Goal: Task Accomplishment & Management: Manage account settings

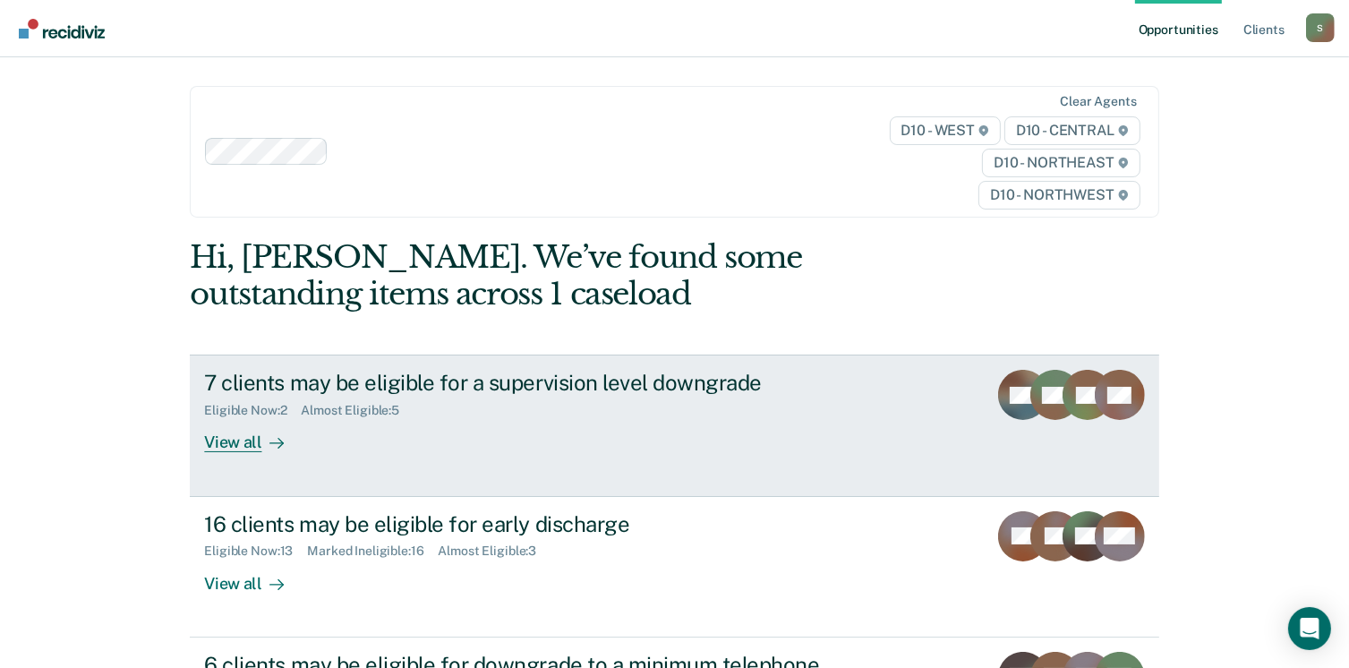
click at [218, 436] on div "View all" at bounding box center [254, 435] width 100 height 35
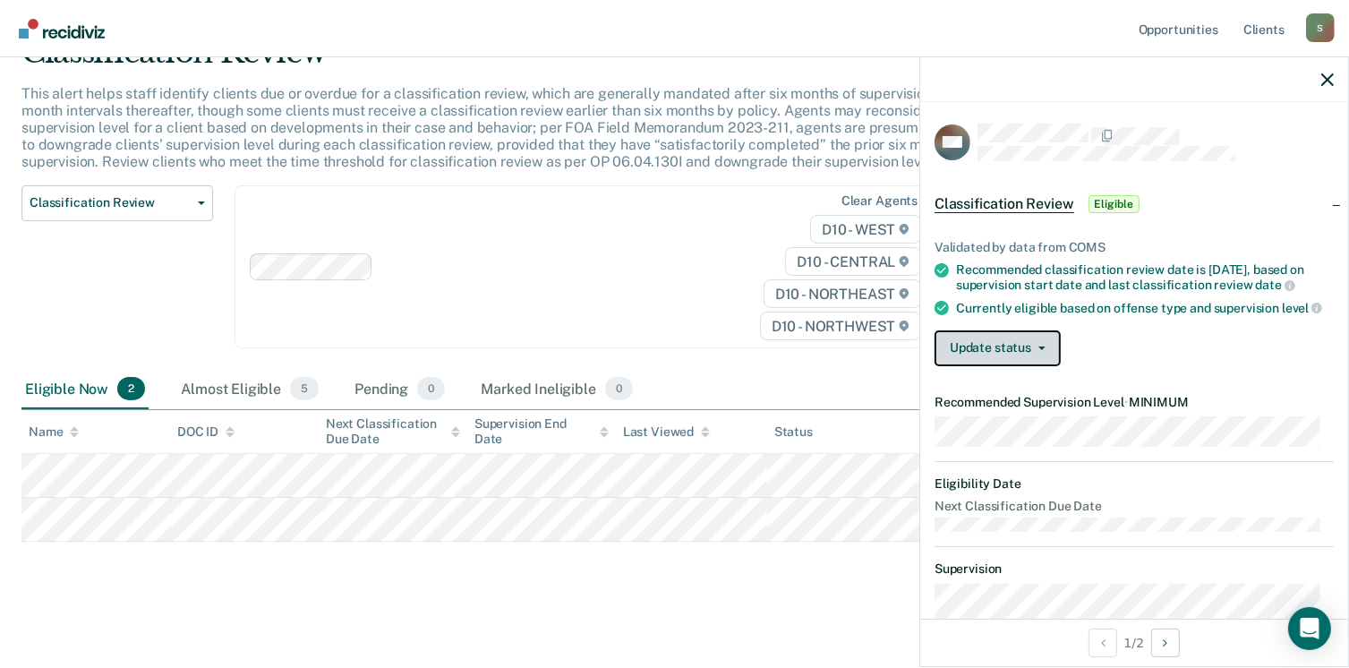
click at [1023, 366] on button "Update status" at bounding box center [997, 348] width 126 height 36
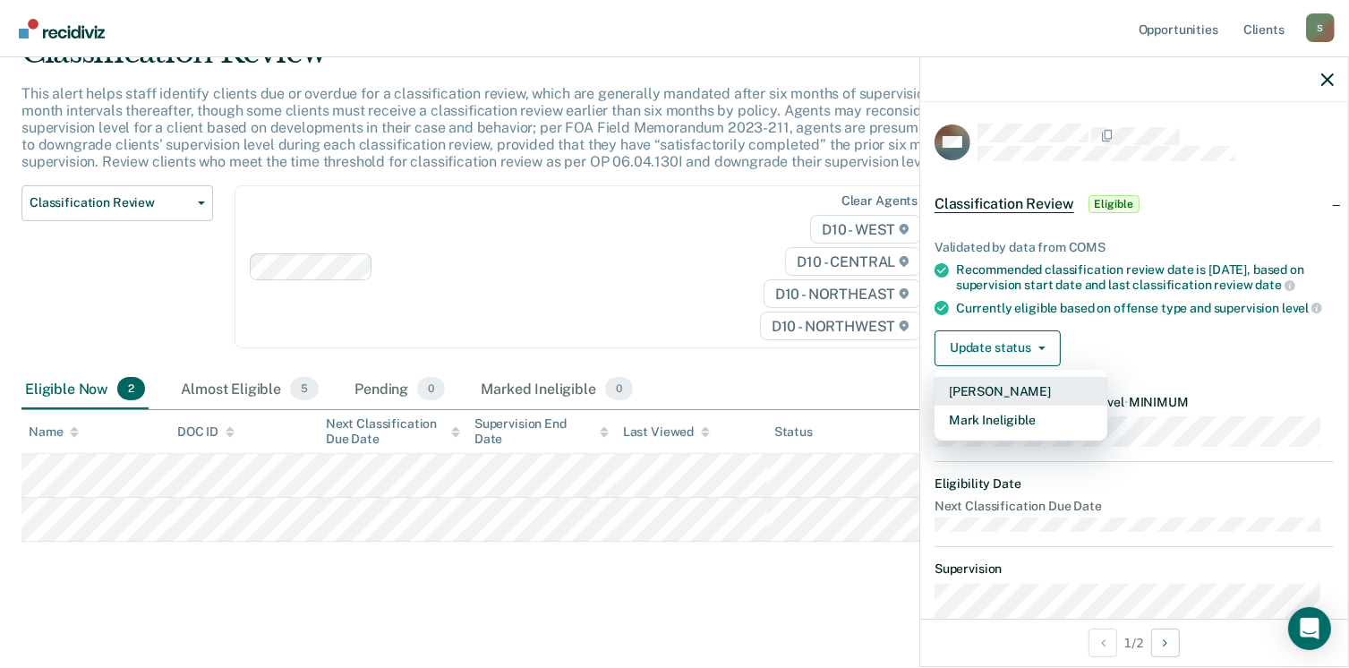
click at [987, 400] on button "[PERSON_NAME]" at bounding box center [1020, 391] width 173 height 29
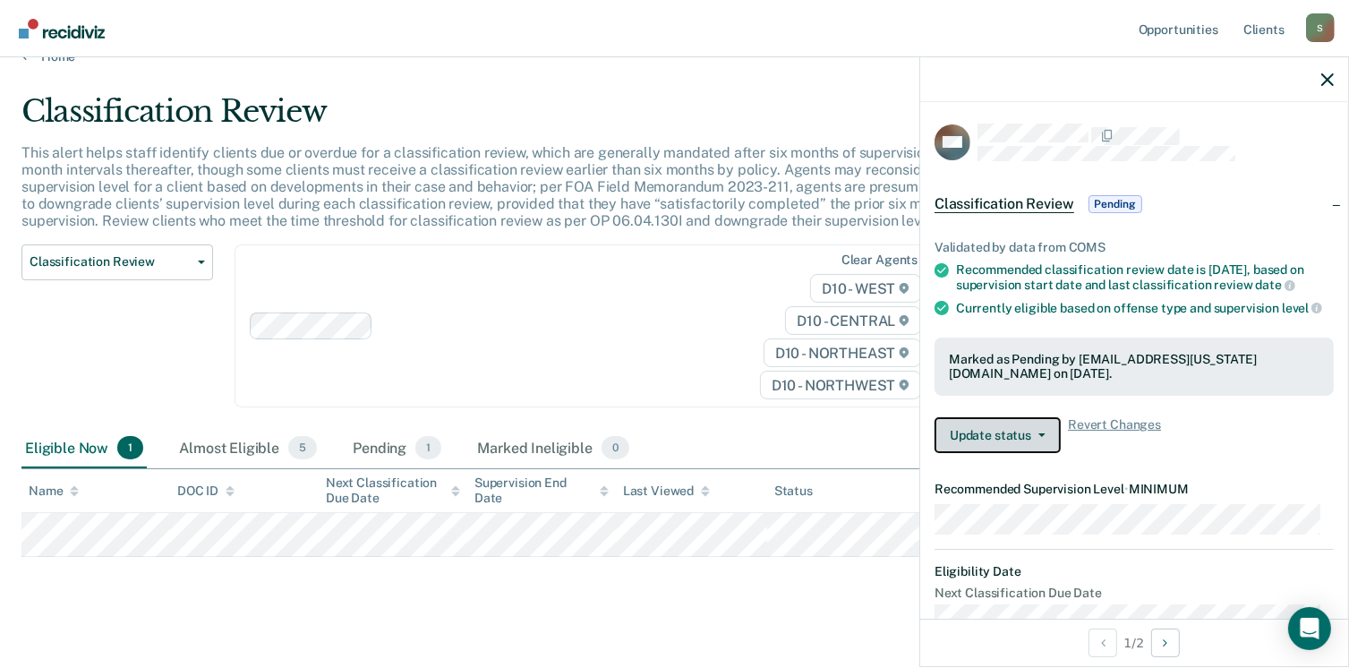
scroll to position [47, 0]
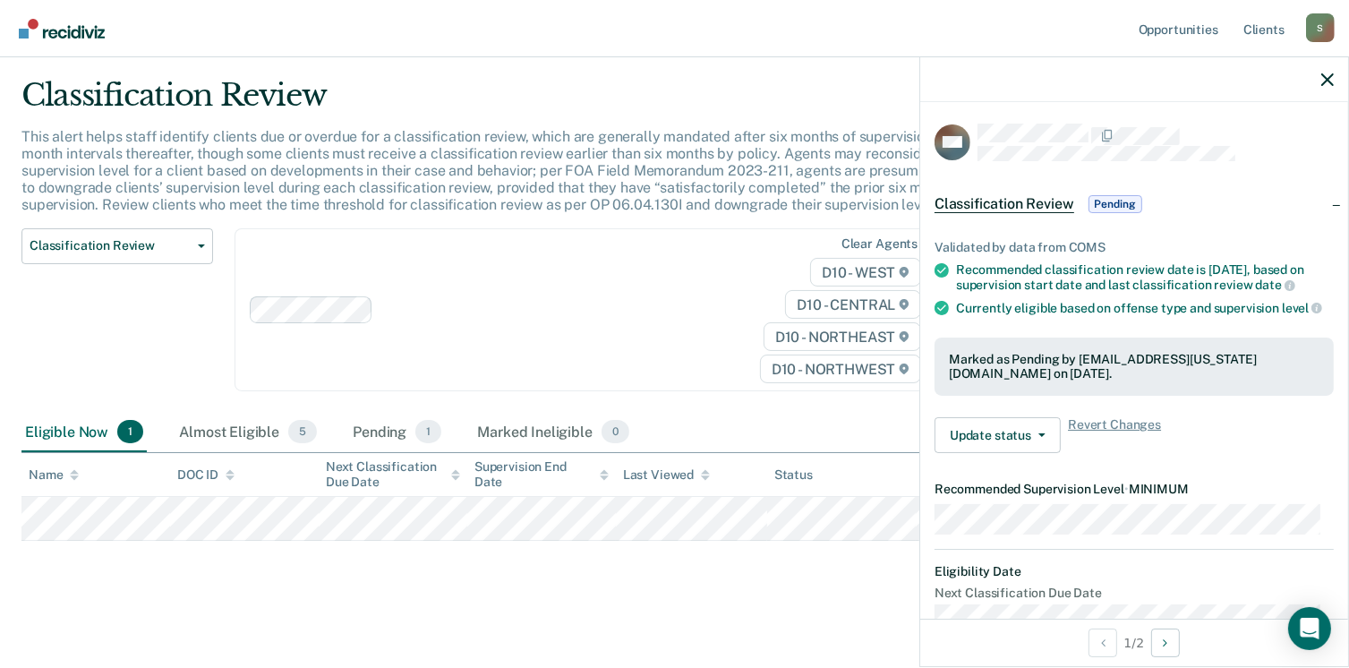
click at [506, 393] on div "Classification Review Classification Review Early Discharge Minimum Telephone R…" at bounding box center [526, 320] width 1011 height 185
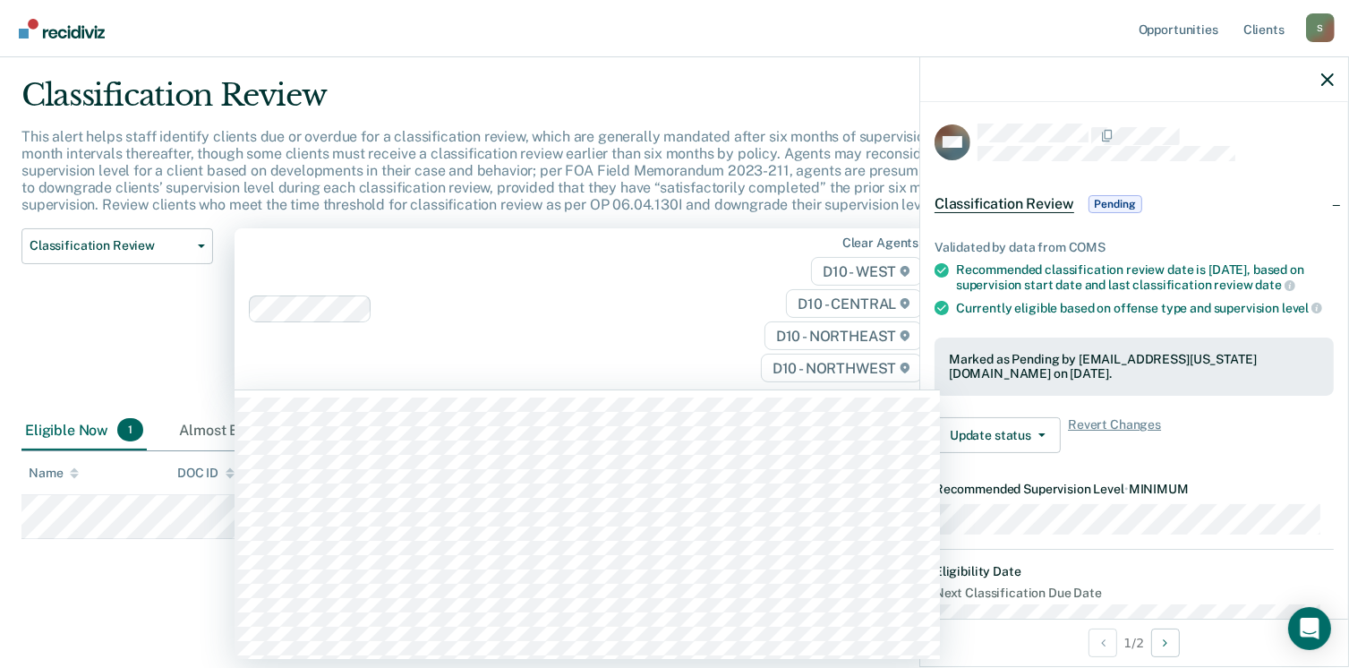
click at [545, 266] on div "Clear agents D10 - WEST D10 - CENTRAL D10 - NORTHEAST D10 - NORTHWEST" at bounding box center [586, 309] width 705 height 162
click at [610, 76] on main "Classification Review This alert helps staff identify clients due or overdue fo…" at bounding box center [674, 357] width 1349 height 614
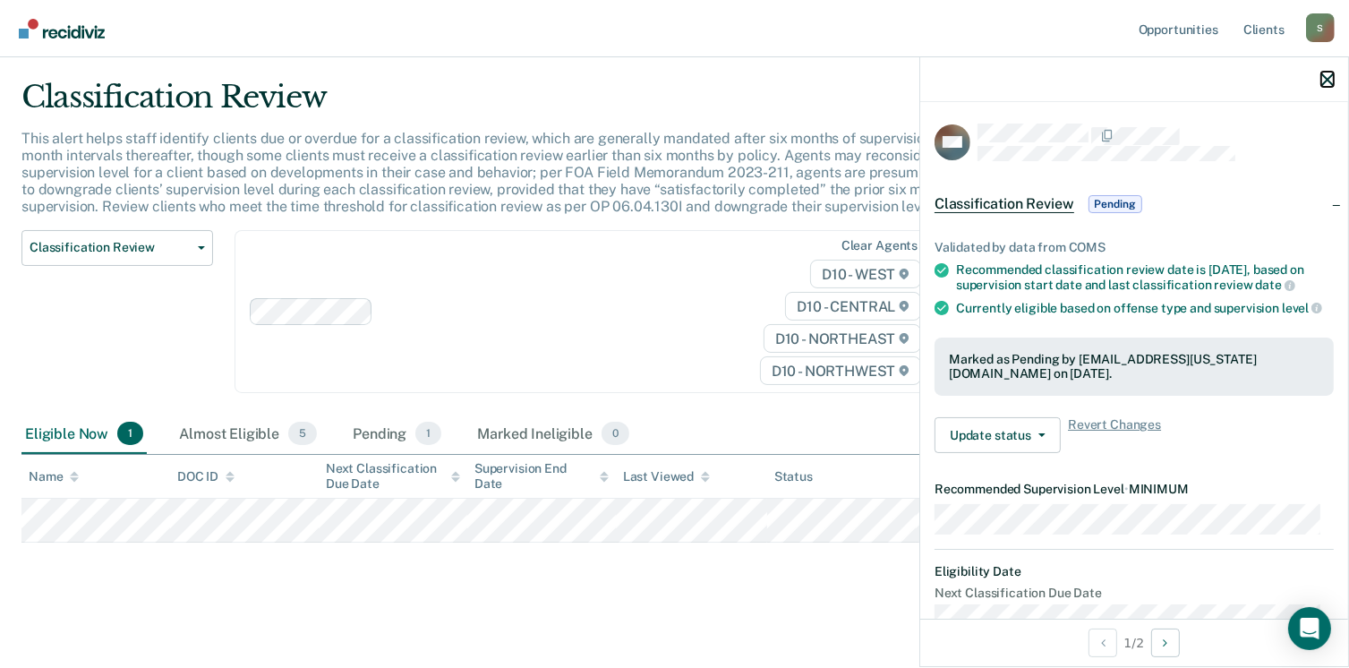
click at [1327, 78] on icon "button" at bounding box center [1327, 79] width 13 height 13
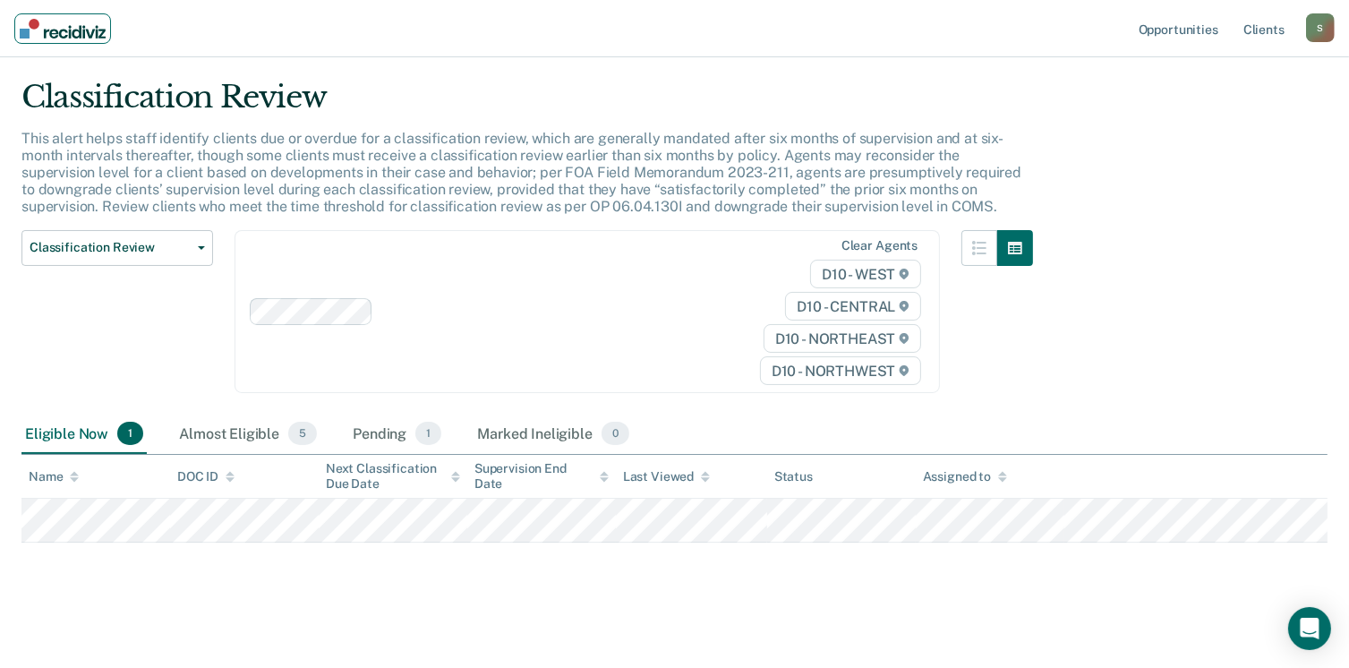
click at [98, 40] on link "Main navigation" at bounding box center [62, 28] width 97 height 30
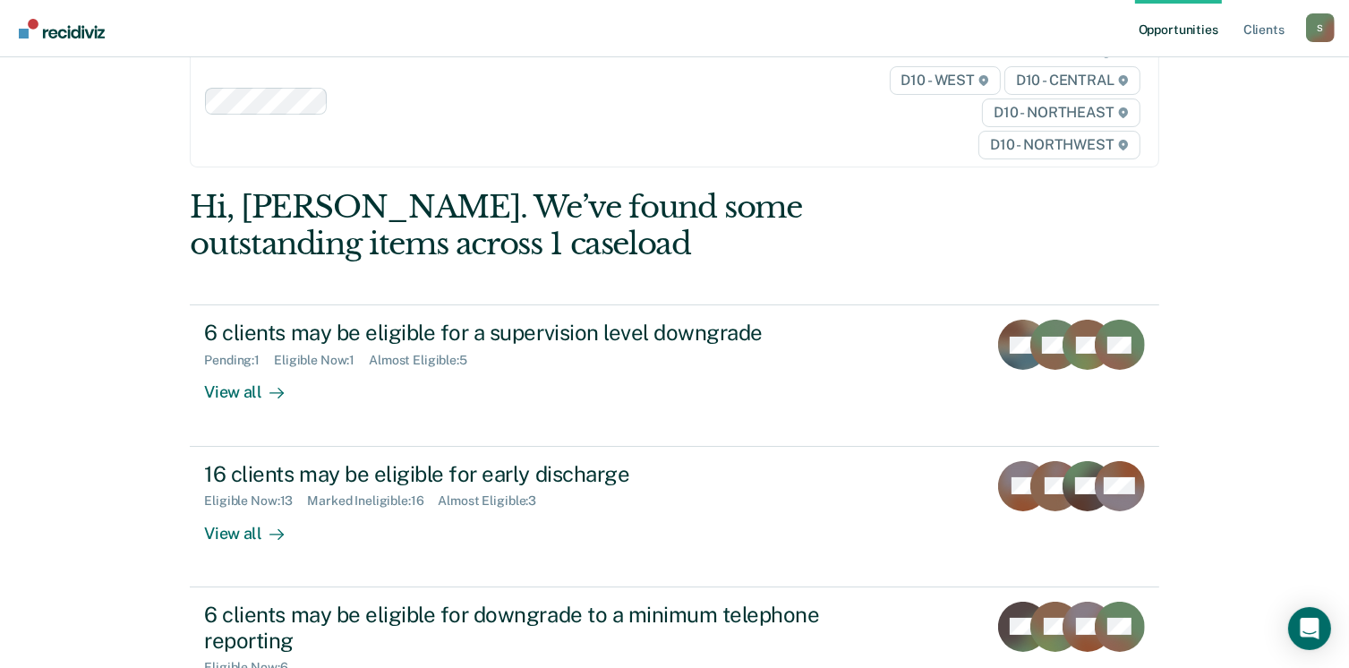
scroll to position [90, 0]
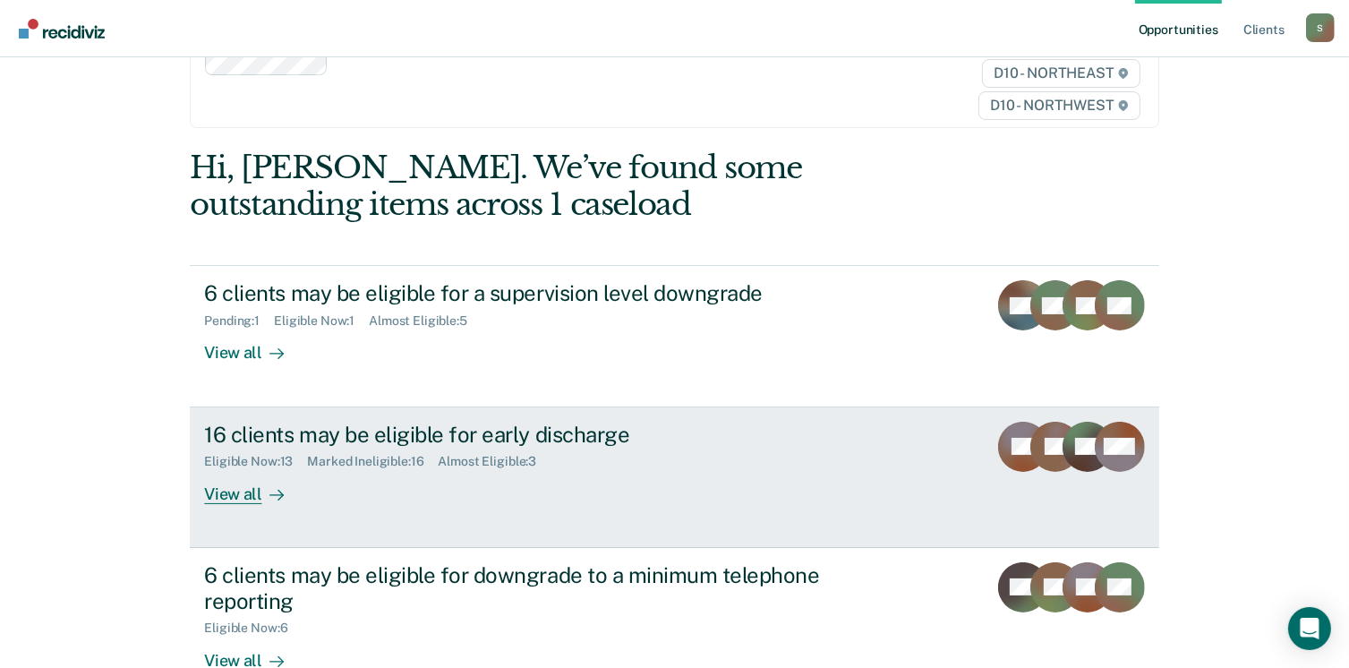
click at [233, 482] on div "View all" at bounding box center [254, 486] width 100 height 35
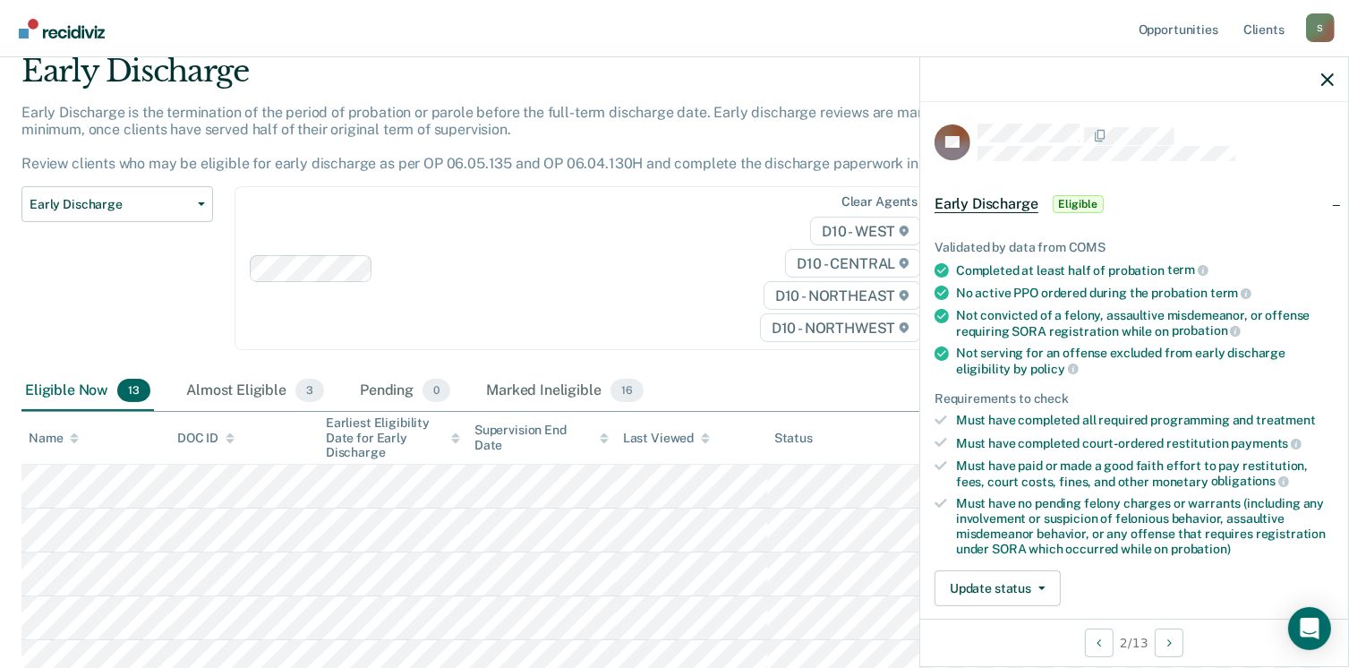
scroll to position [179, 0]
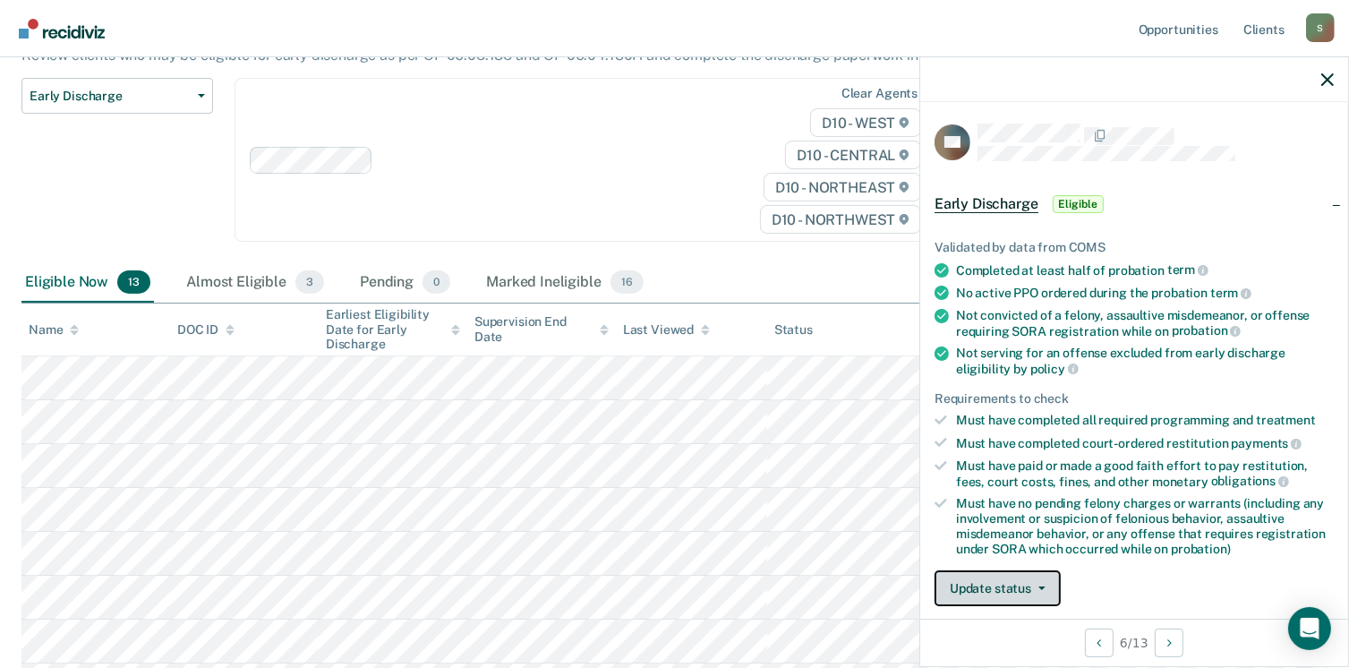
click at [967, 581] on button "Update status" at bounding box center [997, 588] width 126 height 36
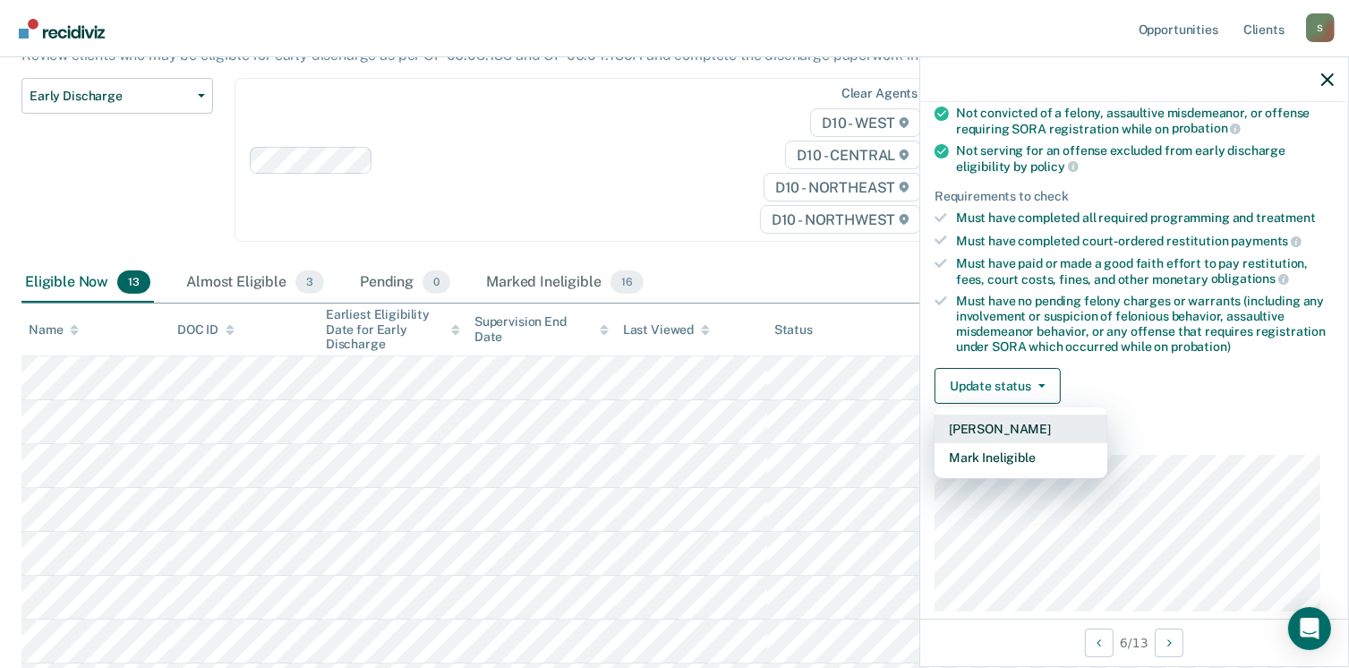
scroll to position [379, 0]
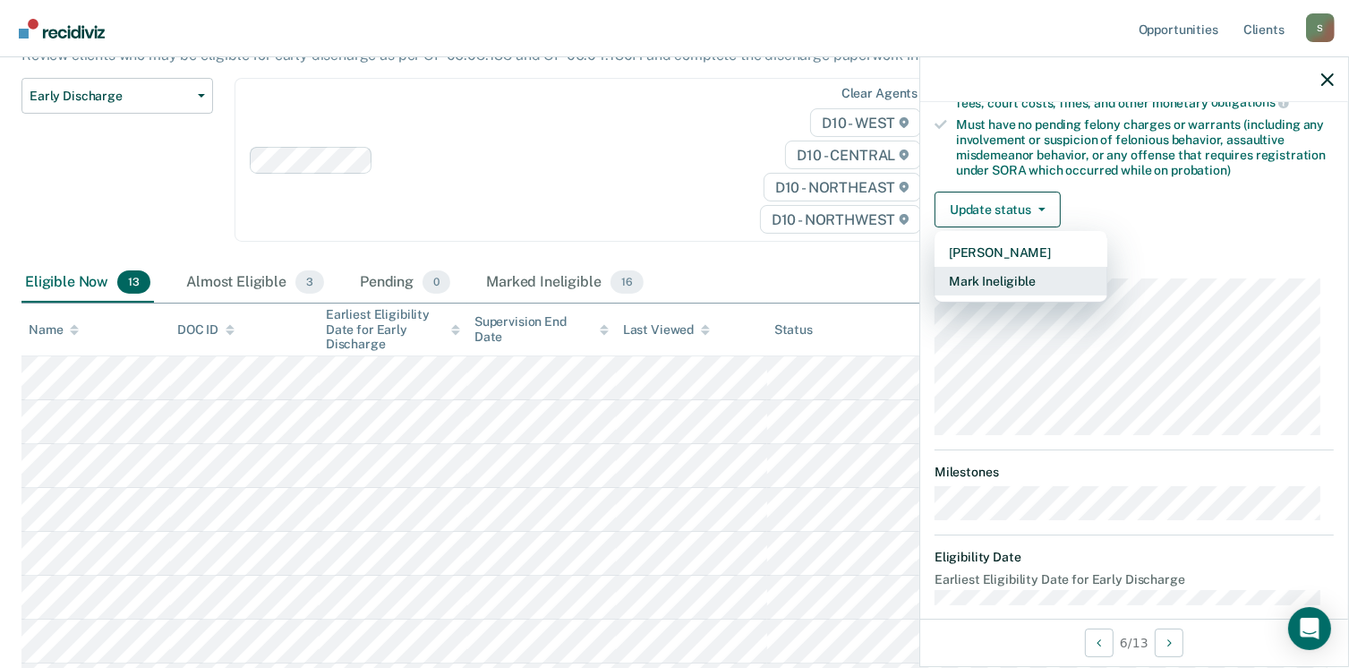
click at [1009, 267] on button "Mark Ineligible" at bounding box center [1020, 281] width 173 height 29
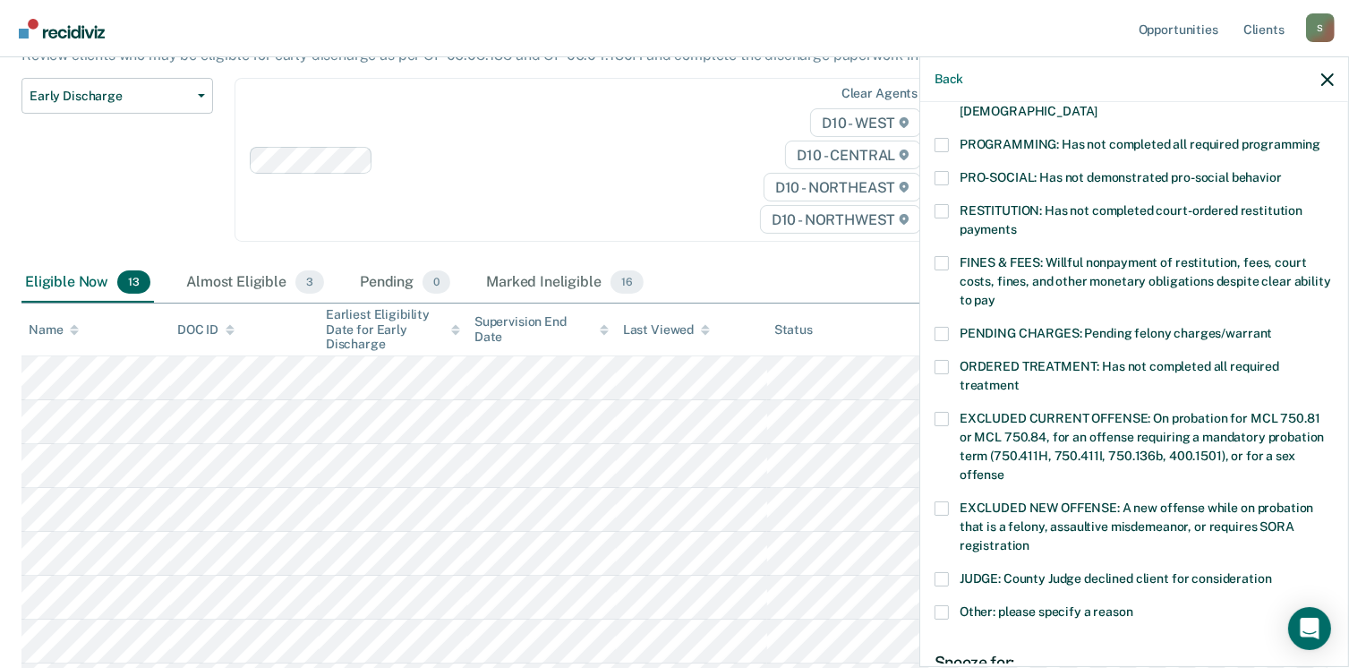
click at [942, 138] on span at bounding box center [941, 145] width 14 height 14
click at [1320, 138] on input "PROGRAMMING: Has not completed all required programming" at bounding box center [1320, 138] width 0 height 0
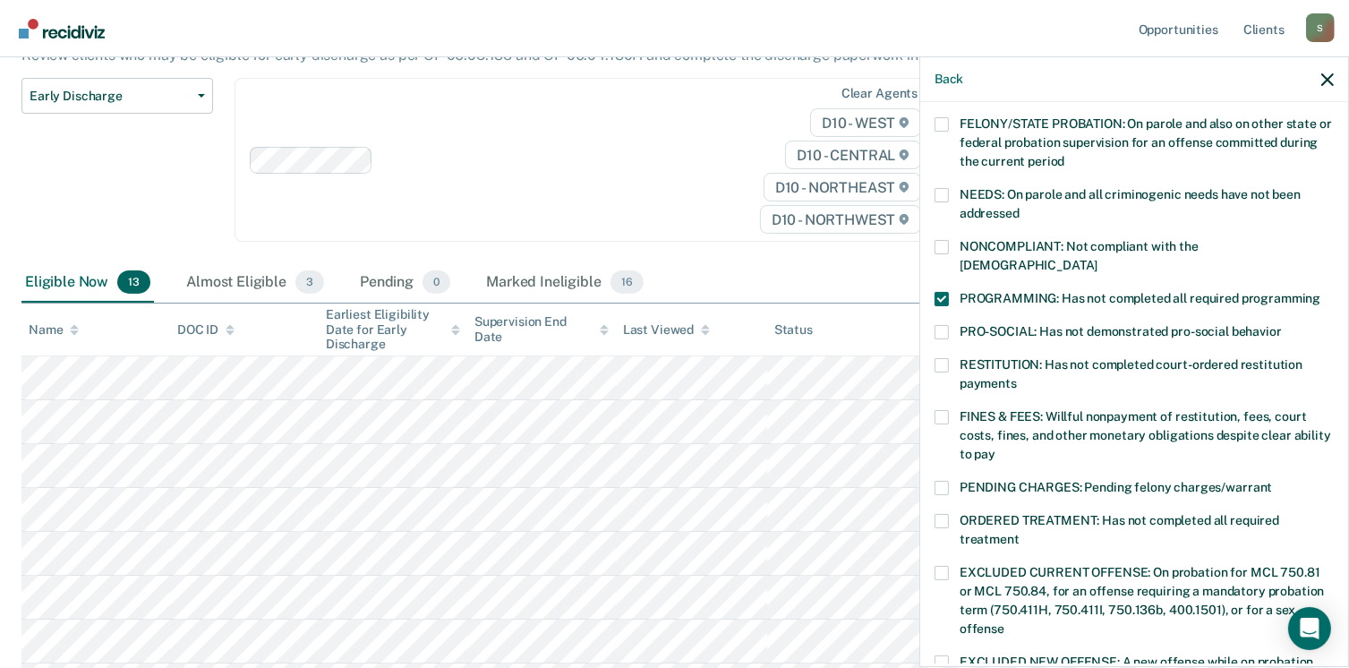
scroll to position [200, 0]
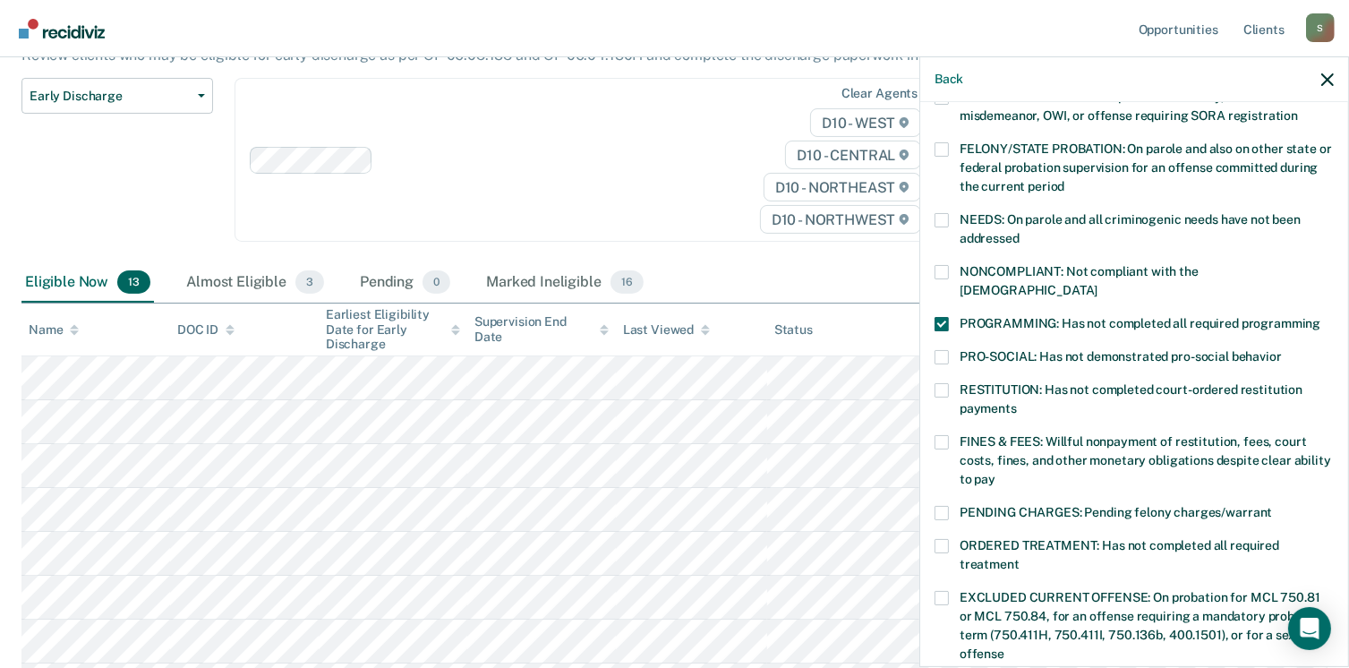
click at [941, 216] on span at bounding box center [941, 220] width 14 height 14
click at [1019, 232] on input "NEEDS: On parole and all criminogenic needs have not been addressed" at bounding box center [1019, 232] width 0 height 0
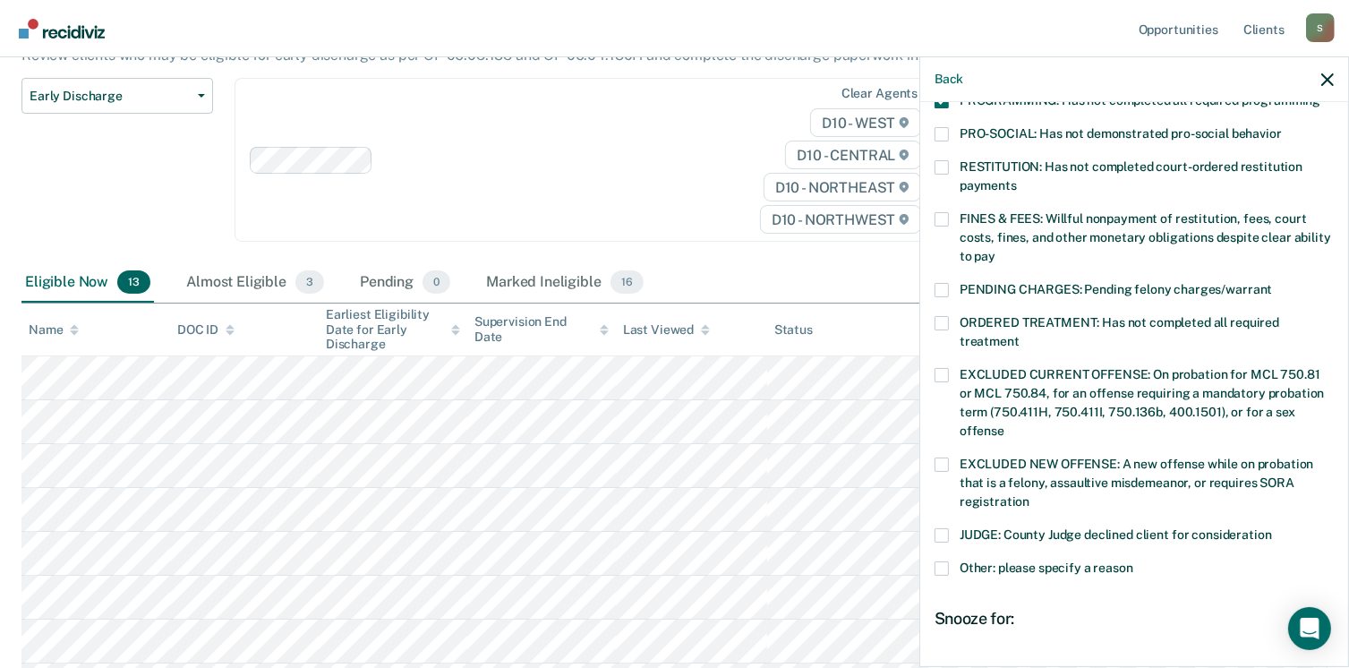
scroll to position [583, 0]
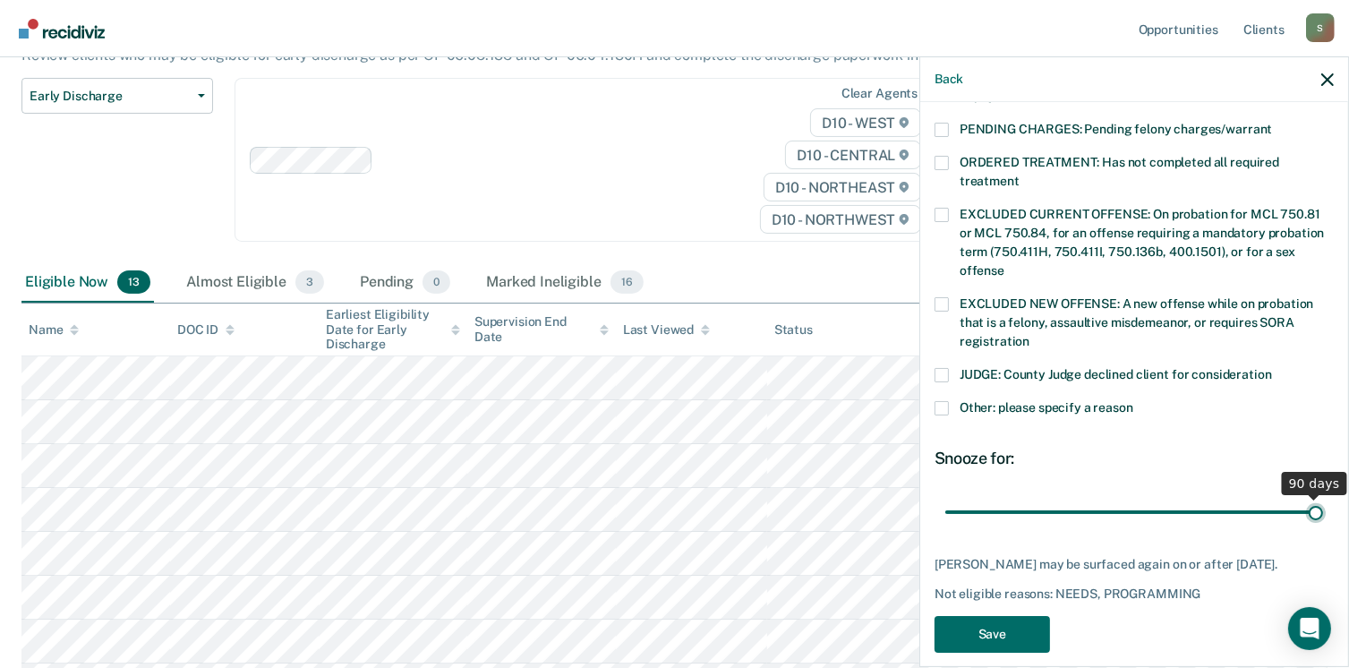
type input "90"
click at [1307, 497] on input "range" at bounding box center [1134, 512] width 378 height 31
click at [1032, 623] on button "Save" at bounding box center [991, 634] width 115 height 37
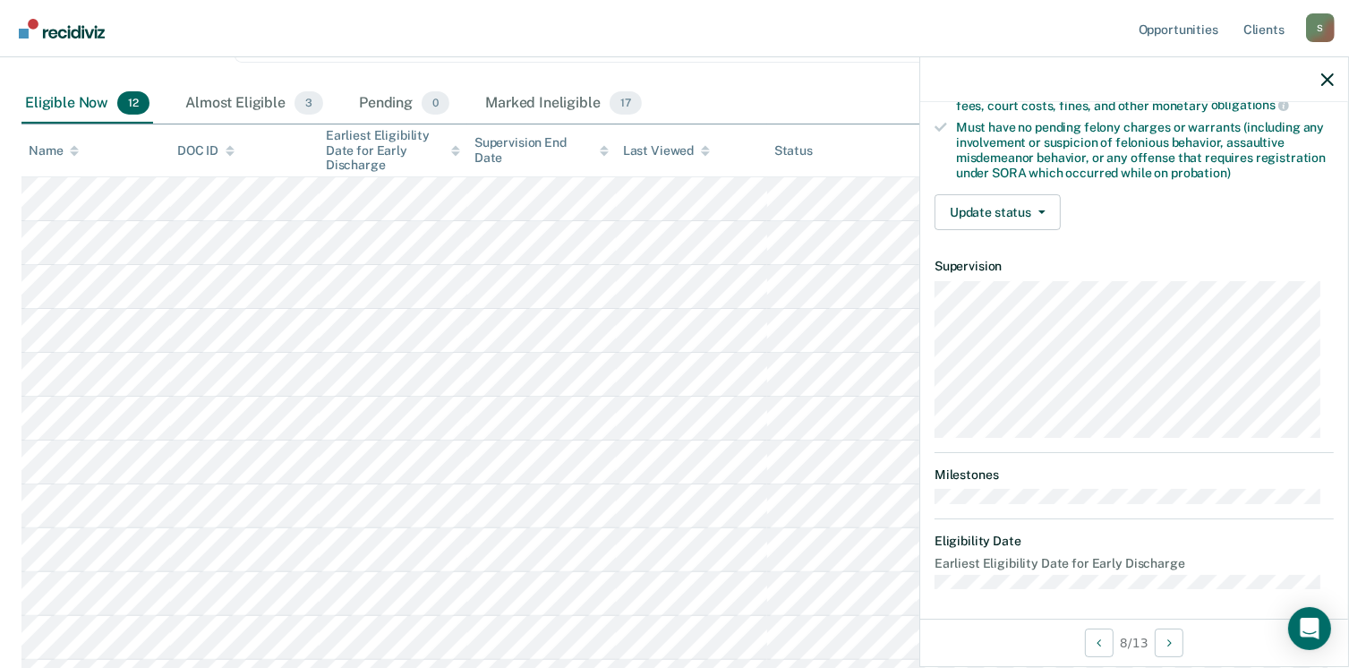
scroll to position [107, 0]
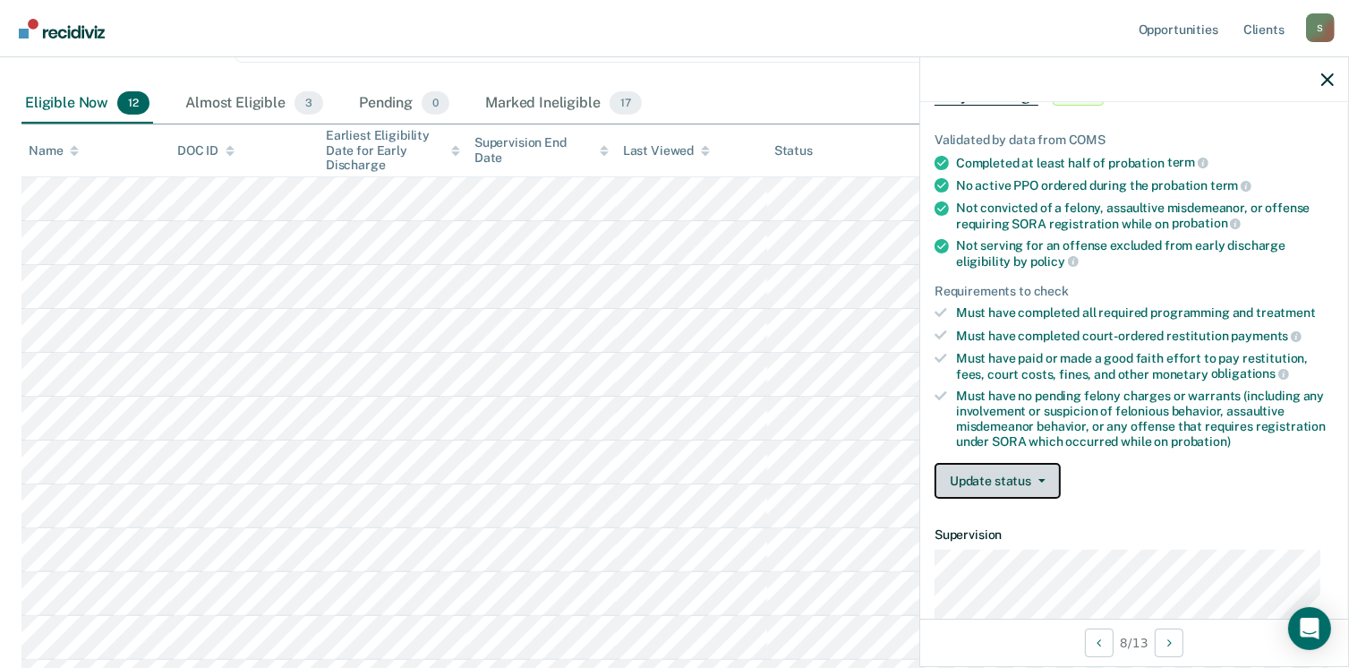
click at [1028, 477] on button "Update status" at bounding box center [997, 481] width 126 height 36
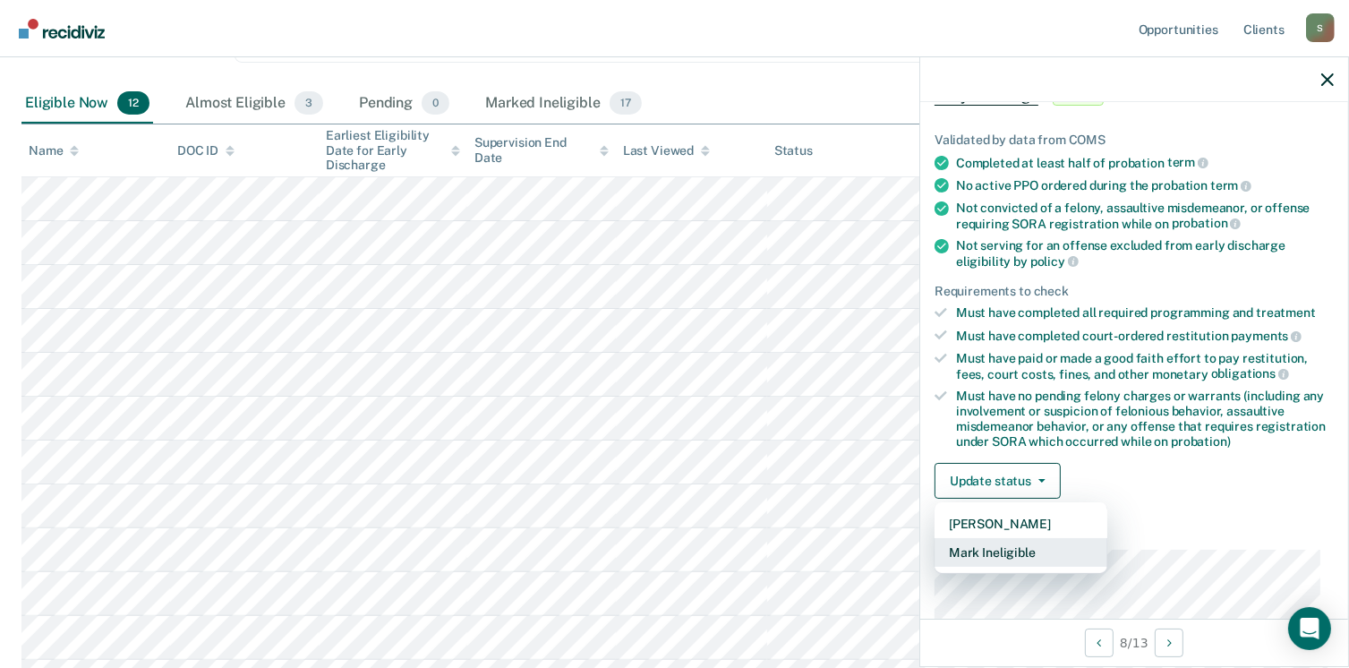
click at [1002, 541] on button "Mark Ineligible" at bounding box center [1020, 552] width 173 height 29
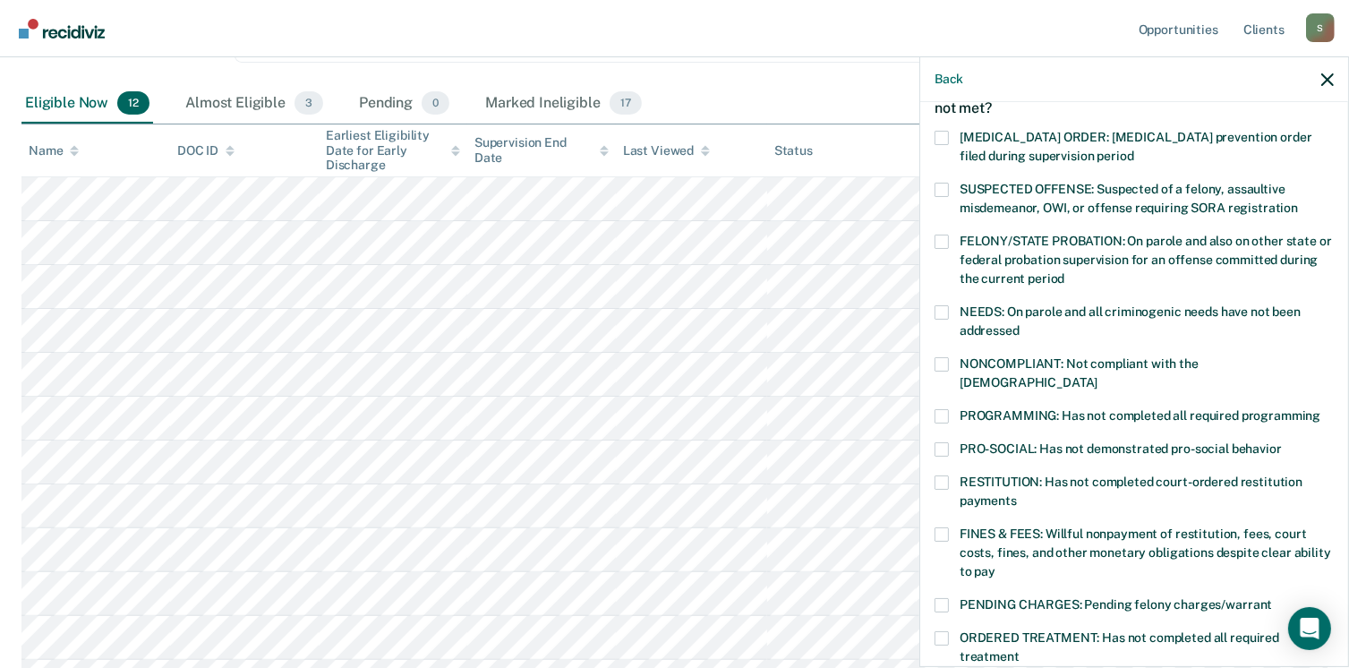
click at [938, 409] on span at bounding box center [941, 416] width 14 height 14
click at [1320, 409] on input "PROGRAMMING: Has not completed all required programming" at bounding box center [1320, 409] width 0 height 0
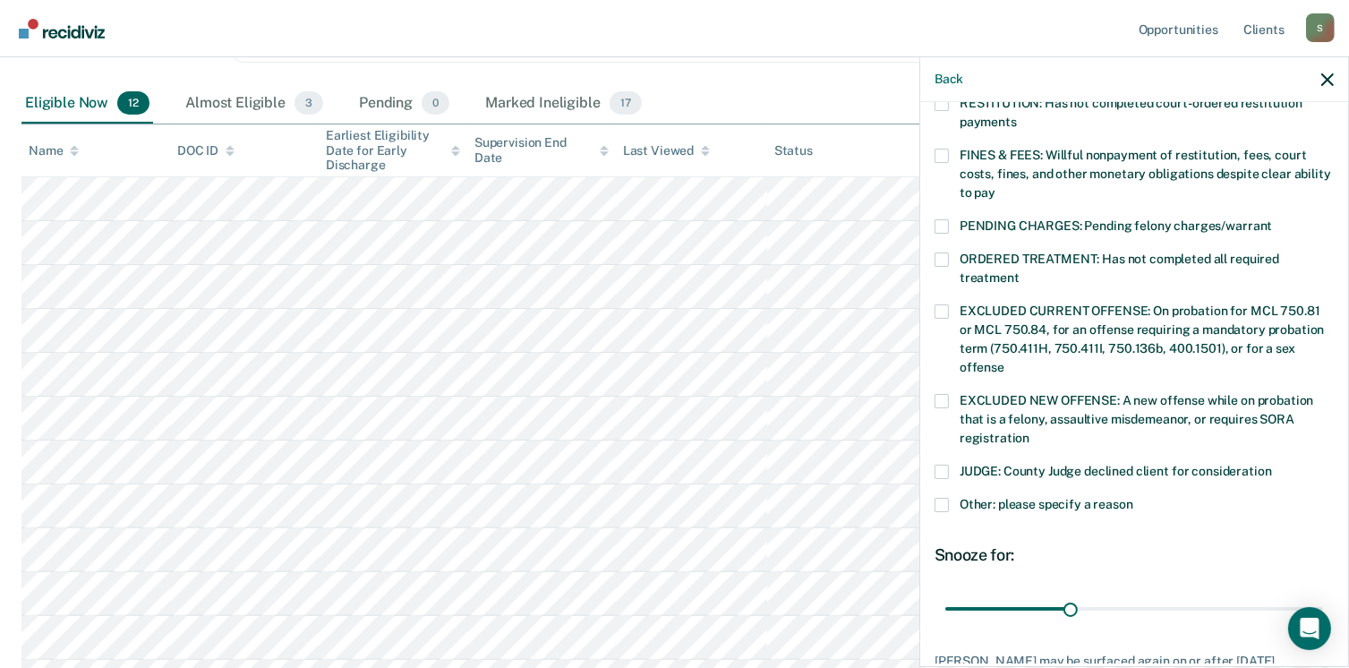
scroll to position [583, 0]
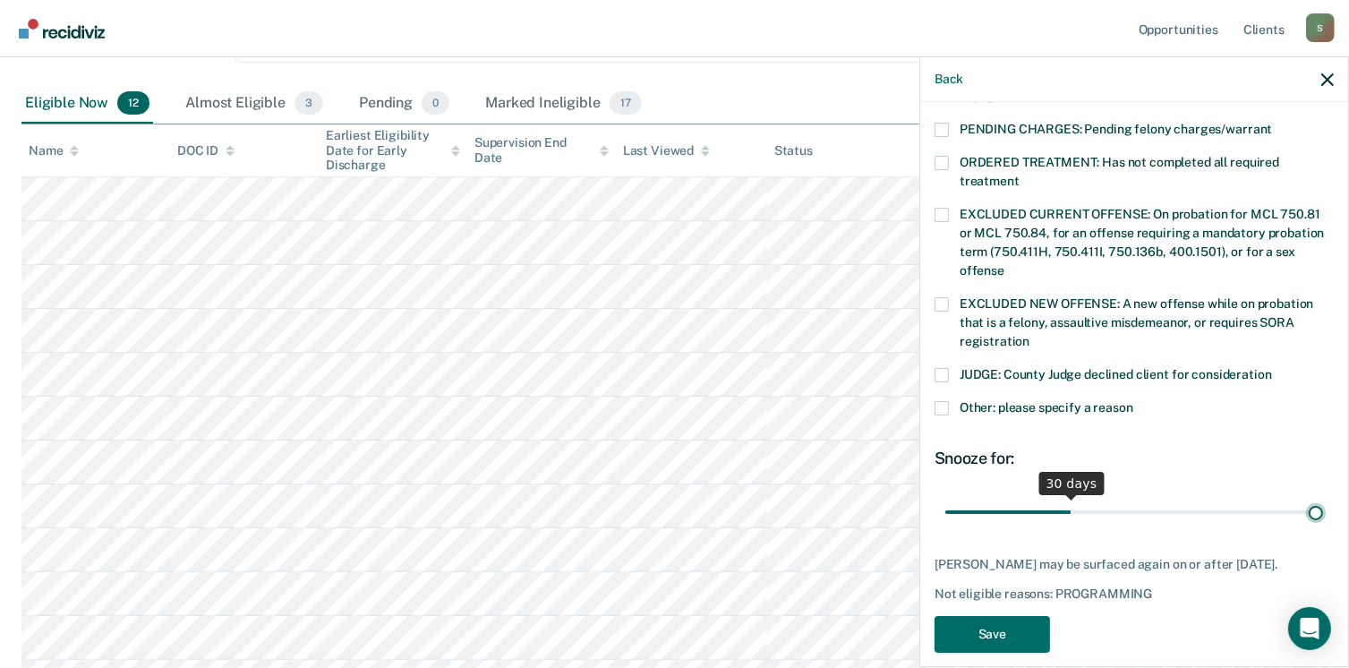
type input "90"
click at [1308, 497] on input "range" at bounding box center [1134, 512] width 378 height 31
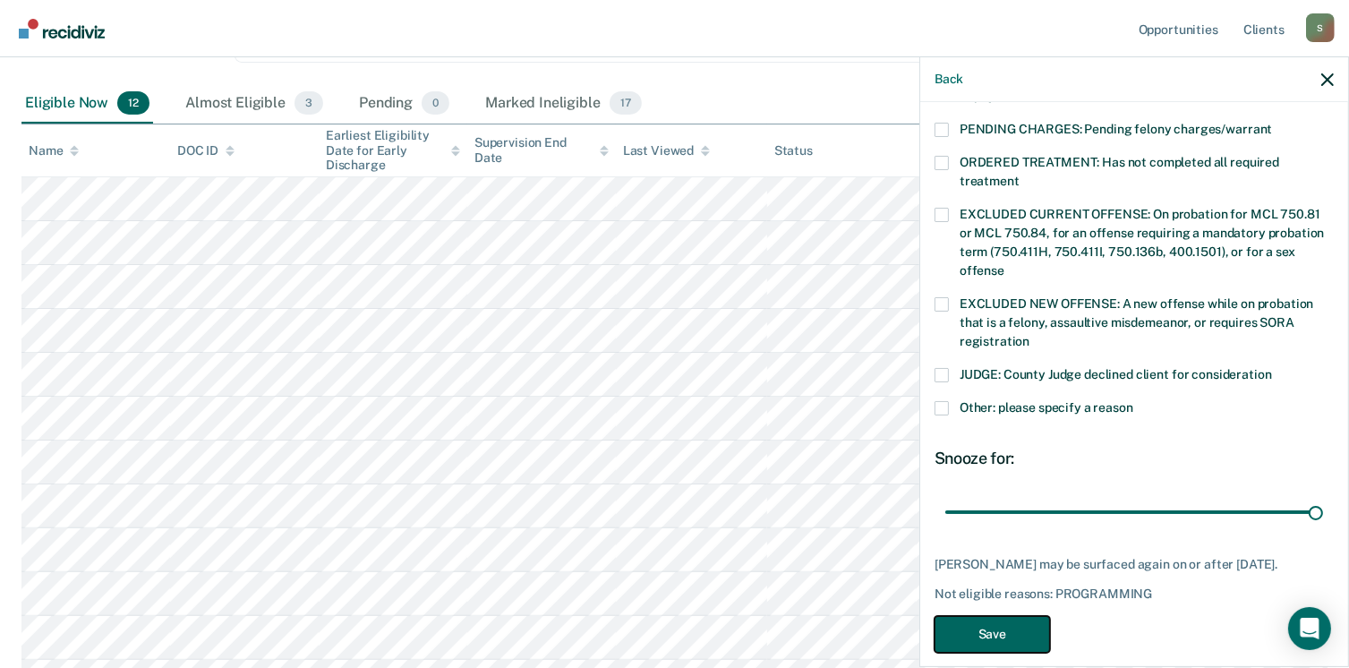
click at [989, 620] on button "Save" at bounding box center [991, 634] width 115 height 37
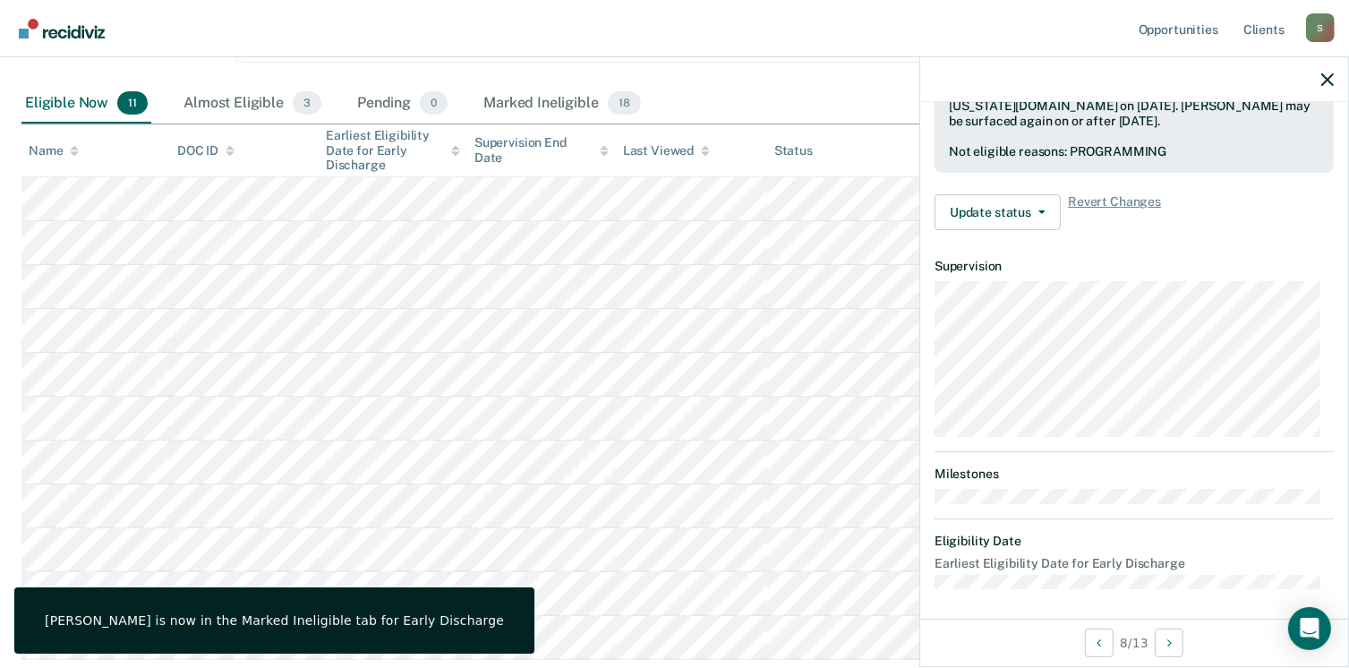
scroll to position [376, 0]
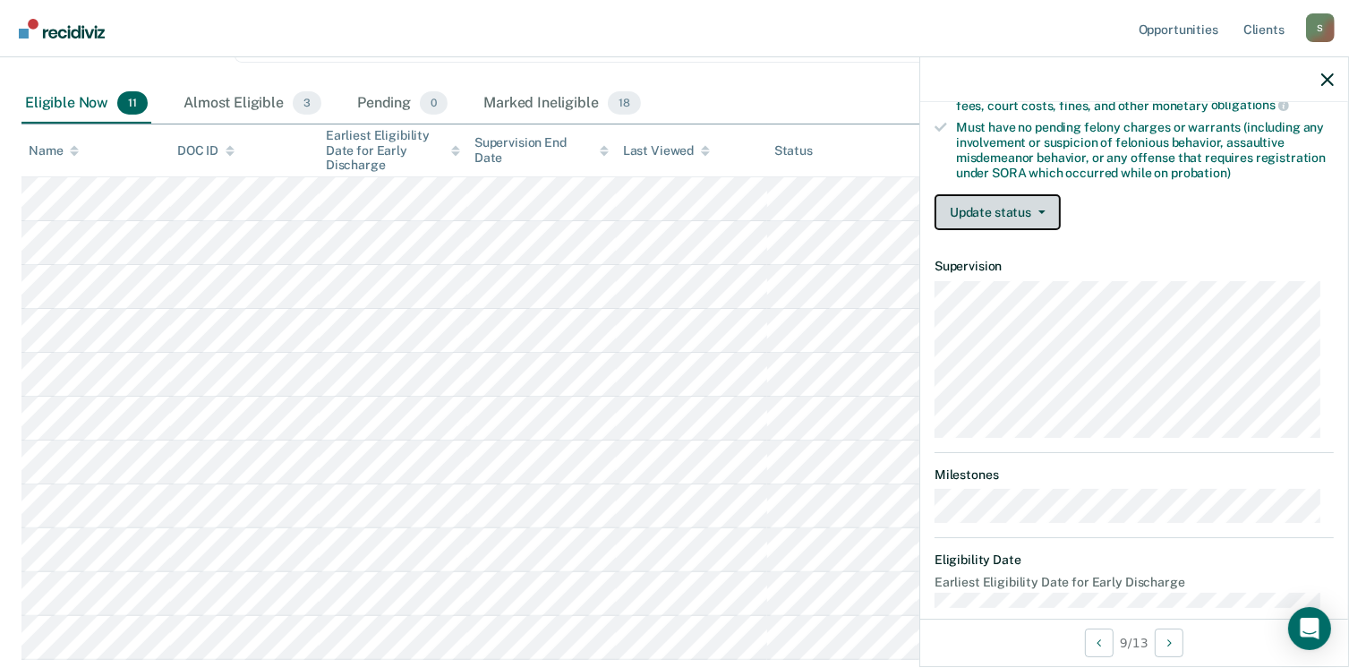
click at [1009, 200] on button "Update status" at bounding box center [997, 212] width 126 height 36
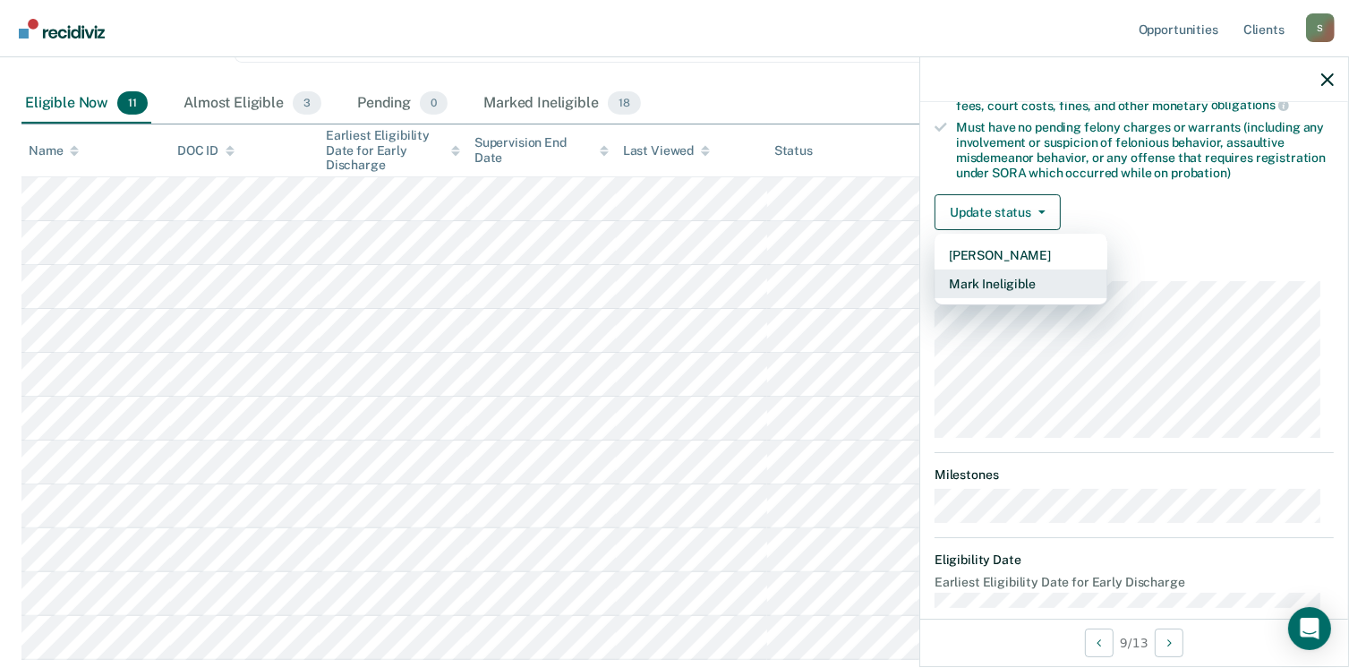
click at [1006, 269] on button "Mark Ineligible" at bounding box center [1020, 283] width 173 height 29
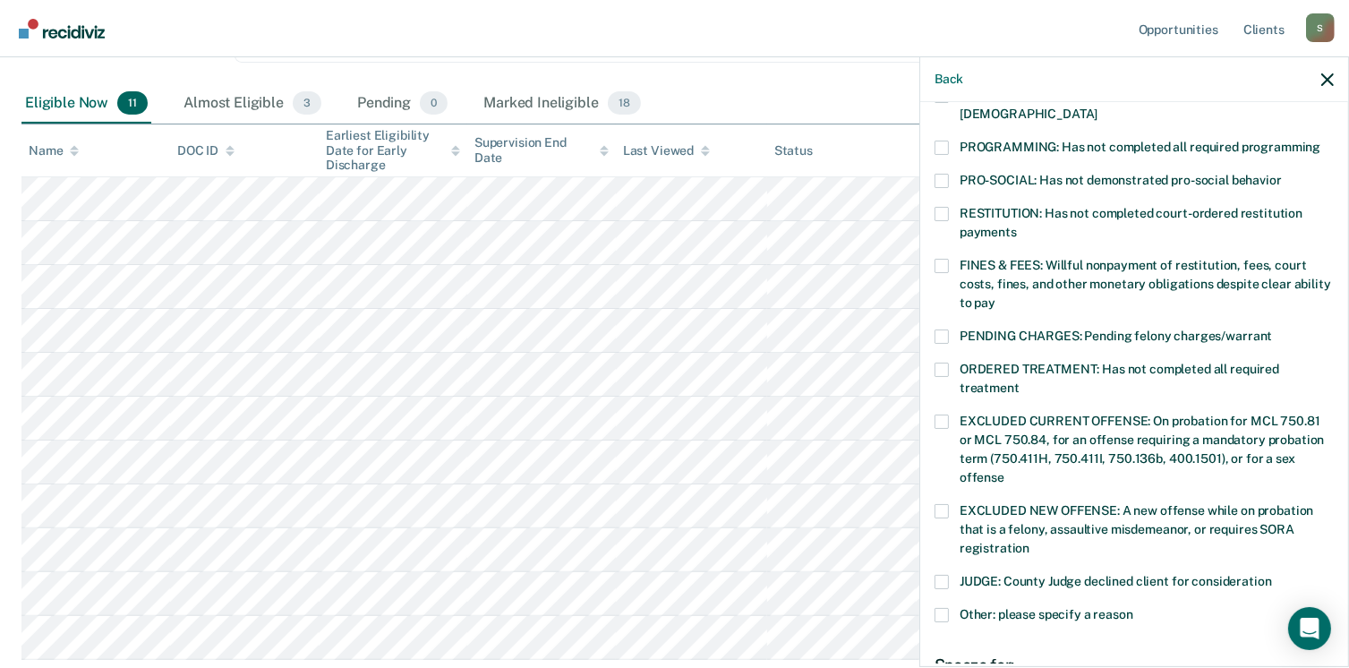
click at [992, 140] on span "PROGRAMMING: Has not completed all required programming" at bounding box center [1139, 147] width 361 height 14
click at [1320, 141] on input "PROGRAMMING: Has not completed all required programming" at bounding box center [1320, 141] width 0 height 0
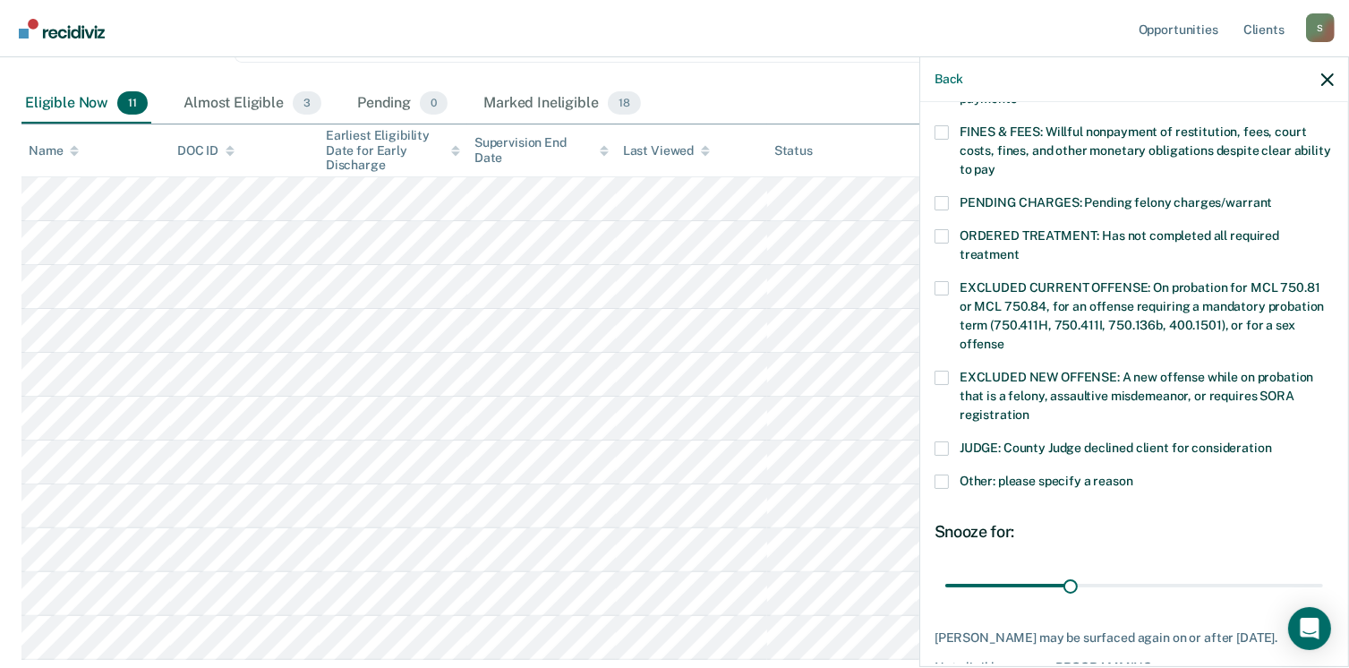
scroll to position [598, 0]
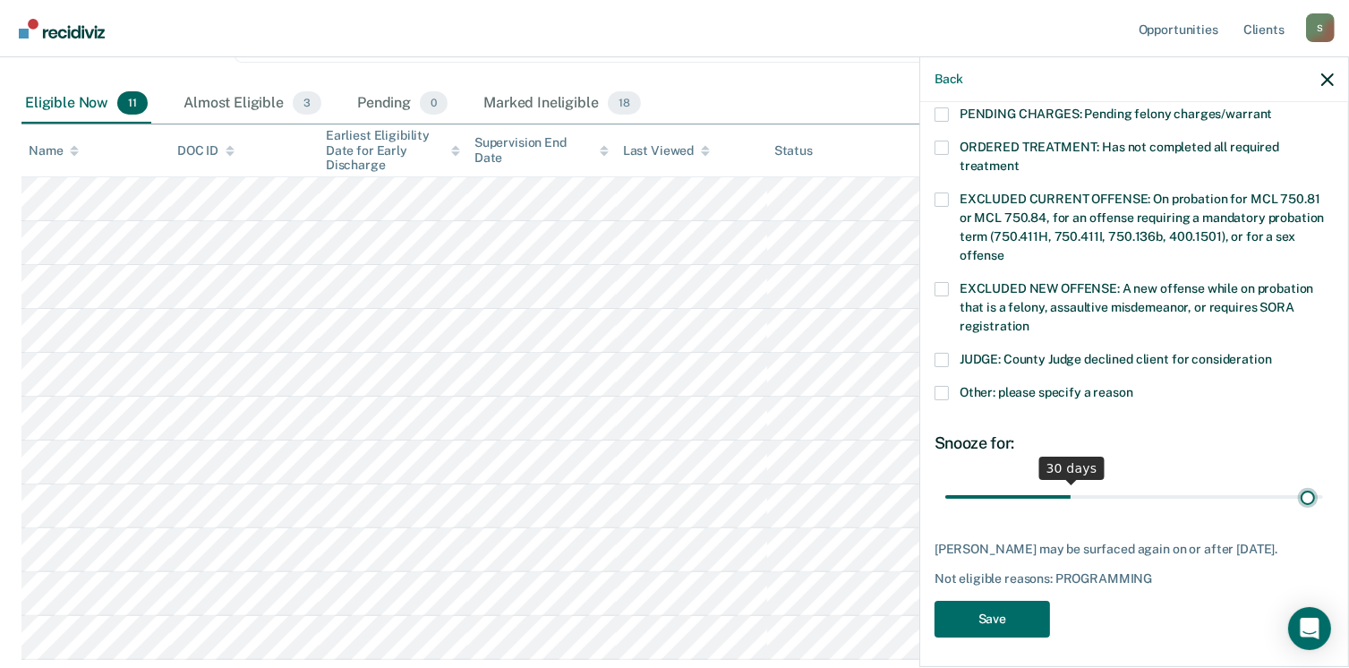
type input "88"
click at [1295, 482] on input "range" at bounding box center [1134, 497] width 378 height 31
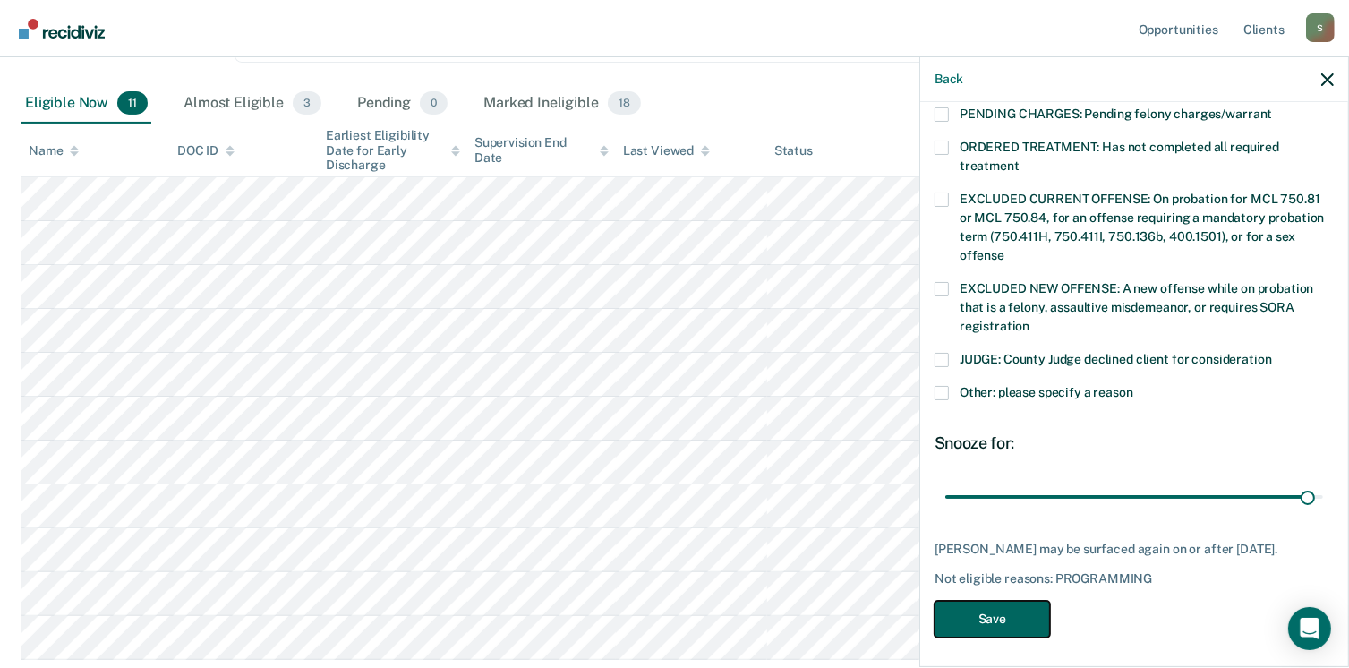
click at [967, 621] on button "Save" at bounding box center [991, 619] width 115 height 37
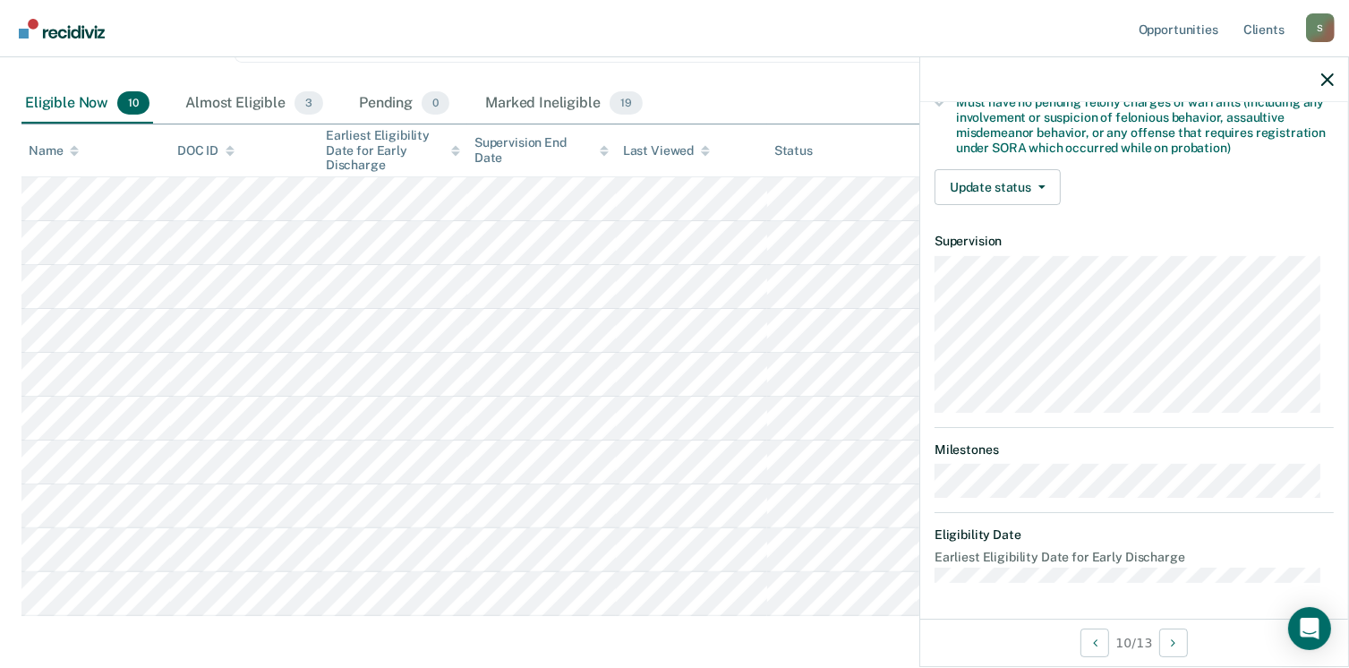
scroll to position [376, 0]
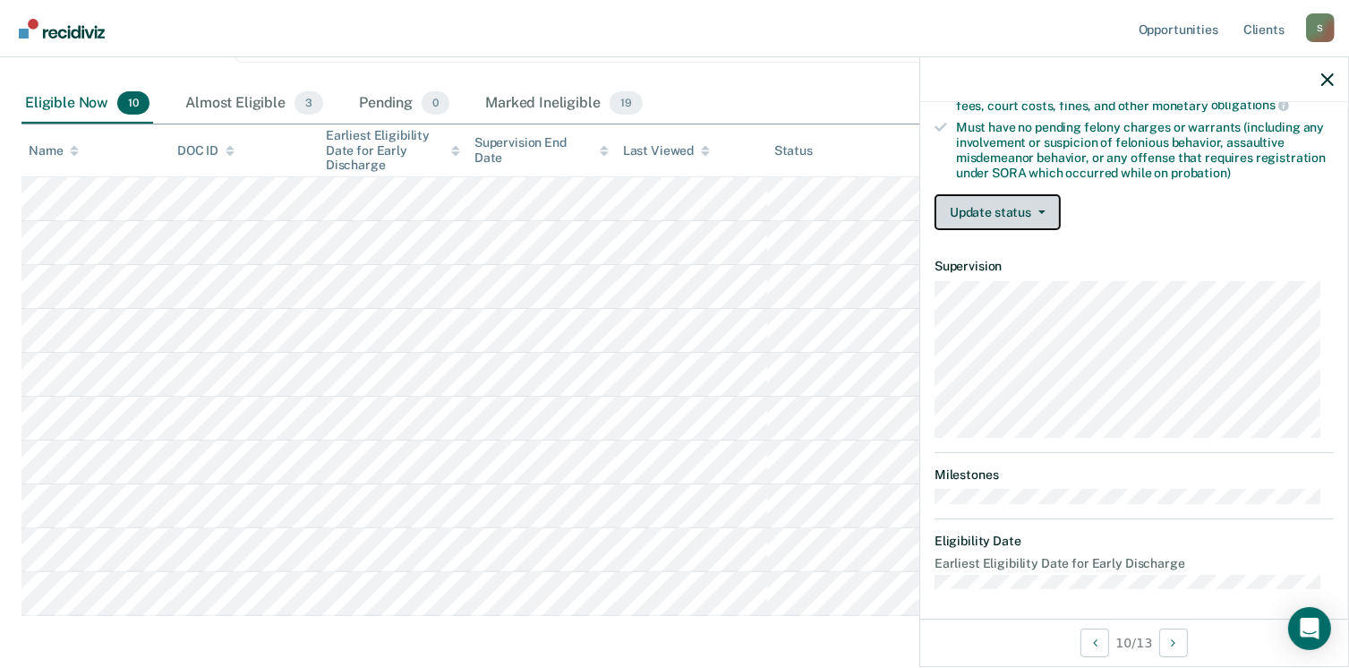
click at [1008, 194] on button "Update status" at bounding box center [997, 212] width 126 height 36
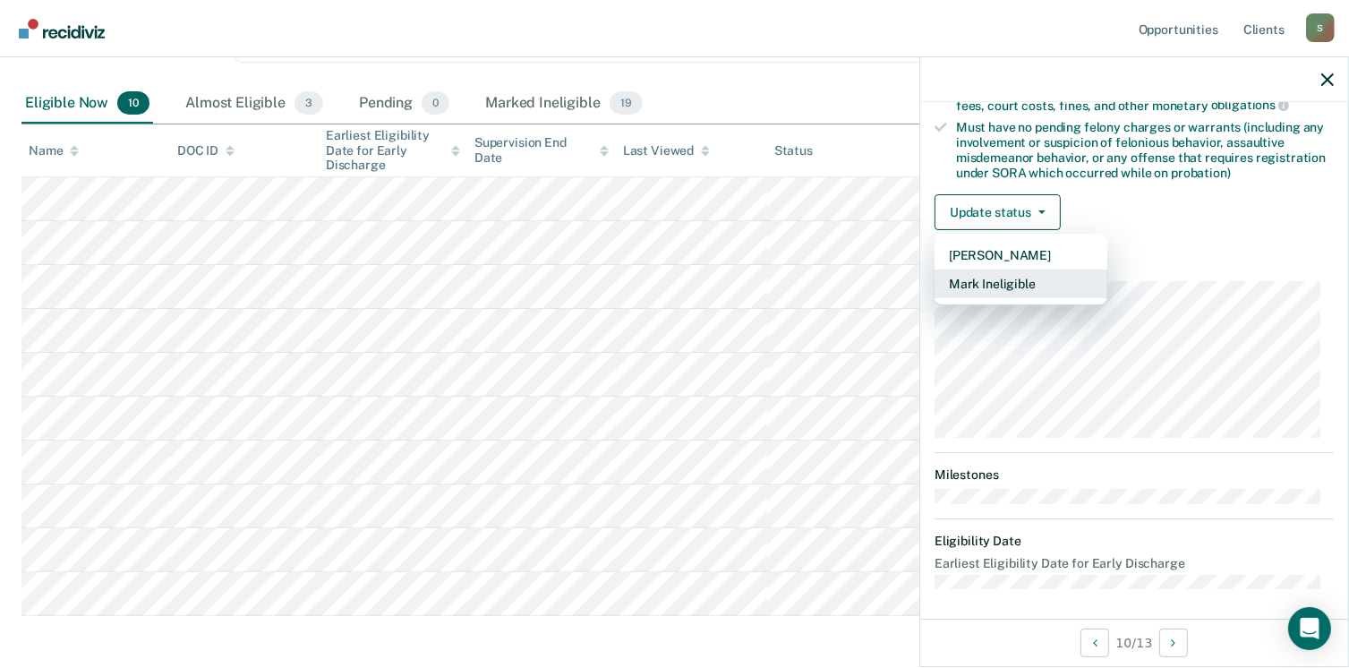
click at [1008, 271] on button "Mark Ineligible" at bounding box center [1020, 283] width 173 height 29
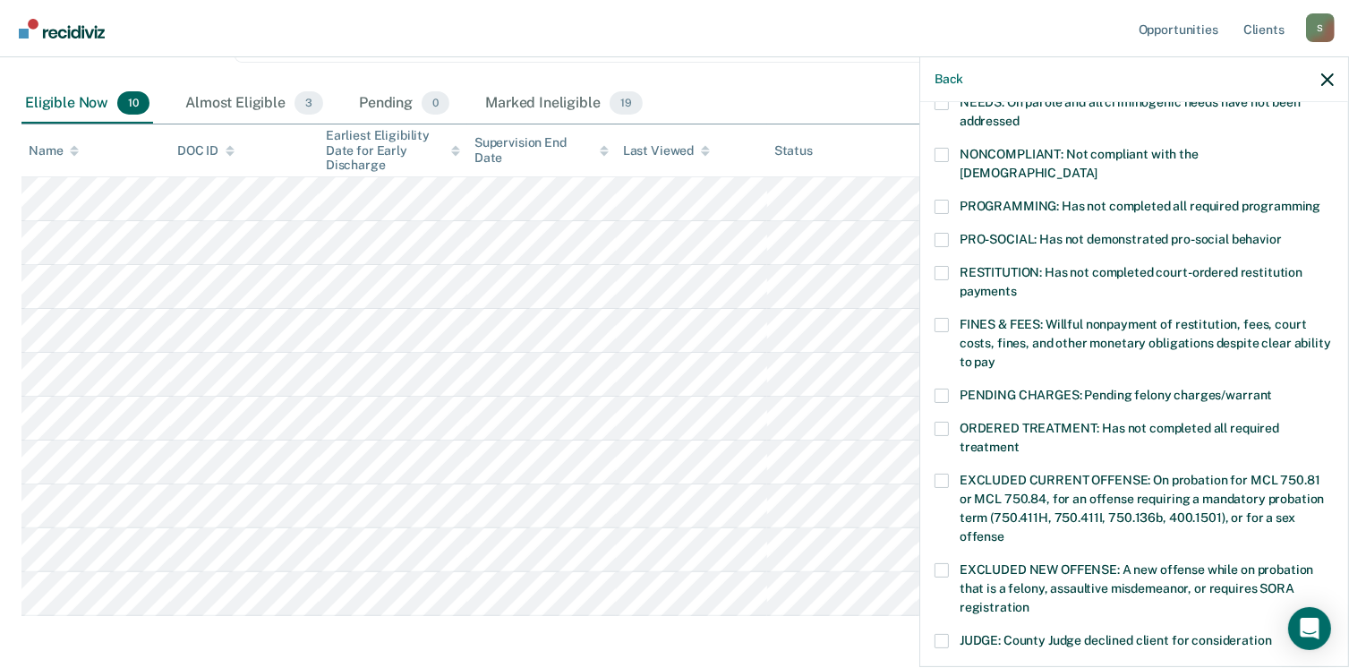
scroll to position [286, 0]
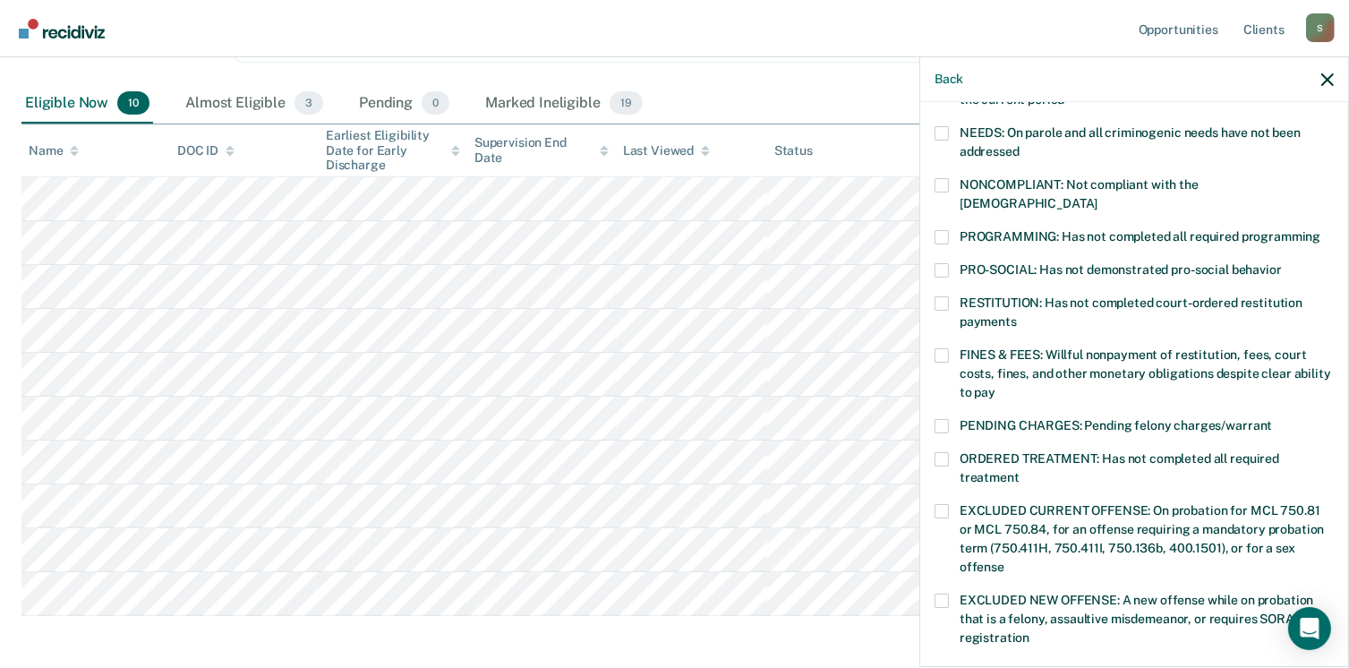
click at [942, 230] on span at bounding box center [941, 237] width 14 height 14
click at [1320, 230] on input "PROGRAMMING: Has not completed all required programming" at bounding box center [1320, 230] width 0 height 0
click at [952, 135] on label "NEEDS: On parole and all criminogenic needs have not been addressed" at bounding box center [1133, 145] width 399 height 38
click at [1019, 145] on input "NEEDS: On parole and all criminogenic needs have not been addressed" at bounding box center [1019, 145] width 0 height 0
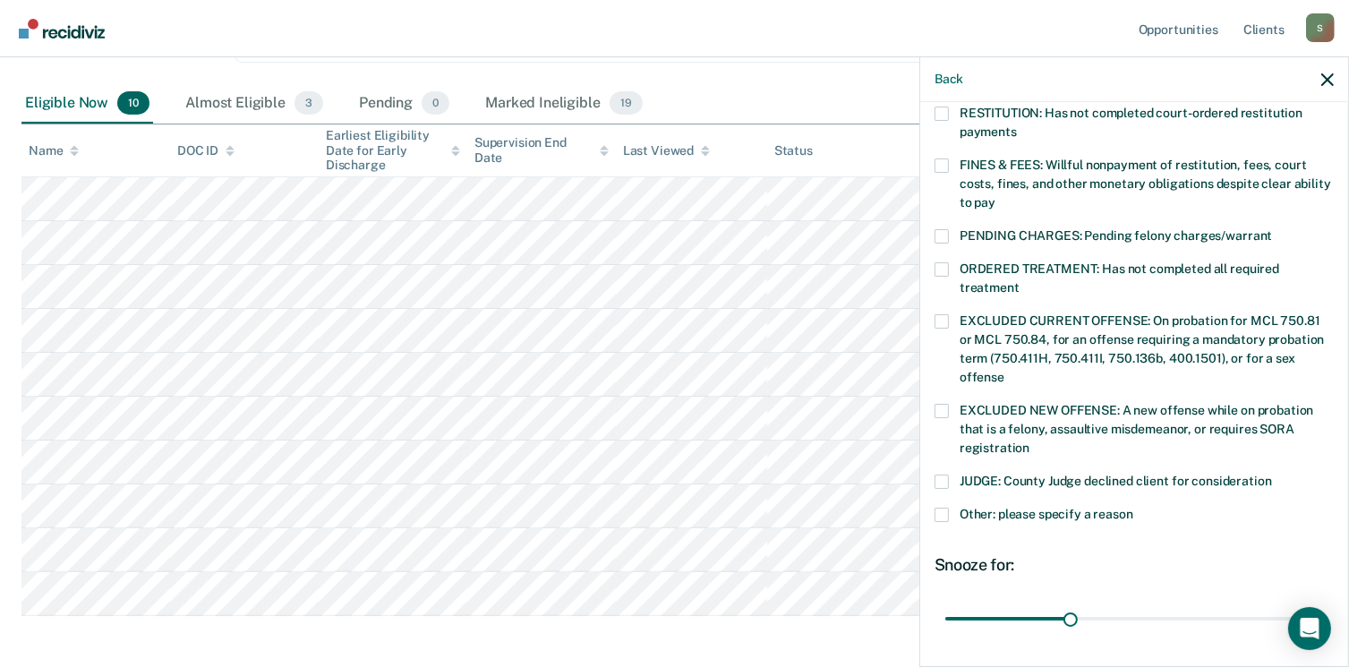
scroll to position [598, 0]
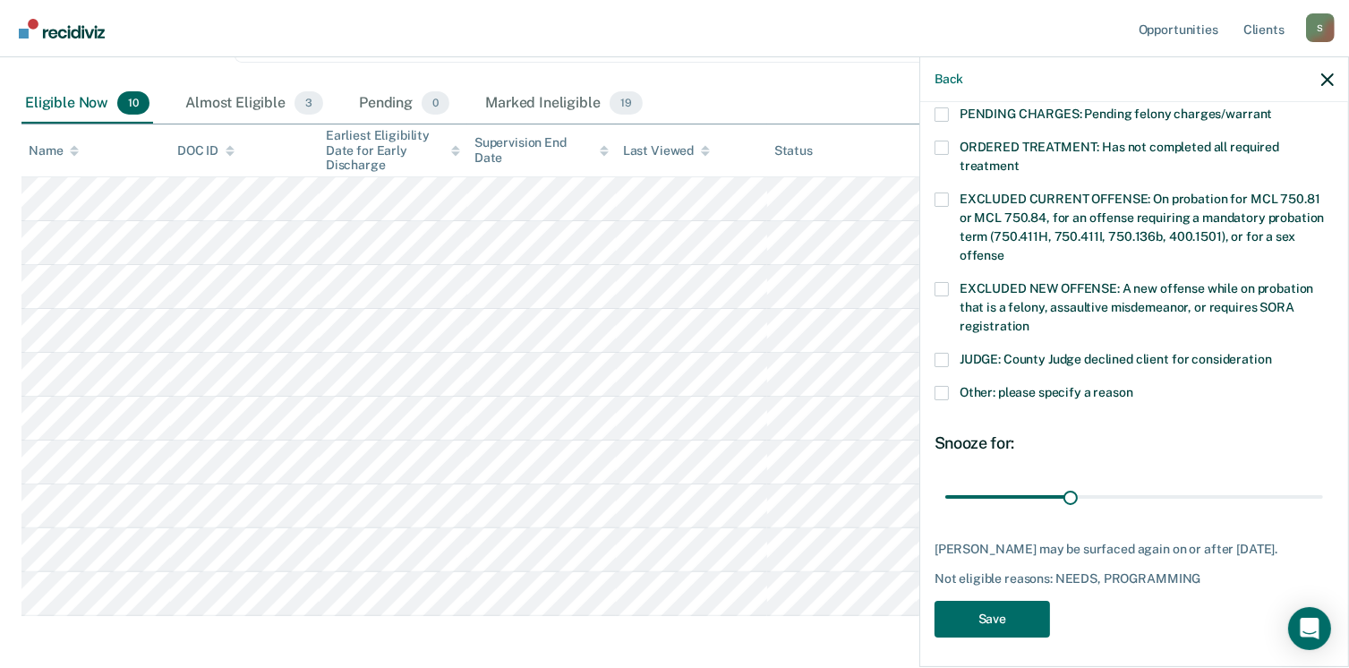
click at [1316, 482] on div "30 days" at bounding box center [1133, 497] width 399 height 31
click at [1311, 482] on div "30 days" at bounding box center [1133, 497] width 399 height 31
type input "89"
click at [1300, 482] on input "range" at bounding box center [1134, 497] width 378 height 31
click at [1018, 614] on button "Save" at bounding box center [991, 619] width 115 height 37
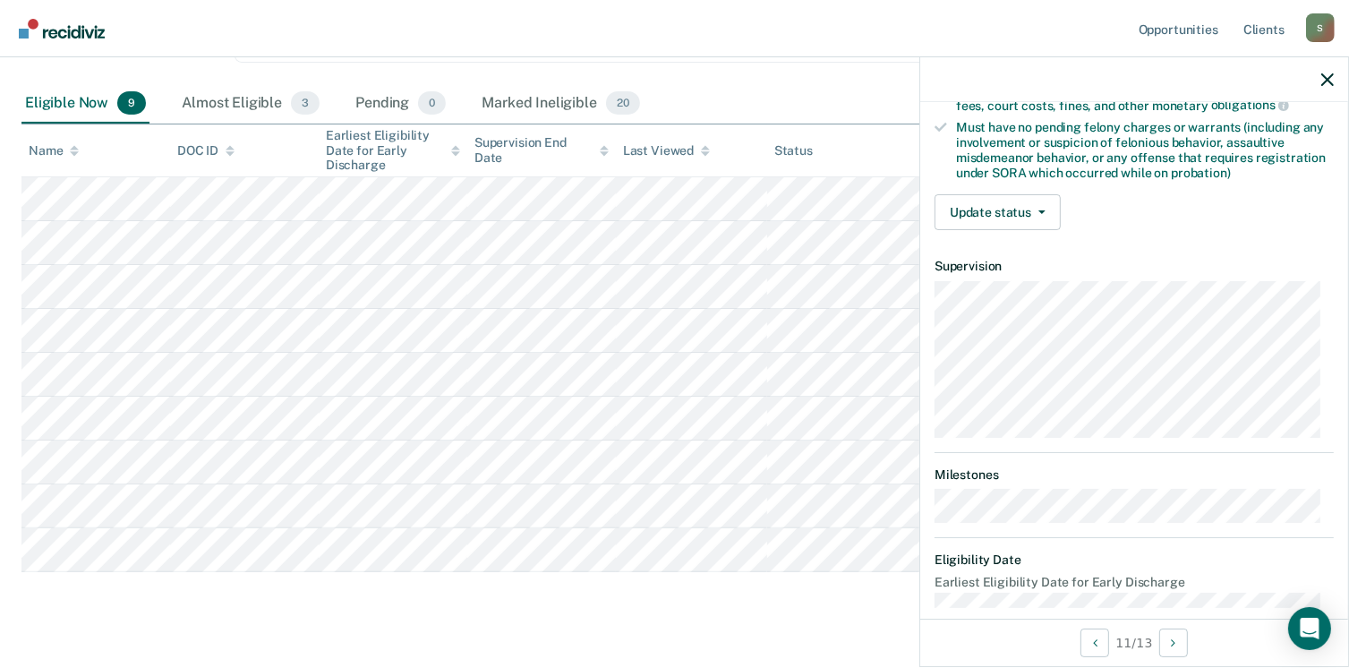
scroll to position [18, 0]
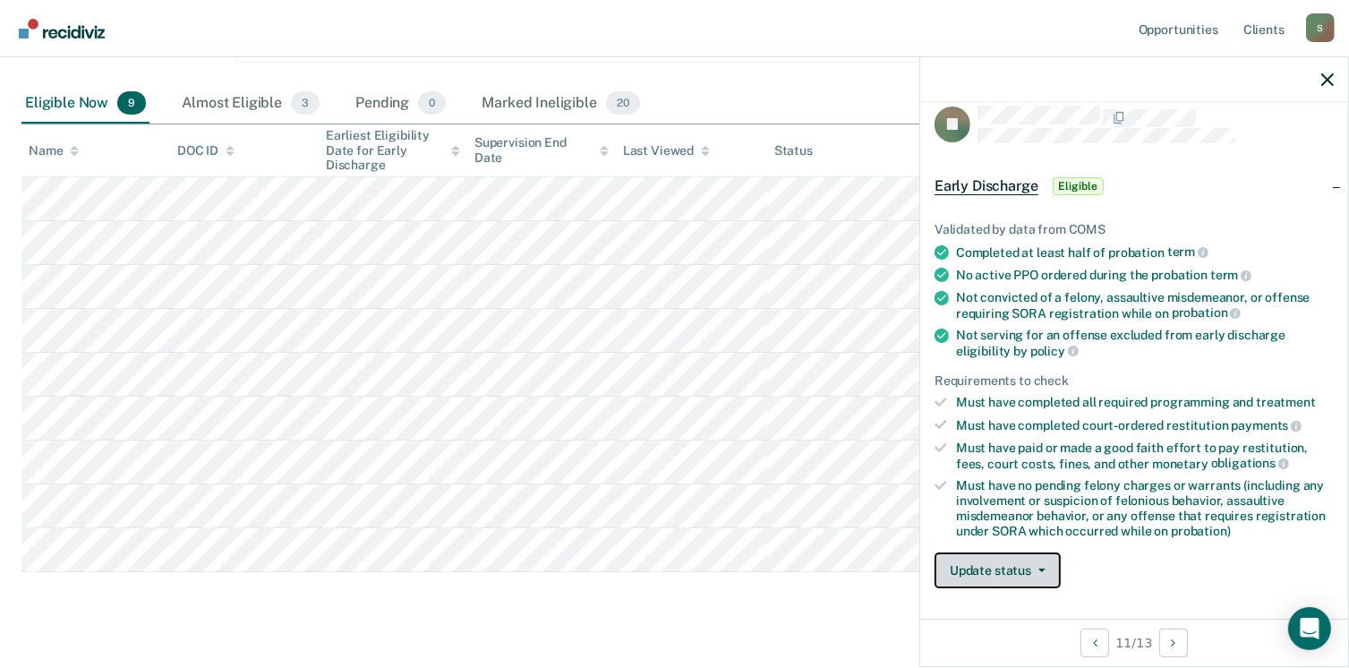
click at [1008, 562] on button "Update status" at bounding box center [997, 570] width 126 height 36
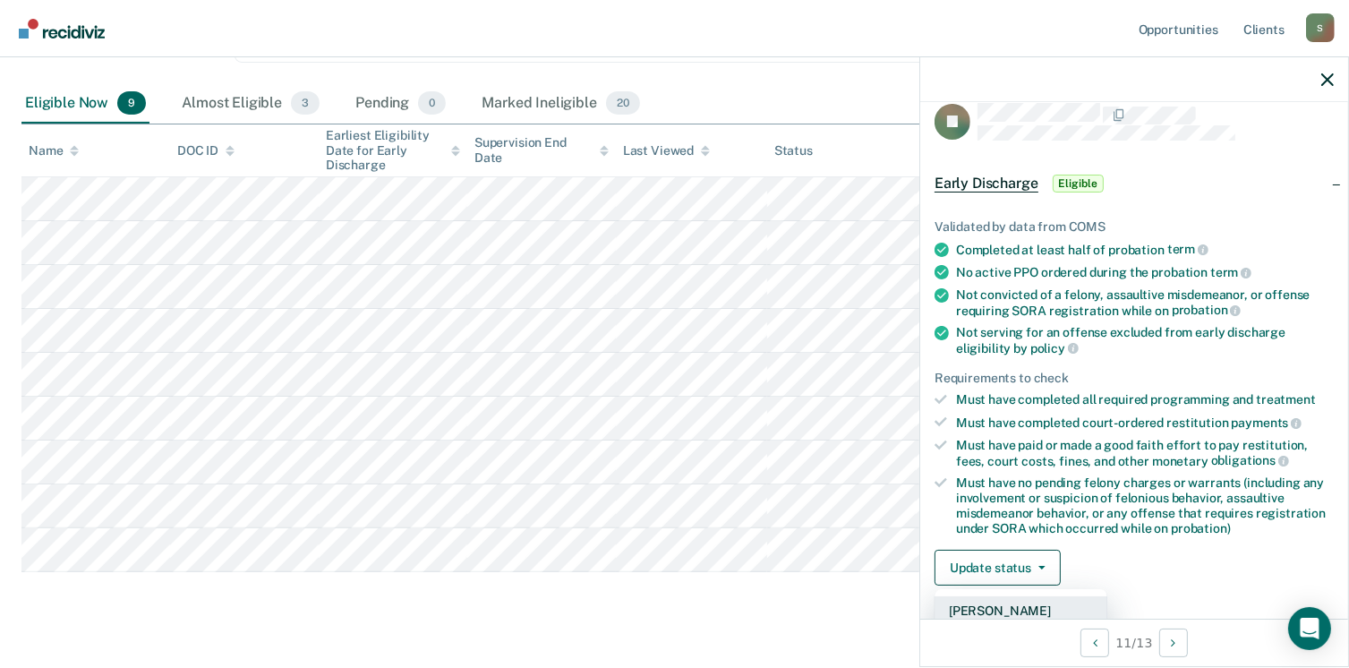
drag, startPoint x: 1002, startPoint y: 608, endPoint x: 1189, endPoint y: 534, distance: 200.1
click at [1189, 534] on div "Validated by data from COMS Completed at least half of probation term No active…" at bounding box center [1134, 396] width 428 height 410
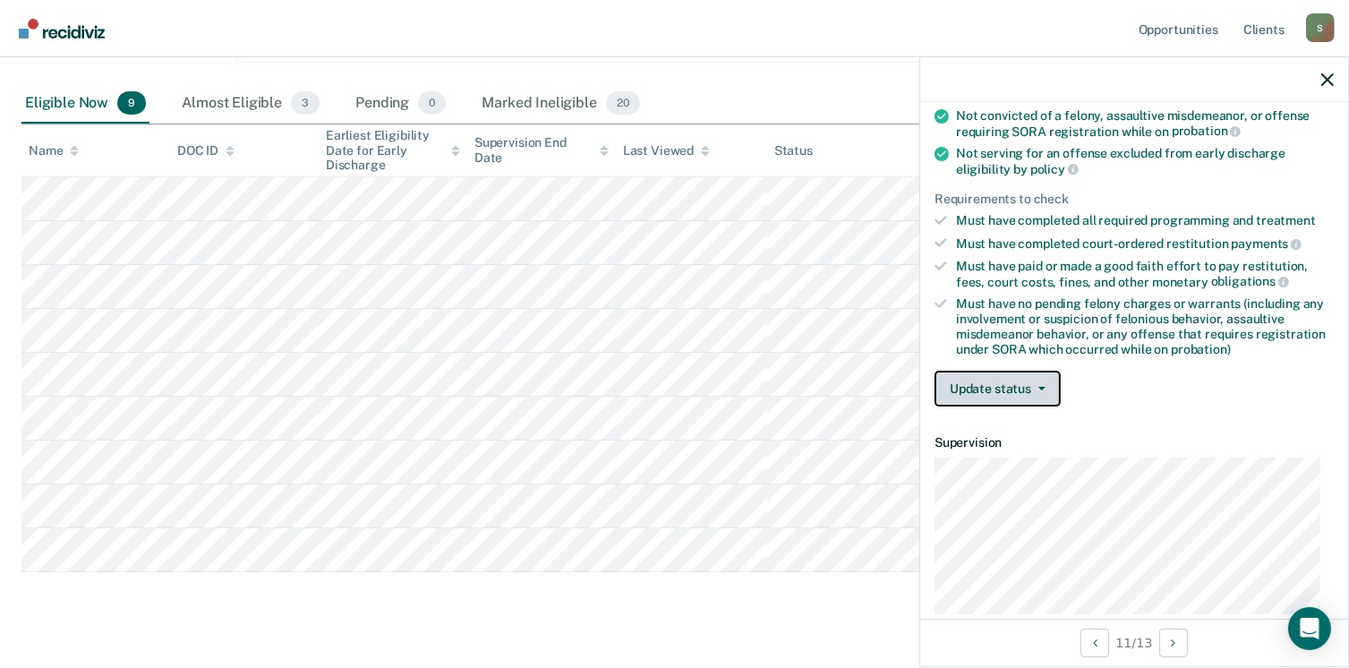
click at [967, 371] on button "Update status" at bounding box center [997, 389] width 126 height 36
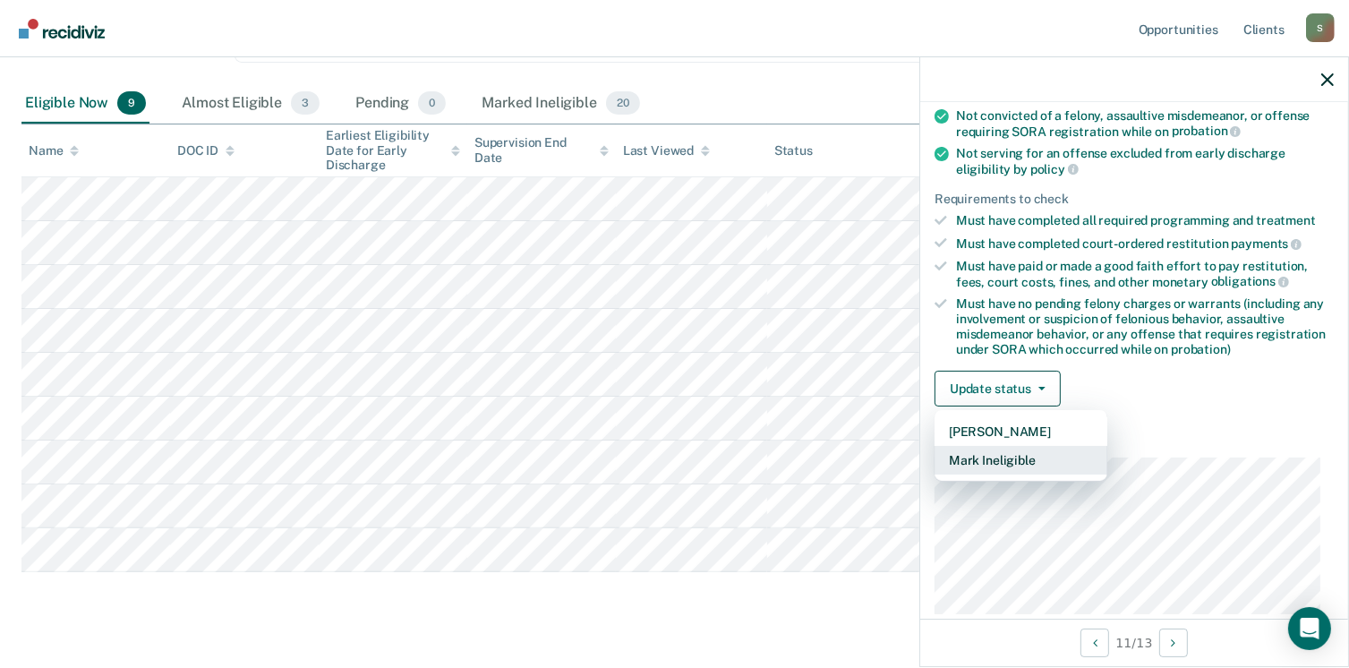
click at [974, 448] on button "Mark Ineligible" at bounding box center [1020, 460] width 173 height 29
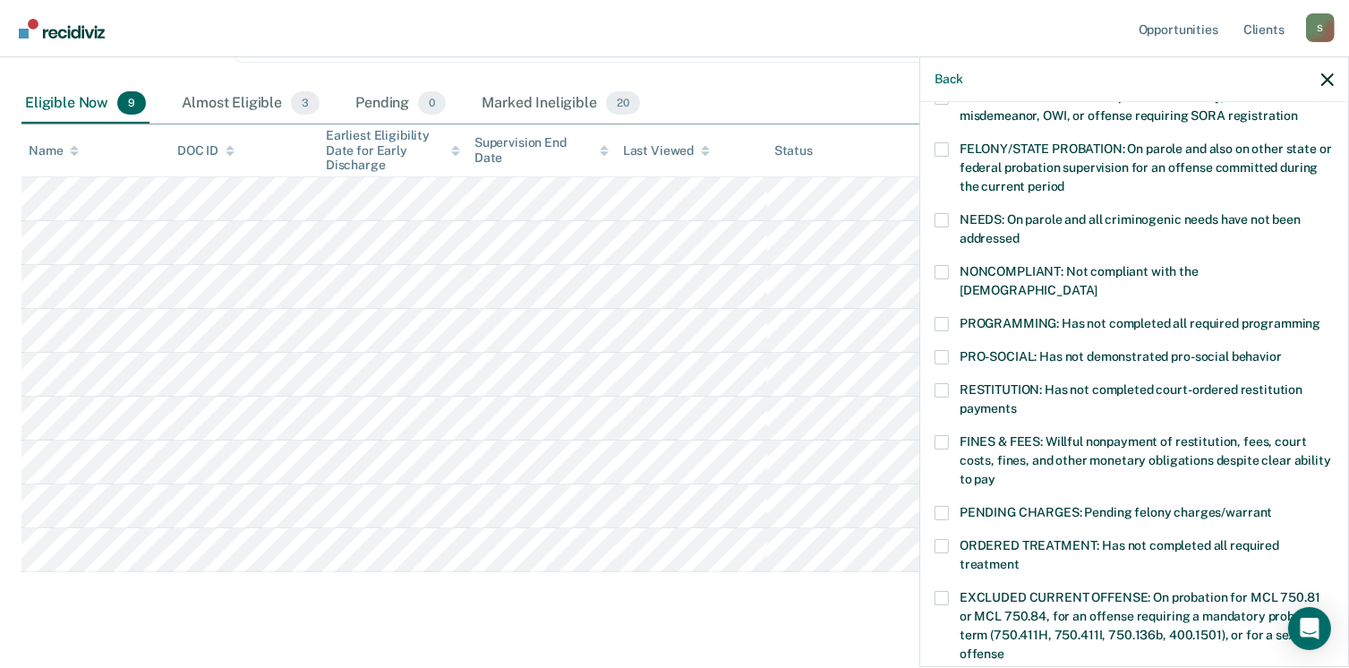
click at [1006, 294] on div "NONCOMPLIANT: Not compliant with the [DEMOGRAPHIC_DATA]" at bounding box center [1133, 291] width 399 height 52
click at [989, 316] on span "PROGRAMMING: Has not completed all required programming" at bounding box center [1139, 323] width 361 height 14
click at [1320, 317] on input "PROGRAMMING: Has not completed all required programming" at bounding box center [1320, 317] width 0 height 0
click at [997, 268] on span "NONCOMPLIANT: Not compliant with the [DEMOGRAPHIC_DATA]" at bounding box center [1078, 280] width 239 height 33
click at [1097, 284] on input "NONCOMPLIANT: Not compliant with the [DEMOGRAPHIC_DATA]" at bounding box center [1097, 284] width 0 height 0
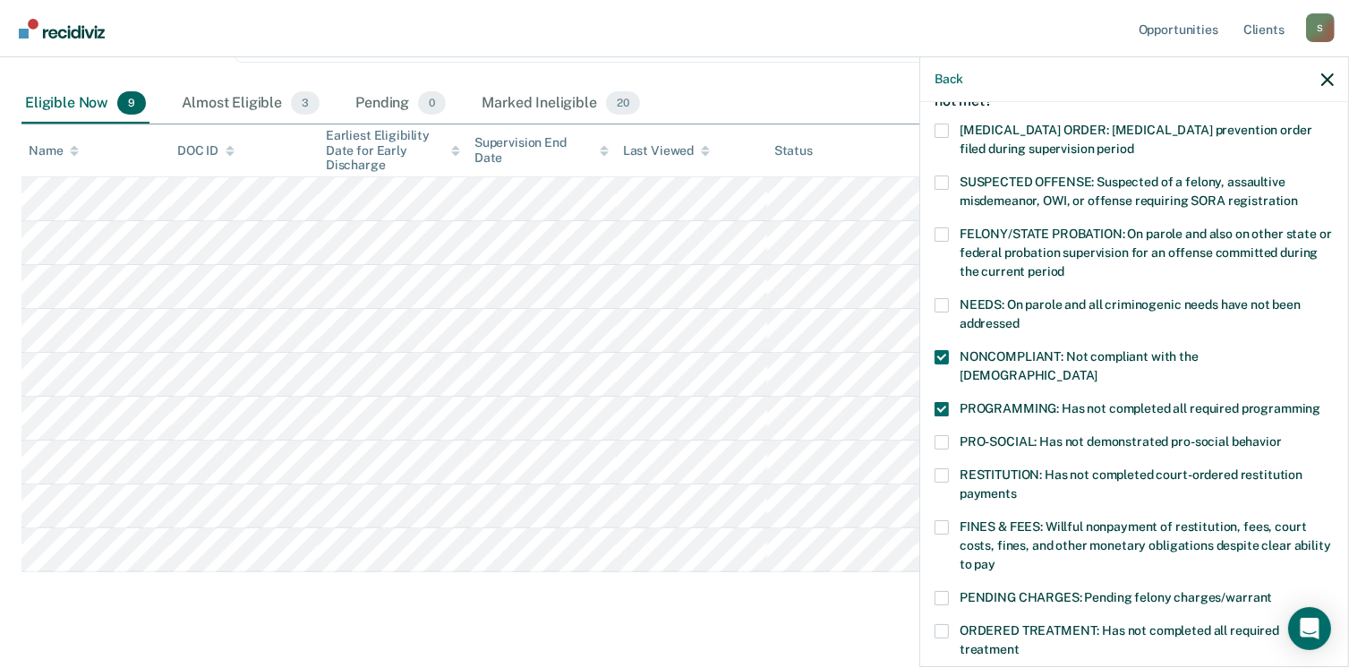
scroll to position [21, 0]
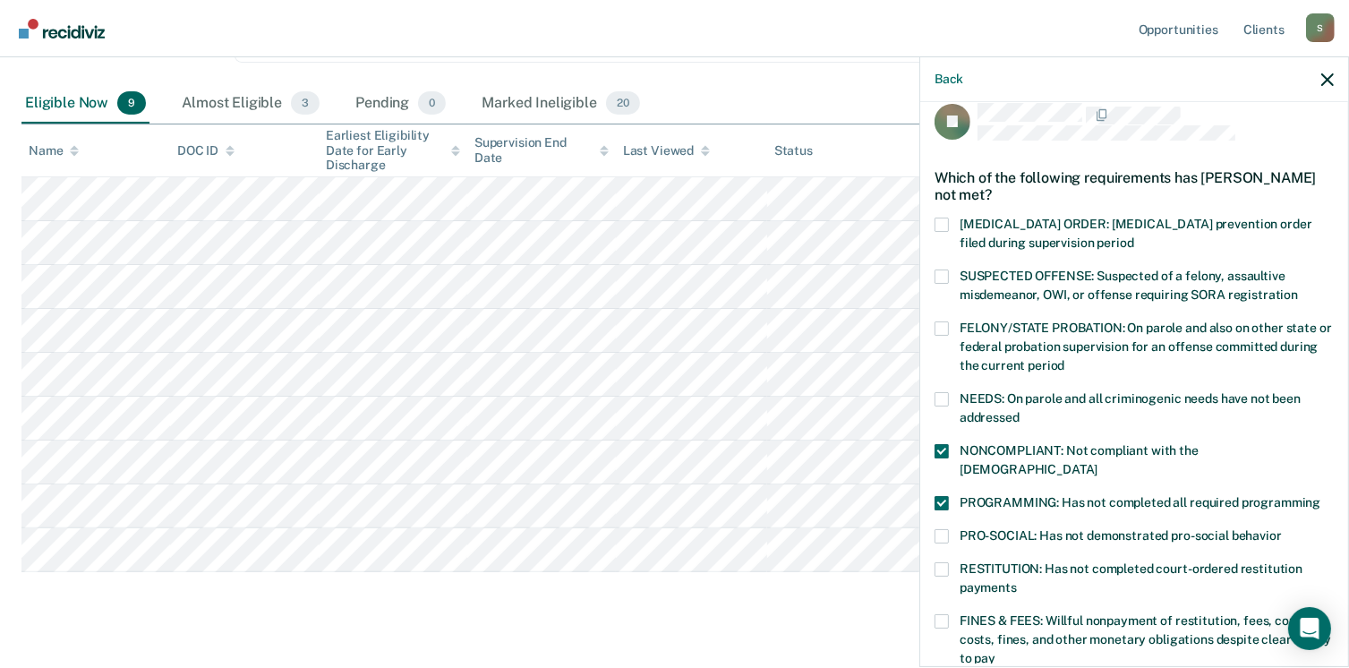
click at [999, 409] on span "NEEDS: On parole and all criminogenic needs have not been addressed" at bounding box center [1129, 407] width 341 height 33
click at [1019, 411] on input "NEEDS: On parole and all criminogenic needs have not been addressed" at bounding box center [1019, 411] width 0 height 0
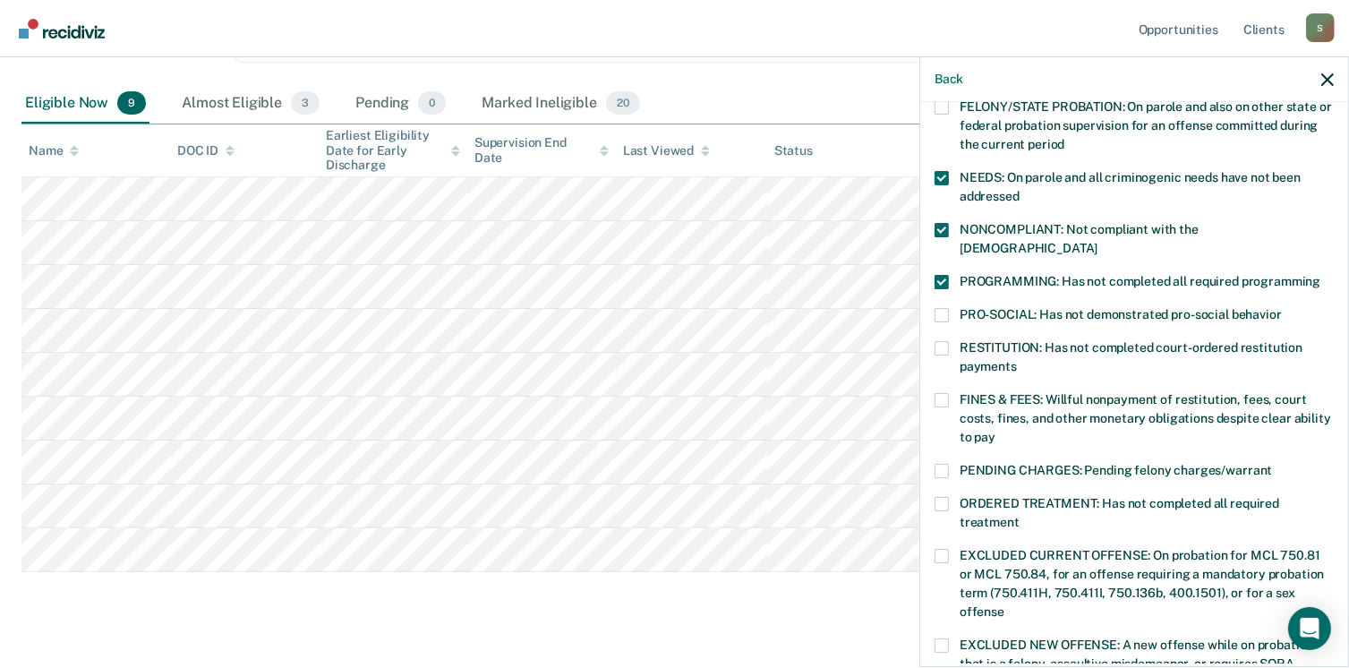
scroll to position [379, 0]
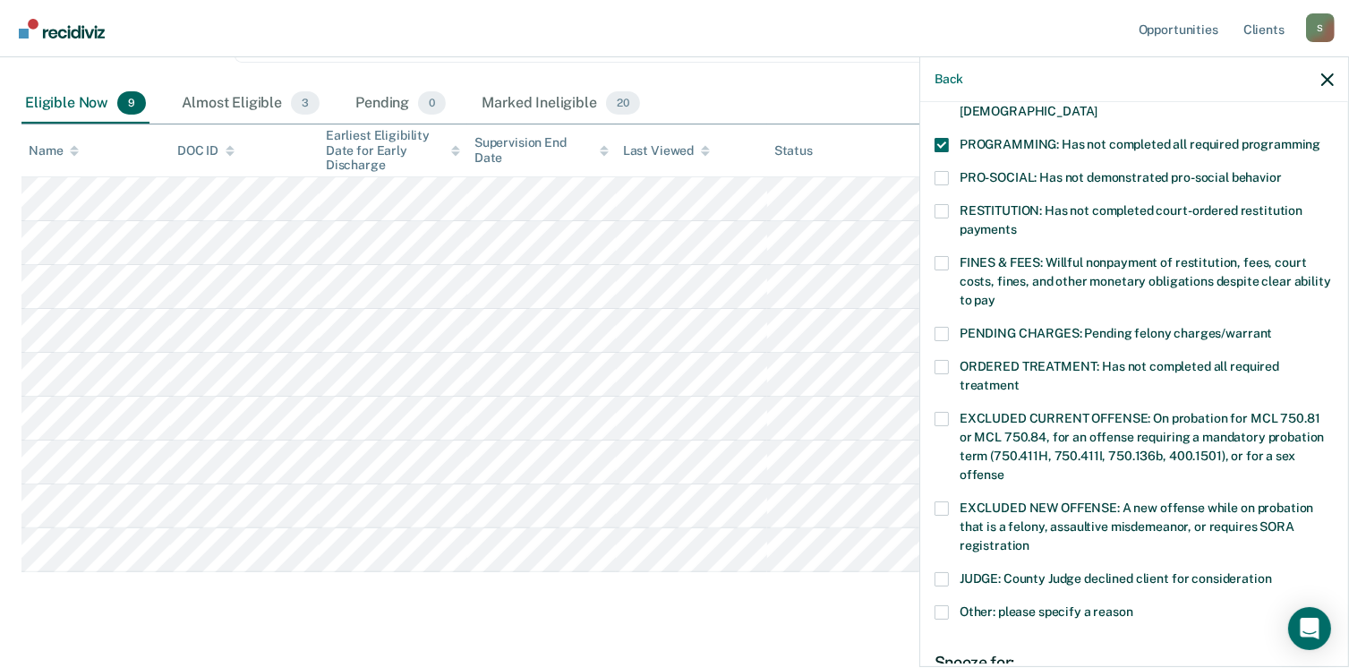
click at [1000, 255] on span "FINES & FEES: Willful nonpayment of restitution, fees, court costs, fines, and …" at bounding box center [1144, 281] width 371 height 52
click at [995, 294] on input "FINES & FEES: Willful nonpayment of restitution, fees, court costs, fines, and …" at bounding box center [995, 294] width 0 height 0
click at [963, 359] on span "ORDERED TREATMENT: Has not completed all required treatment" at bounding box center [1119, 375] width 320 height 33
click at [1019, 379] on input "ORDERED TREATMENT: Has not completed all required treatment" at bounding box center [1019, 379] width 0 height 0
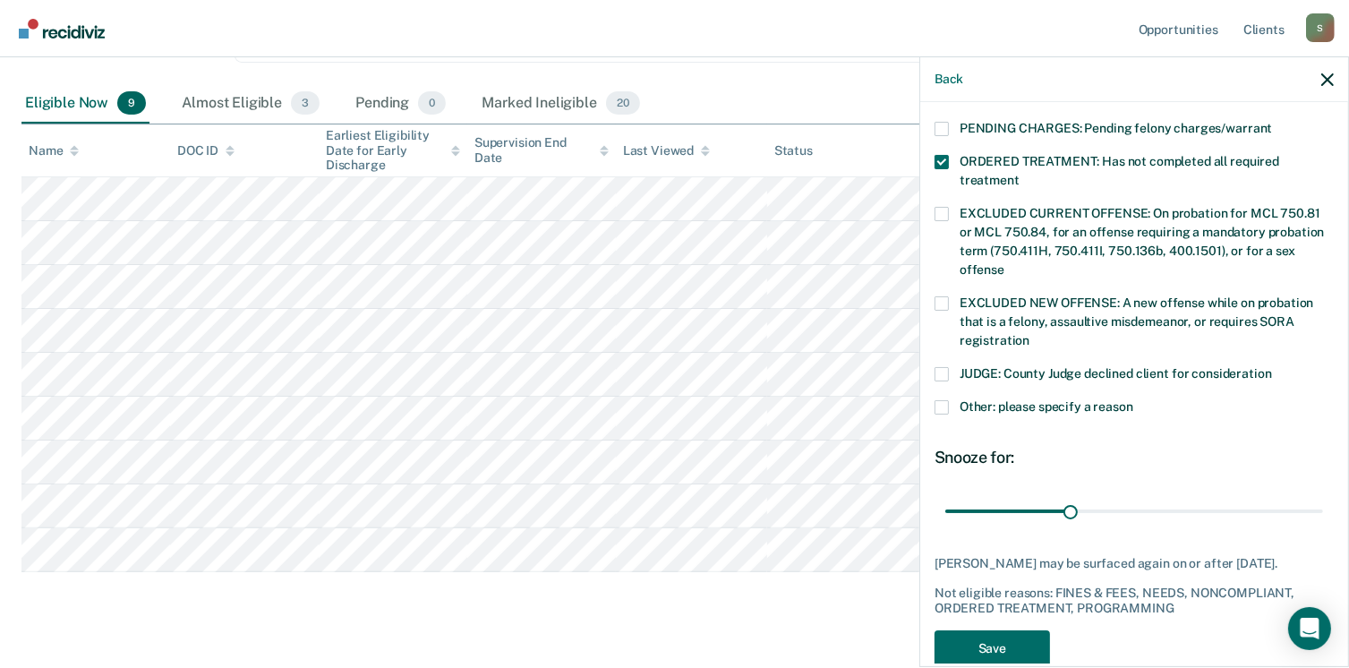
scroll to position [598, 0]
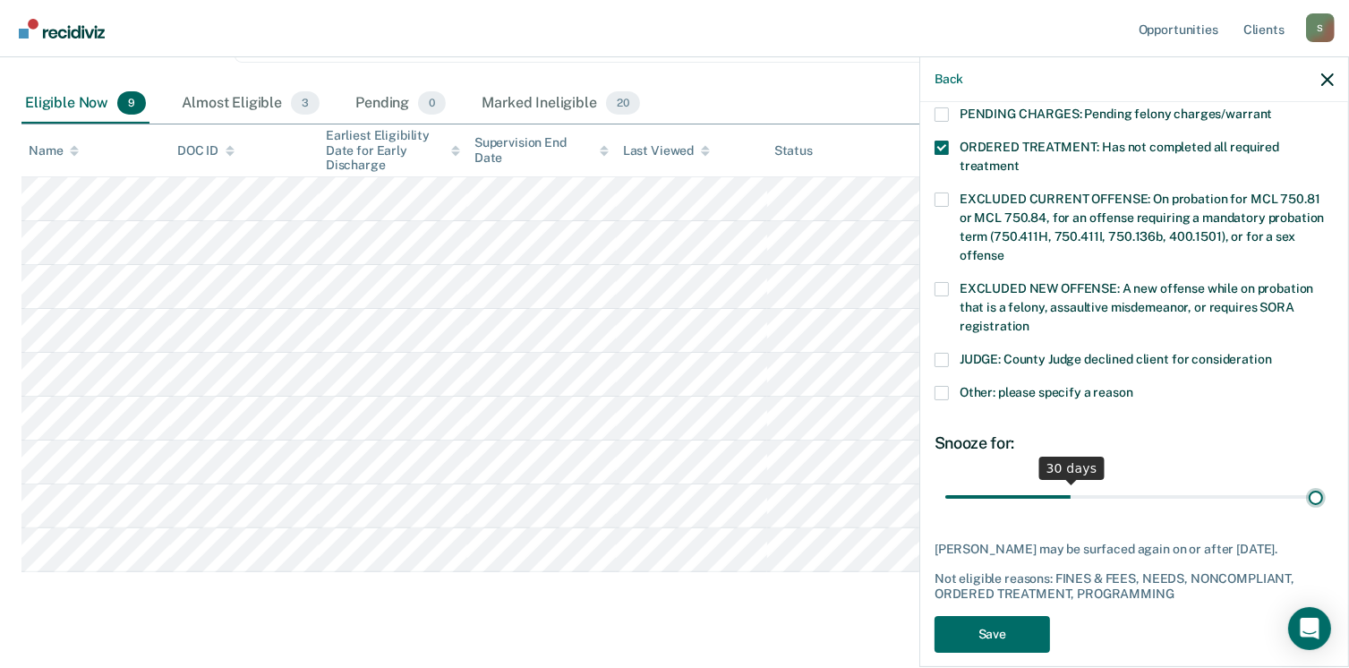
type input "90"
click at [1307, 482] on input "range" at bounding box center [1134, 497] width 378 height 31
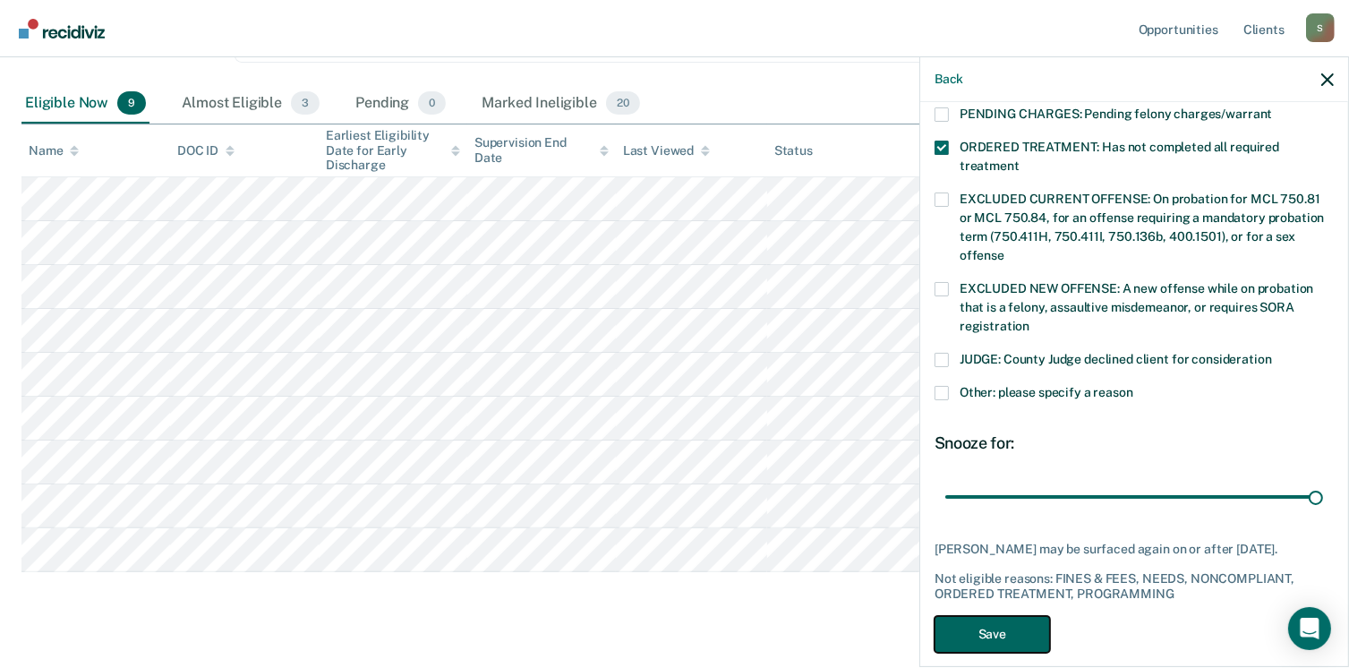
click at [1020, 633] on button "Save" at bounding box center [991, 634] width 115 height 37
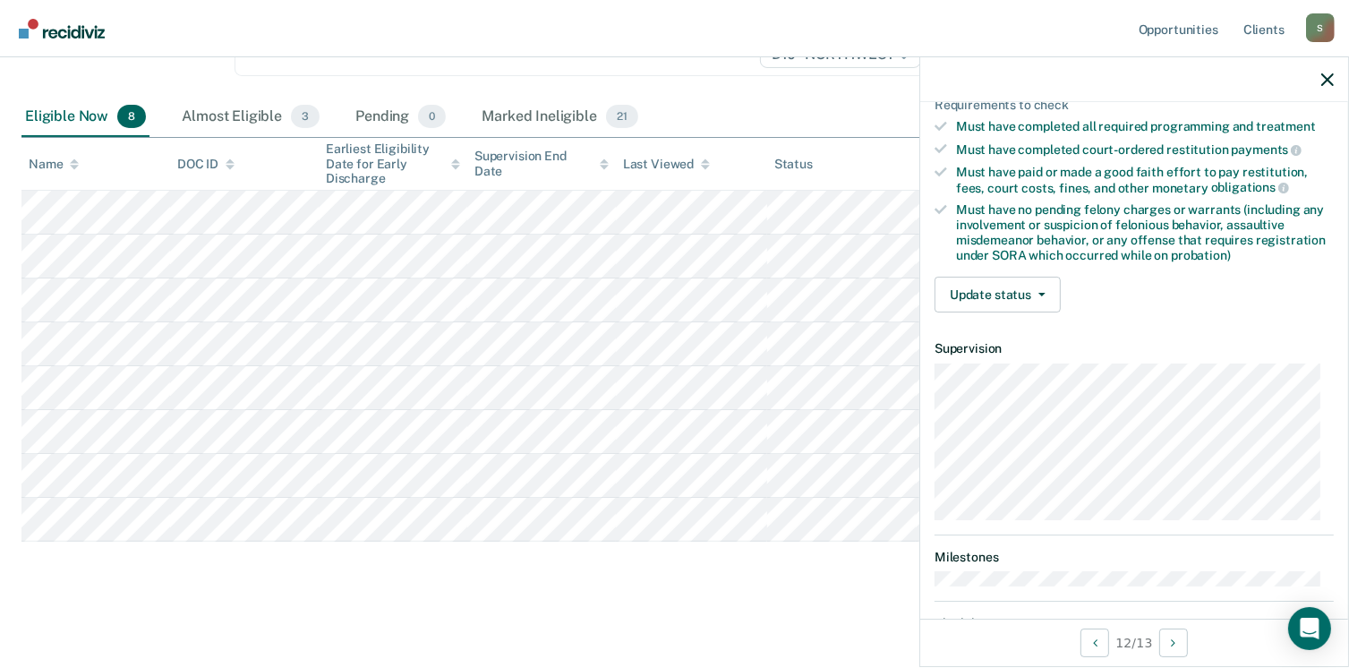
scroll to position [197, 0]
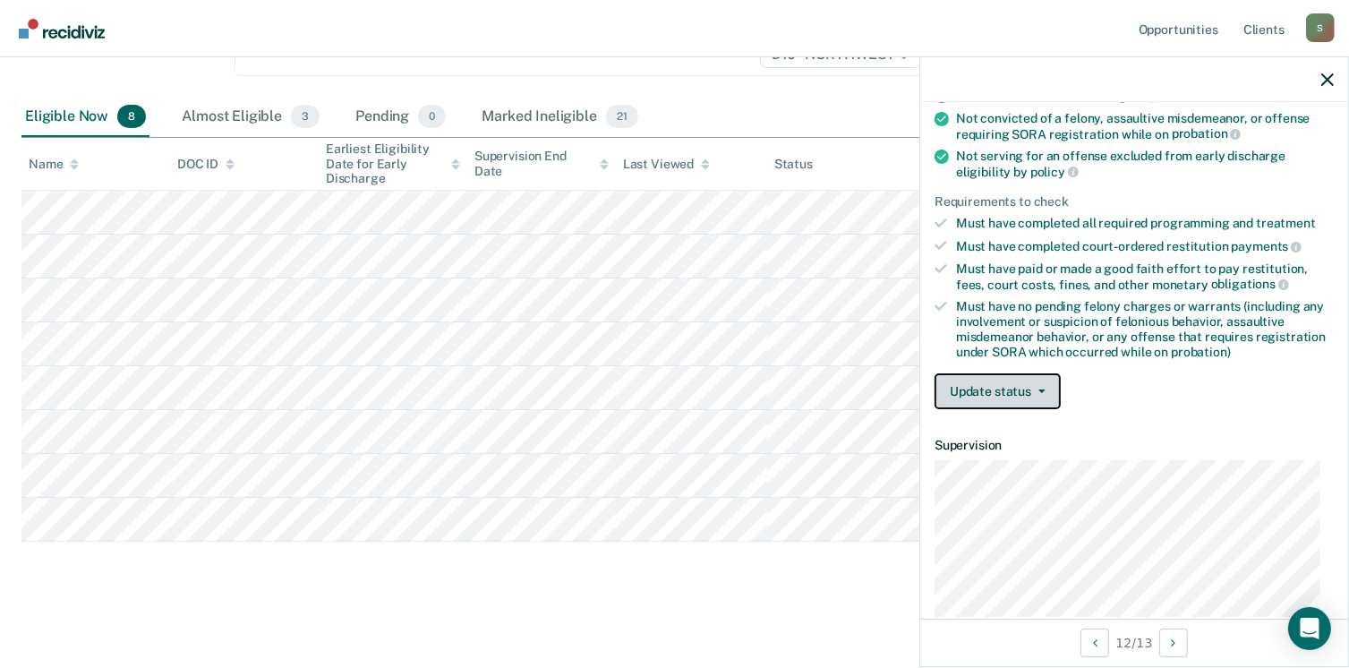
click at [989, 386] on button "Update status" at bounding box center [997, 391] width 126 height 36
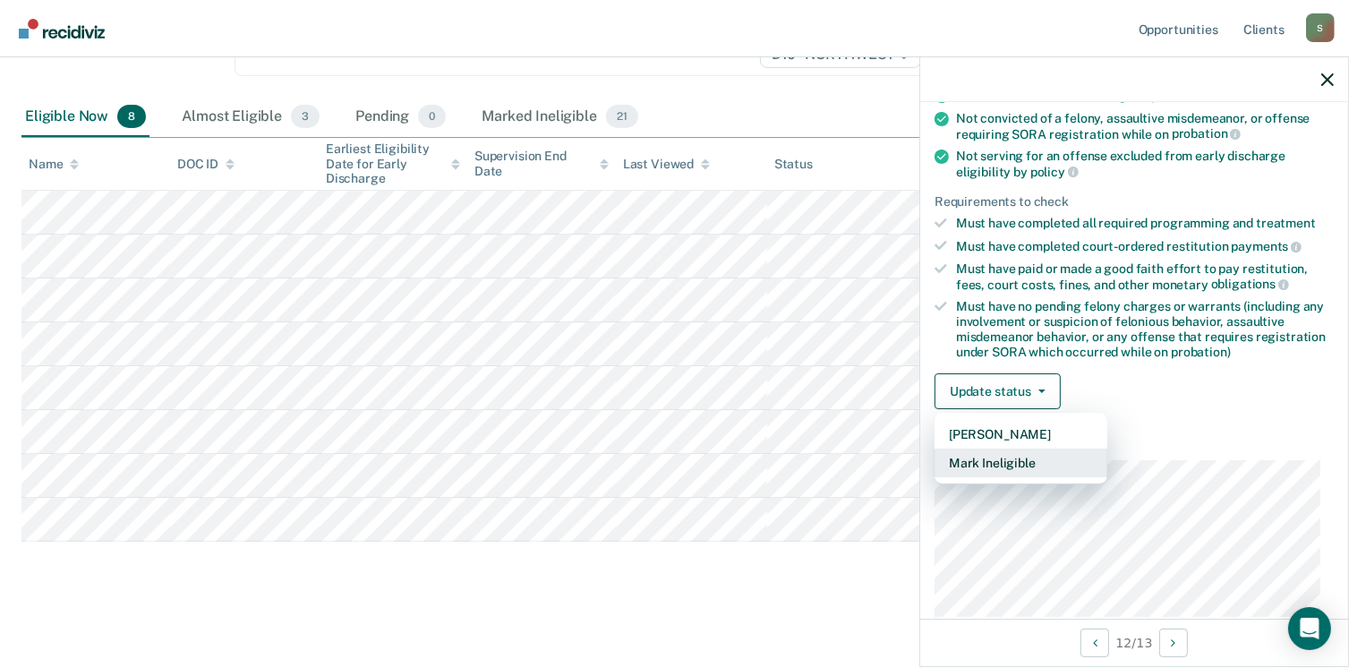
click at [976, 449] on button "Mark Ineligible" at bounding box center [1020, 462] width 173 height 29
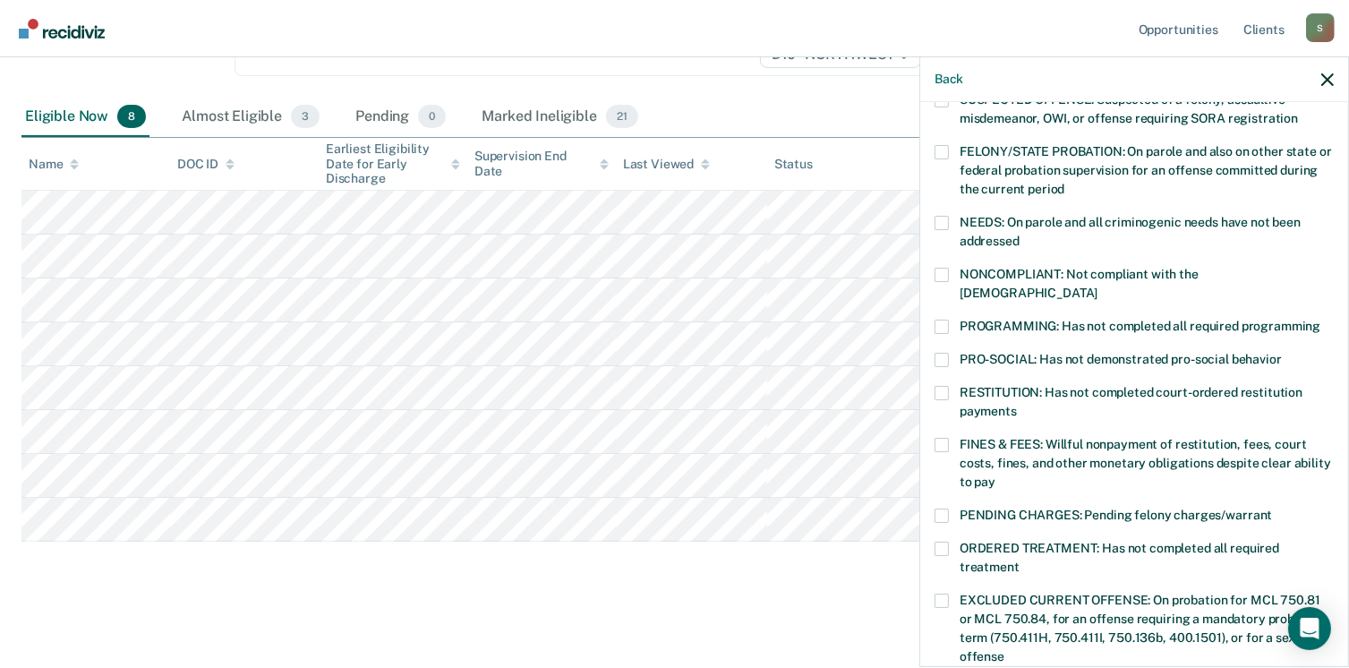
click at [946, 438] on span at bounding box center [941, 445] width 14 height 14
click at [995, 475] on input "FINES & FEES: Willful nonpayment of restitution, fees, court costs, fines, and …" at bounding box center [995, 475] width 0 height 0
click at [952, 320] on label "PROGRAMMING: Has not completed all required programming" at bounding box center [1133, 329] width 399 height 19
click at [1320, 320] on input "PROGRAMMING: Has not completed all required programming" at bounding box center [1320, 320] width 0 height 0
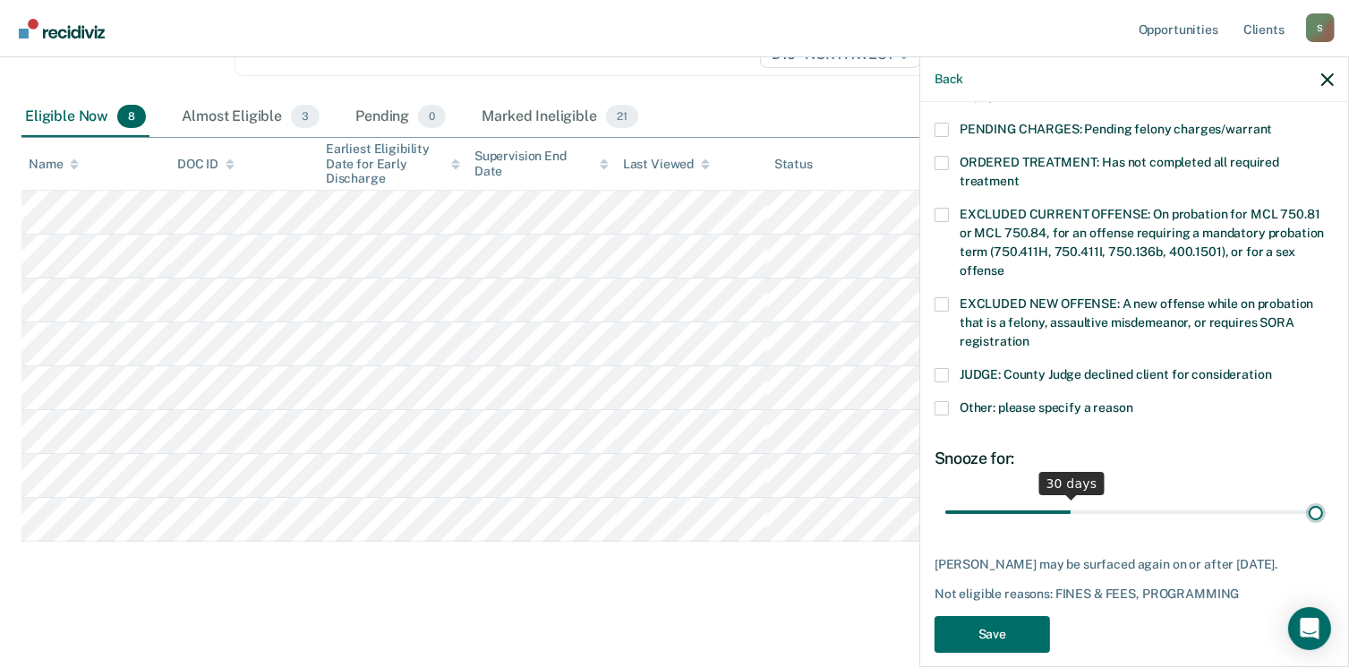
type input "90"
click at [1307, 497] on input "range" at bounding box center [1134, 512] width 378 height 31
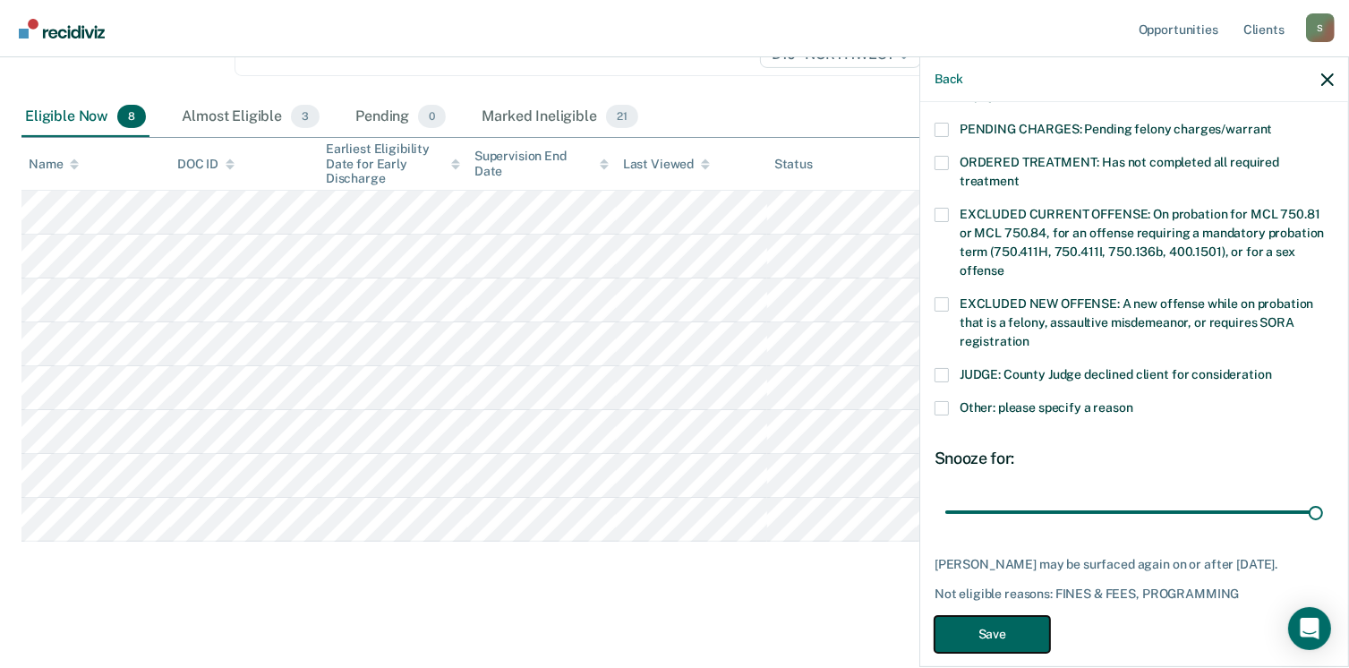
click at [988, 619] on button "Save" at bounding box center [991, 634] width 115 height 37
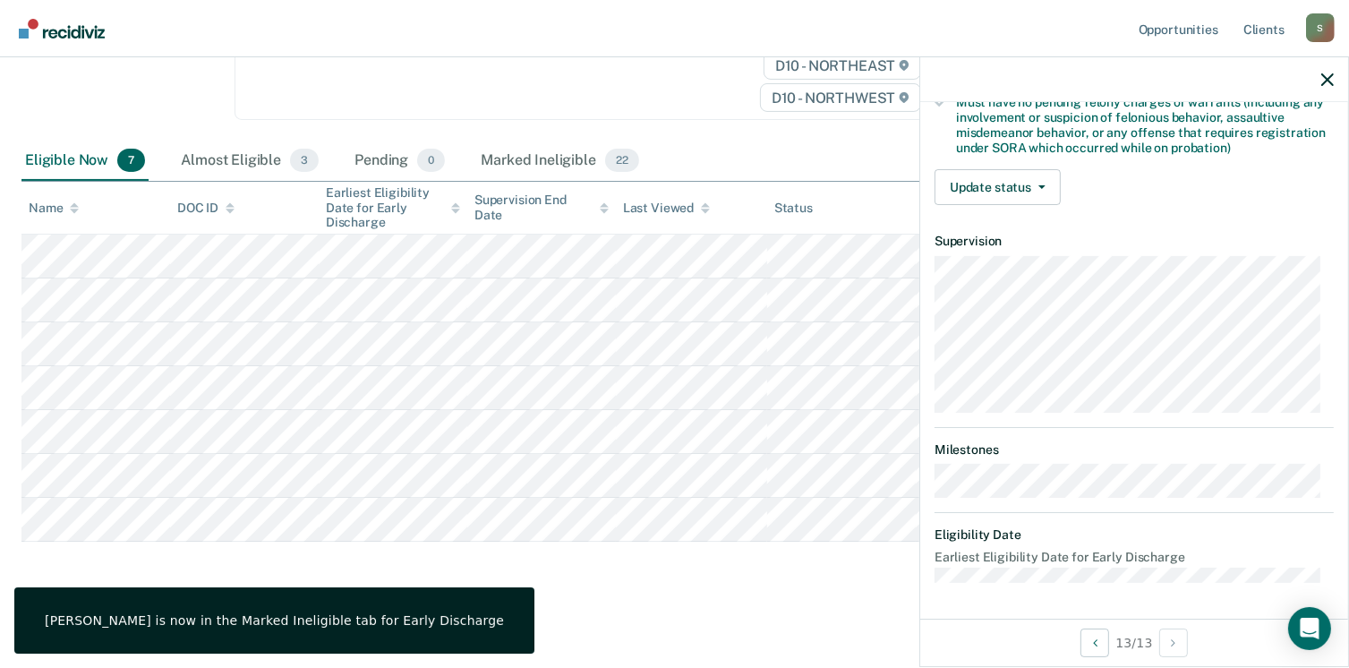
scroll to position [376, 0]
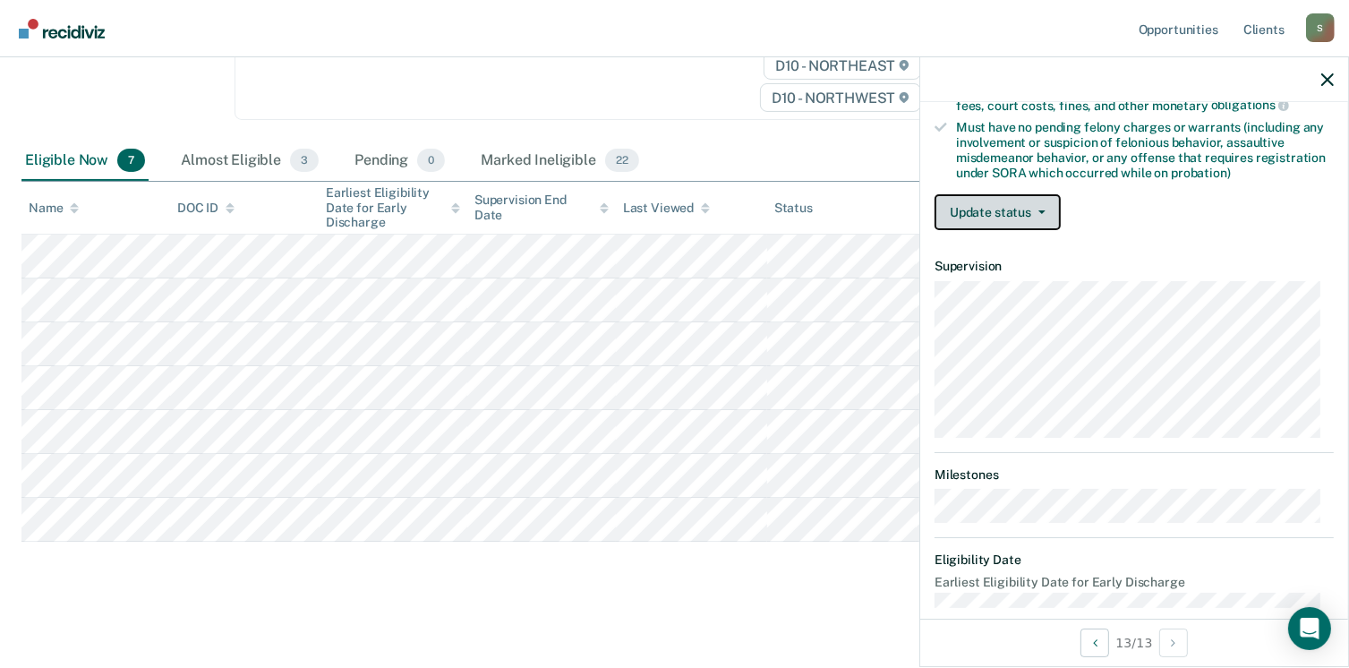
click at [1025, 197] on button "Update status" at bounding box center [997, 212] width 126 height 36
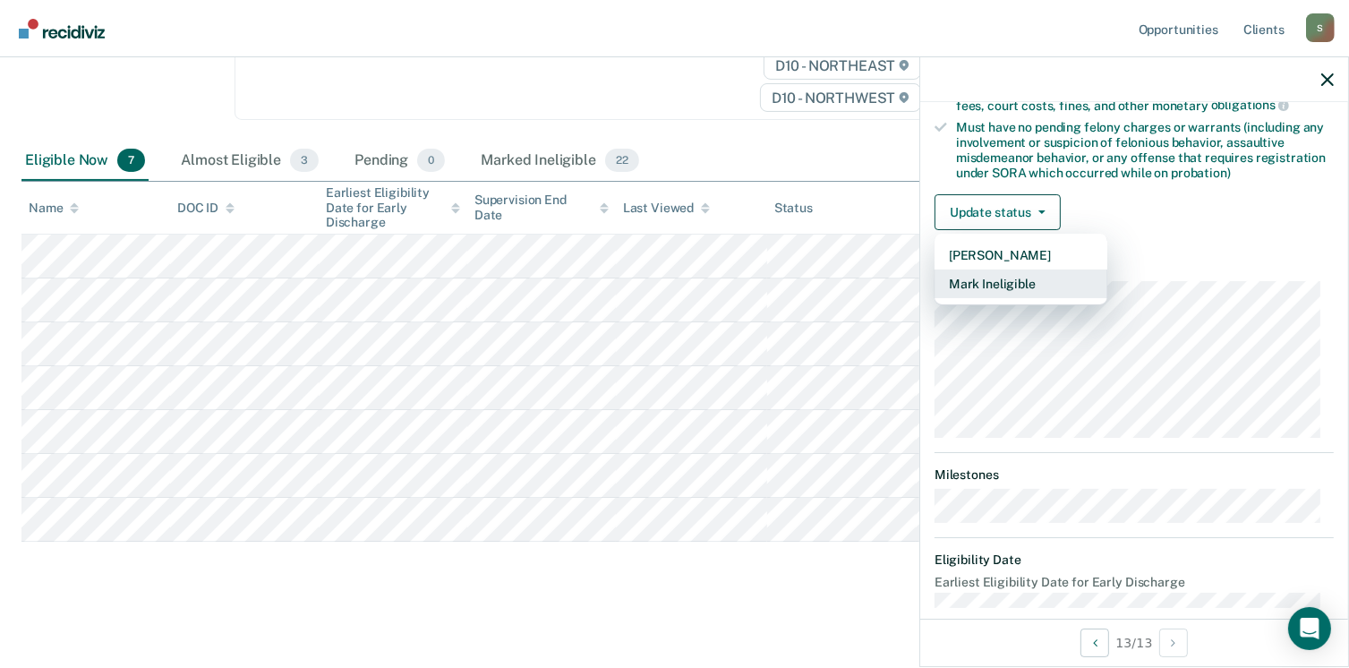
click at [997, 284] on button "Mark Ineligible" at bounding box center [1020, 283] width 173 height 29
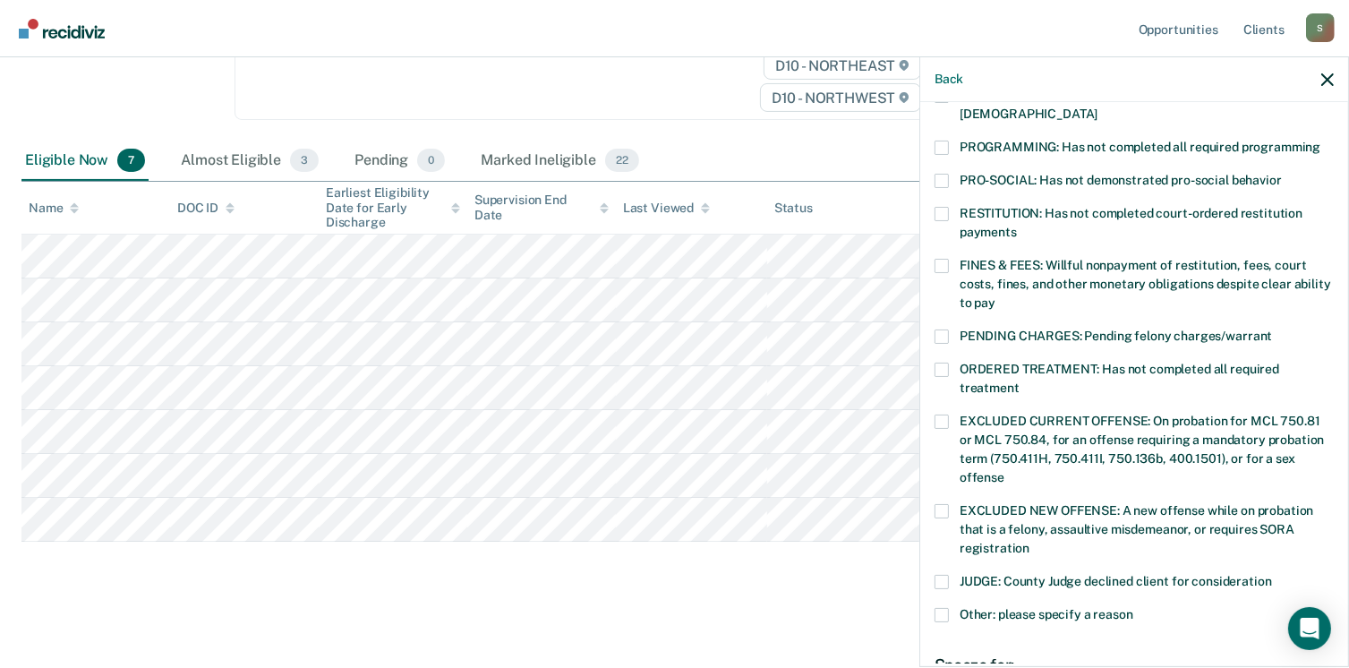
click at [969, 362] on span "ORDERED TREATMENT: Has not completed all required treatment" at bounding box center [1119, 378] width 320 height 33
click at [1019, 381] on input "ORDERED TREATMENT: Has not completed all required treatment" at bounding box center [1019, 381] width 0 height 0
click at [952, 362] on label "ORDERED TREATMENT: Has not completed all required treatment" at bounding box center [1133, 381] width 399 height 38
click at [1019, 381] on input "ORDERED TREATMENT: Has not completed all required treatment" at bounding box center [1019, 381] width 0 height 0
click at [947, 141] on span at bounding box center [941, 148] width 14 height 14
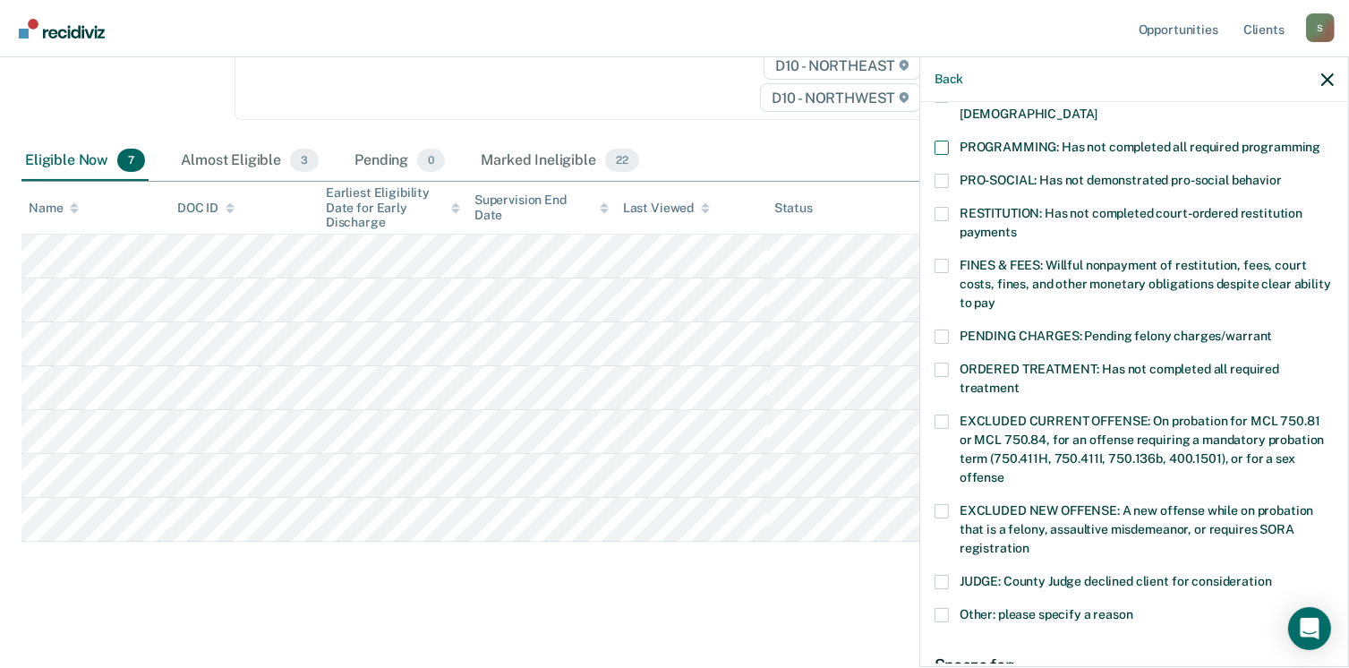
click at [1320, 141] on input "PROGRAMMING: Has not completed all required programming" at bounding box center [1320, 141] width 0 height 0
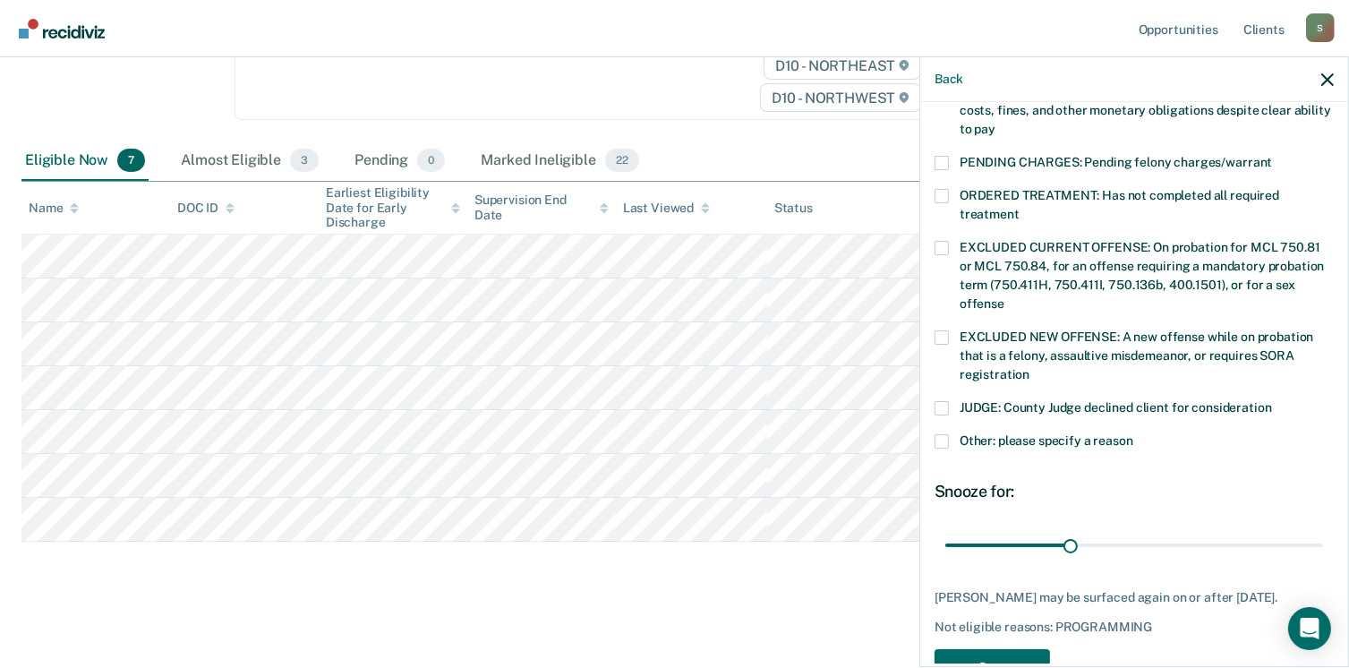
scroll to position [598, 0]
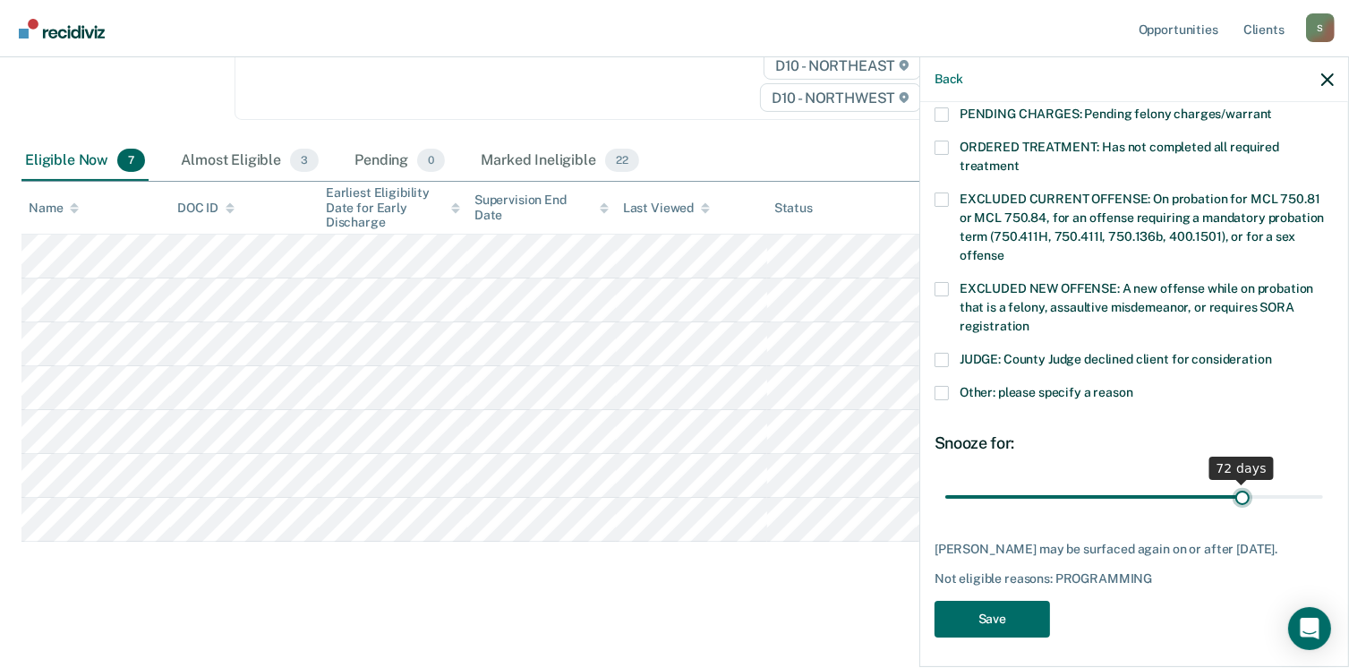
click at [1232, 482] on input "range" at bounding box center [1134, 497] width 378 height 31
drag, startPoint x: 1229, startPoint y: 473, endPoint x: 1177, endPoint y: 483, distance: 53.0
click at [1177, 483] on input "range" at bounding box center [1134, 497] width 378 height 31
click at [1187, 487] on input "range" at bounding box center [1134, 497] width 378 height 31
type input "60"
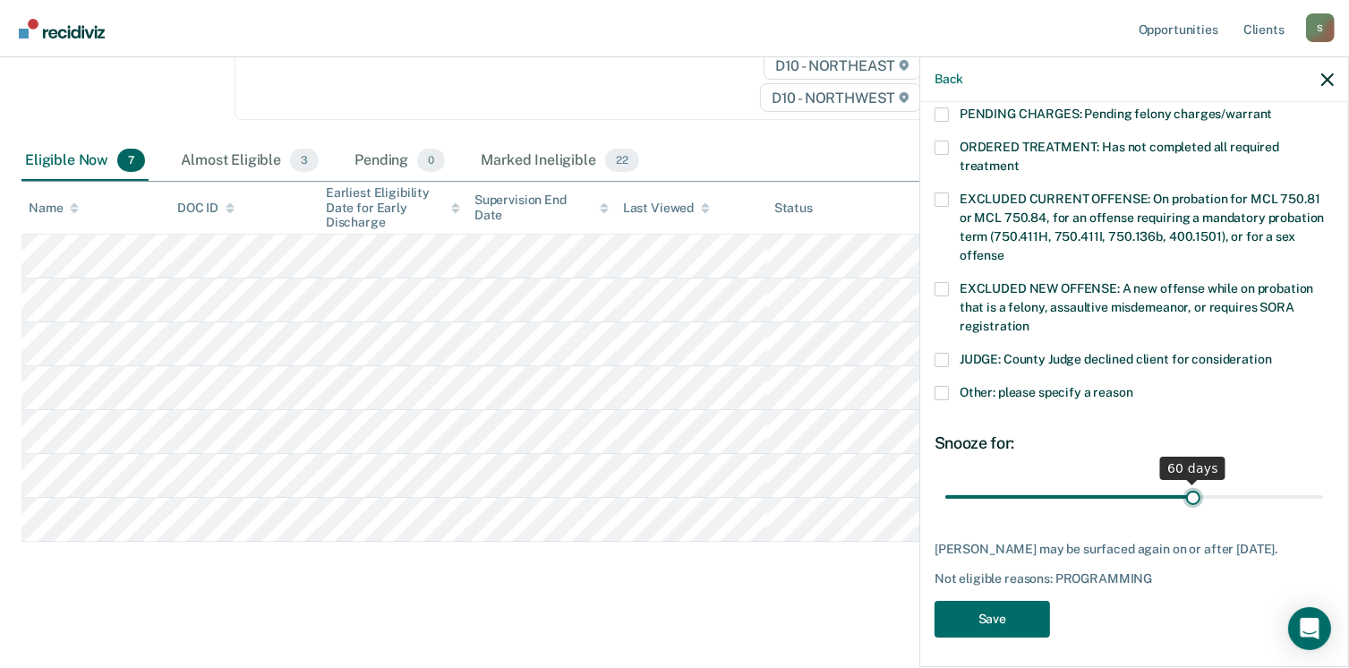
click at [1182, 483] on input "range" at bounding box center [1134, 497] width 378 height 31
click at [1028, 601] on button "Save" at bounding box center [991, 619] width 115 height 37
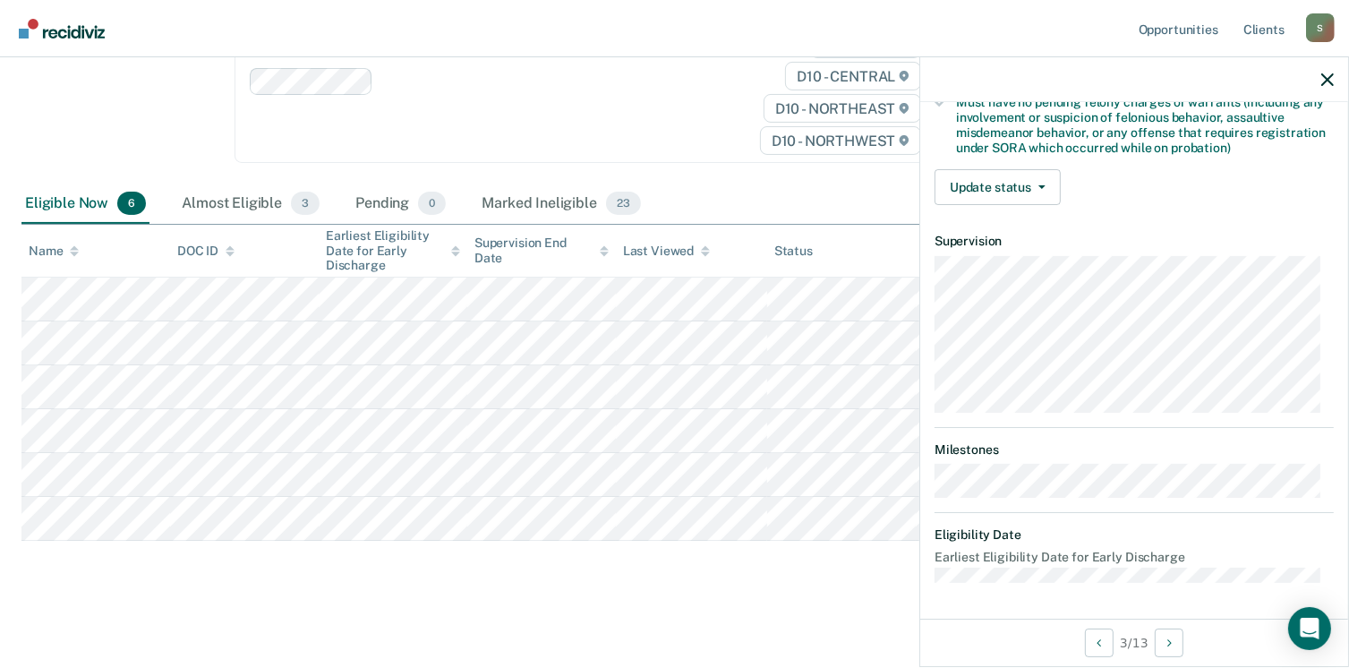
scroll to position [376, 0]
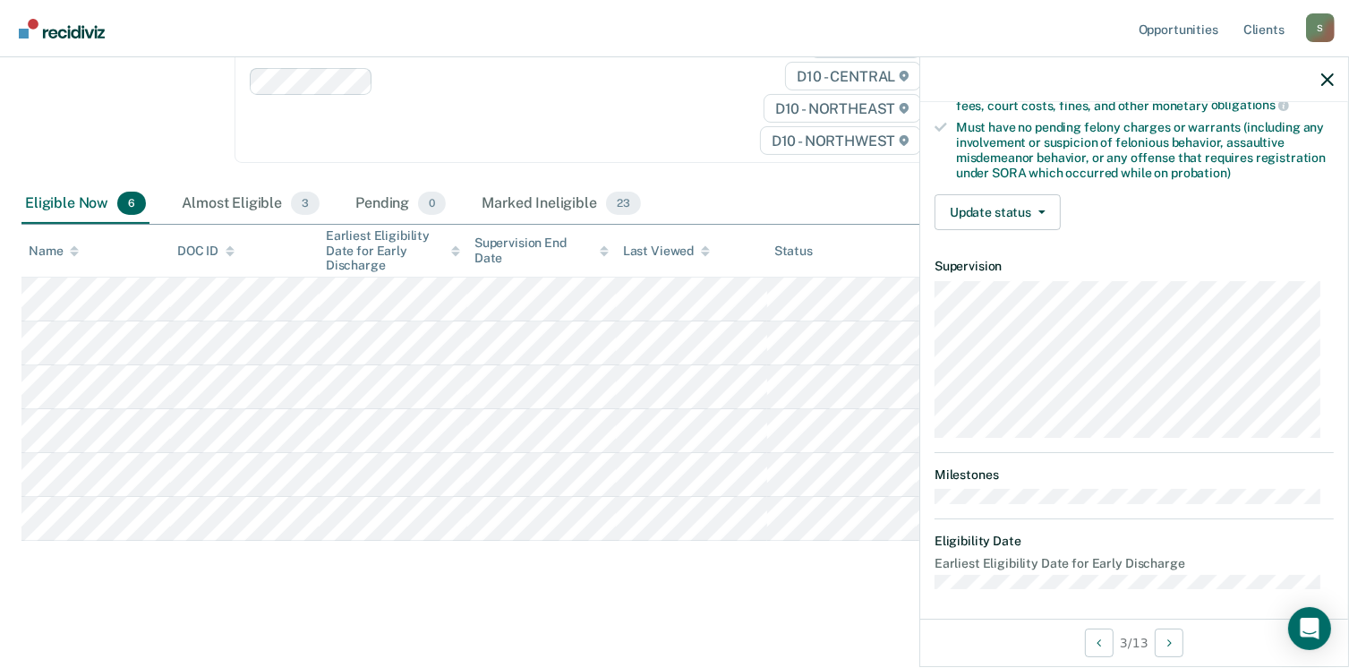
click at [977, 183] on div "Validated by data from COMS Completed at least half of probation term No active…" at bounding box center [1134, 40] width 428 height 410
click at [975, 201] on button "Update status" at bounding box center [997, 212] width 126 height 36
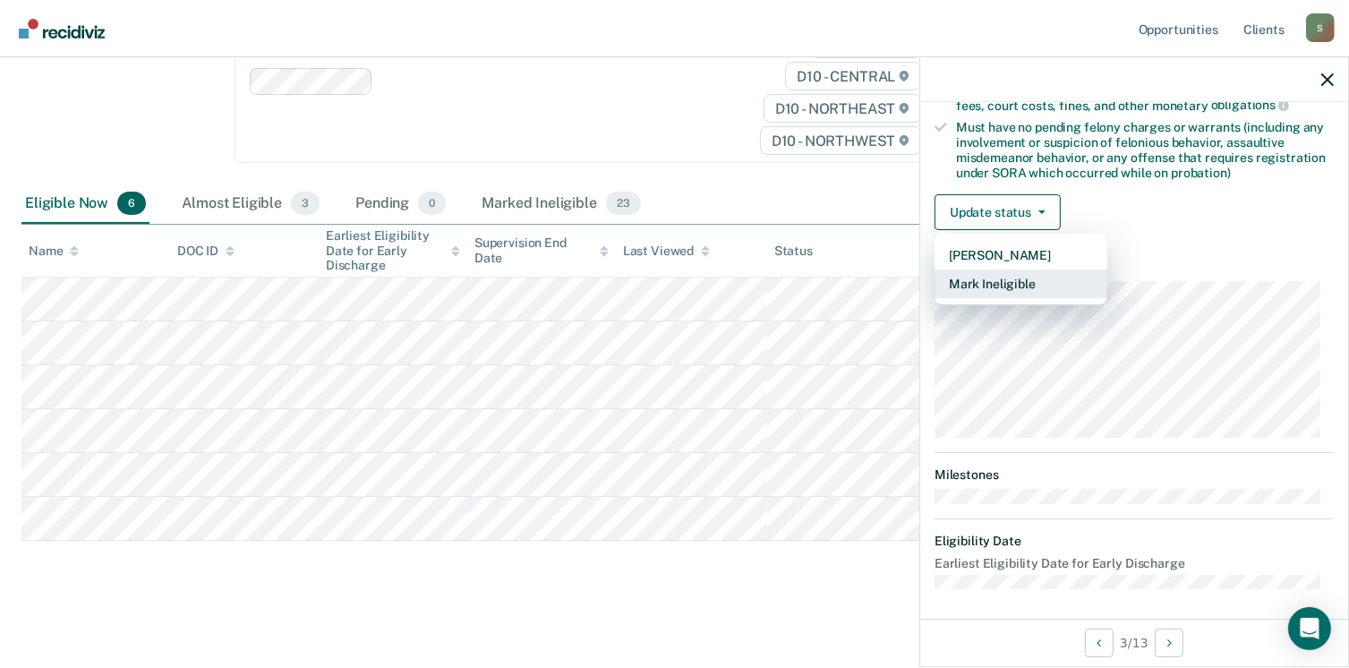
click at [953, 277] on button "Mark Ineligible" at bounding box center [1020, 283] width 173 height 29
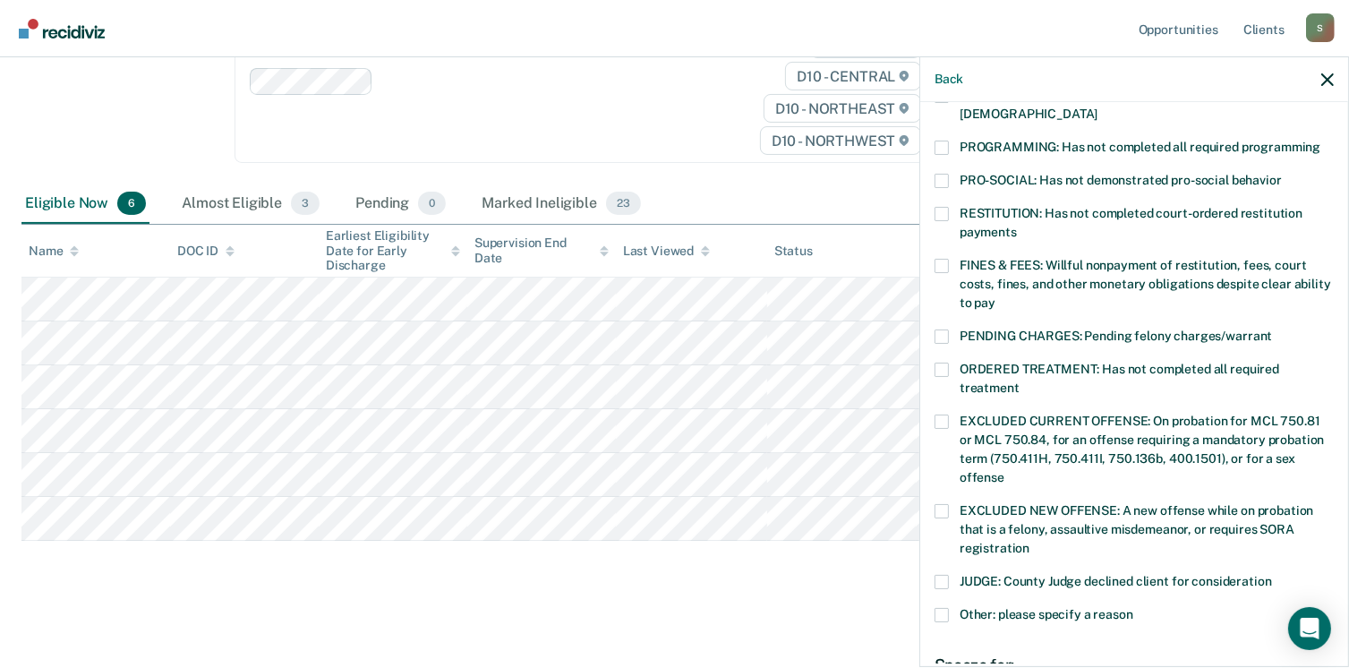
click at [963, 232] on div "RESTITUTION: Has not completed court-ordered restitution payments" at bounding box center [1133, 233] width 399 height 52
click at [959, 280] on span "FINES & FEES: Willful nonpayment of restitution, fees, court costs, fines, and …" at bounding box center [1144, 284] width 371 height 52
click at [995, 296] on input "FINES & FEES: Willful nonpayment of restitution, fees, court costs, fines, and …" at bounding box center [995, 296] width 0 height 0
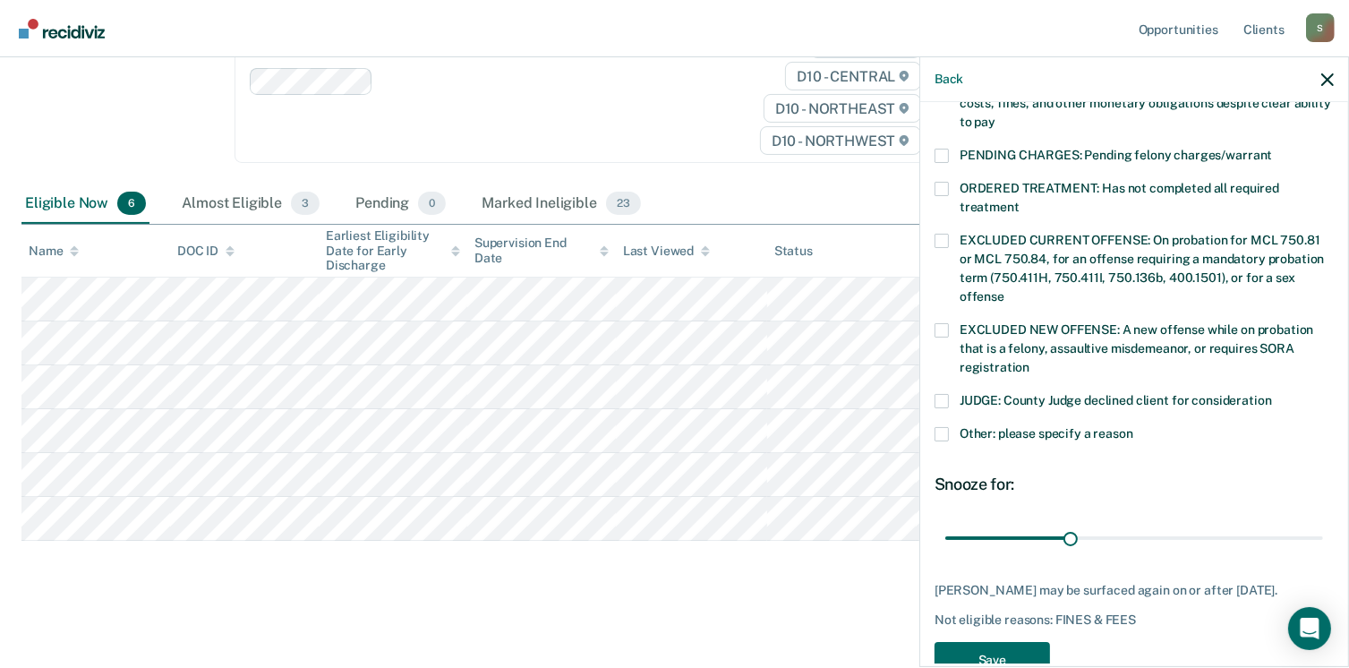
scroll to position [598, 0]
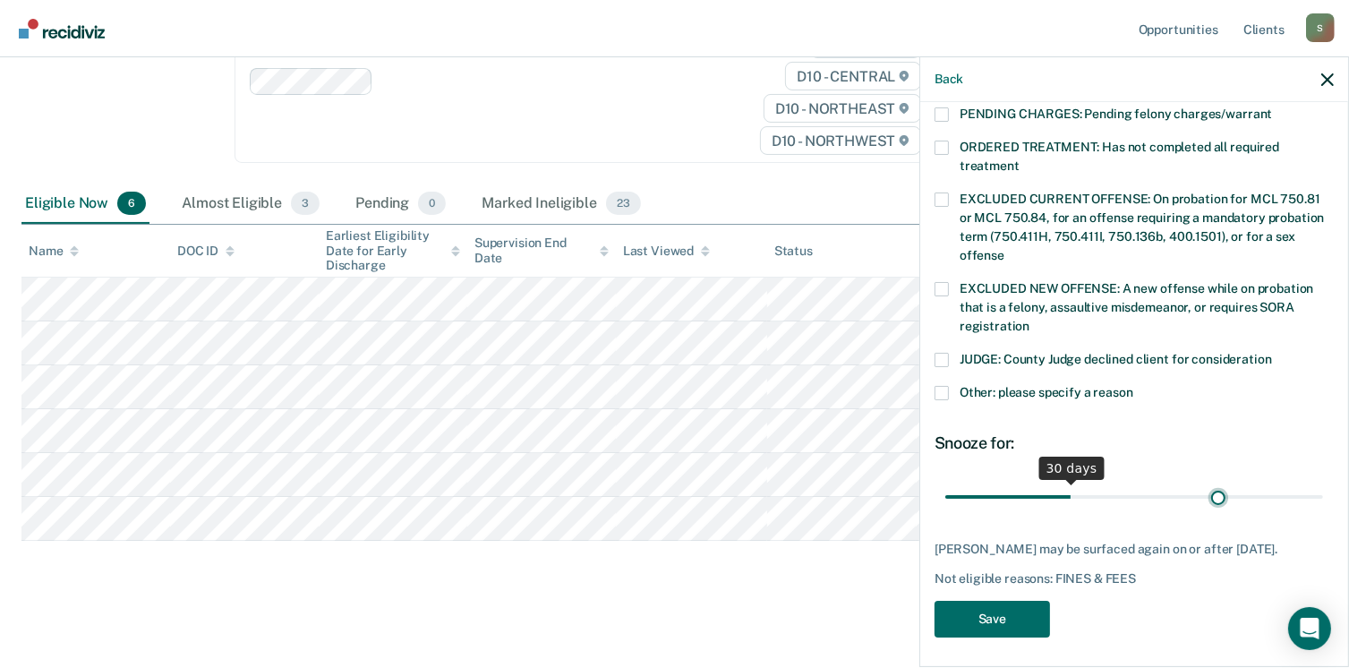
type input "66"
click at [1208, 482] on input "range" at bounding box center [1134, 497] width 378 height 31
click at [1014, 620] on button "Save" at bounding box center [991, 619] width 115 height 37
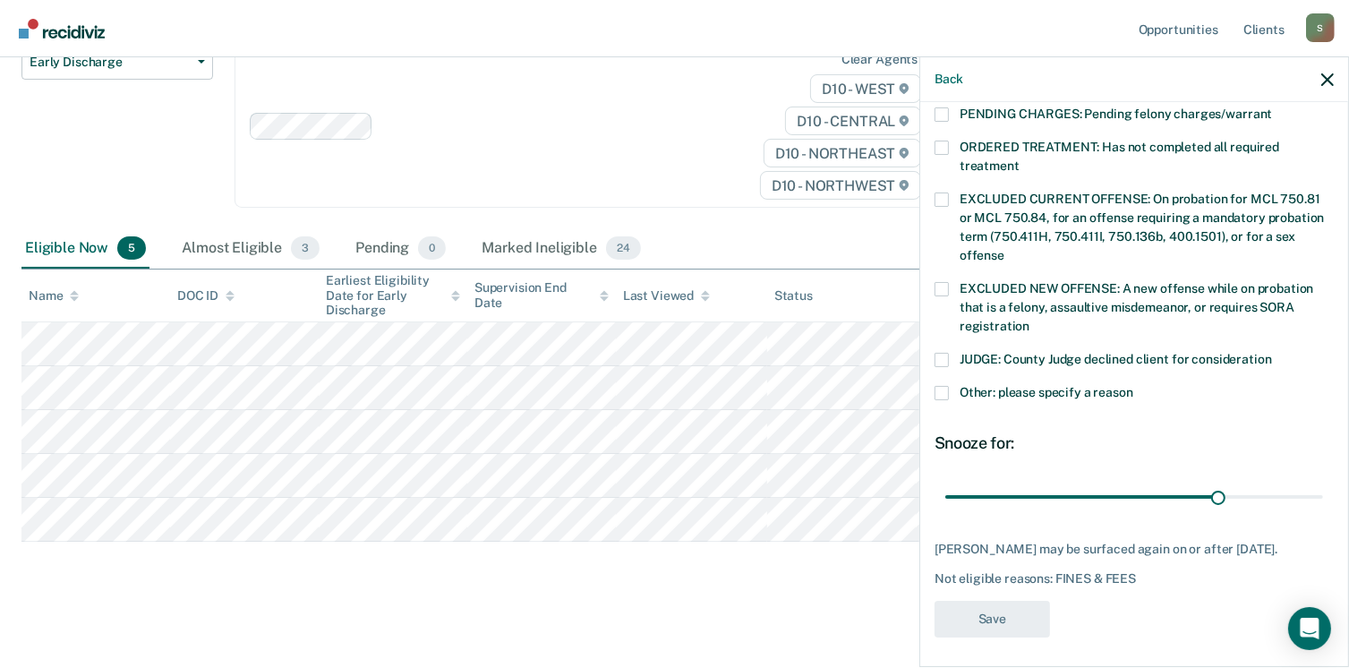
scroll to position [508, 0]
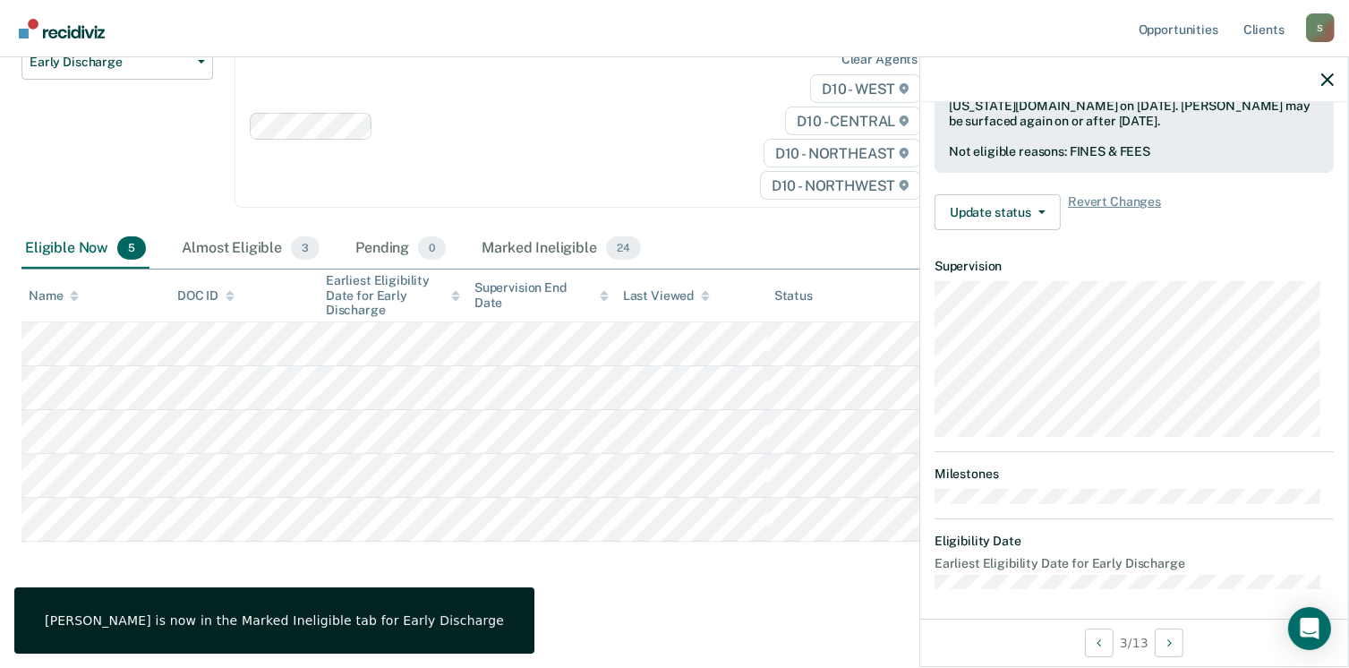
click at [743, 581] on div "Early Discharge Early Discharge is the termination of the period of probation o…" at bounding box center [674, 251] width 1306 height 683
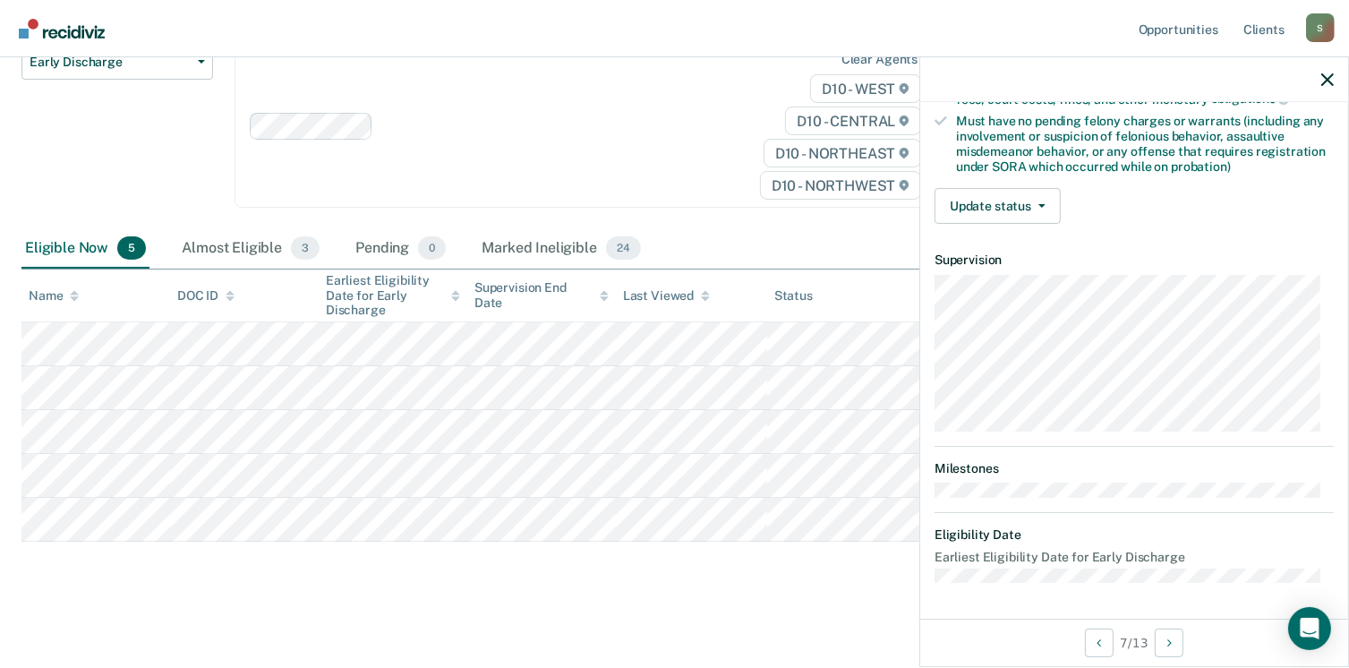
scroll to position [376, 0]
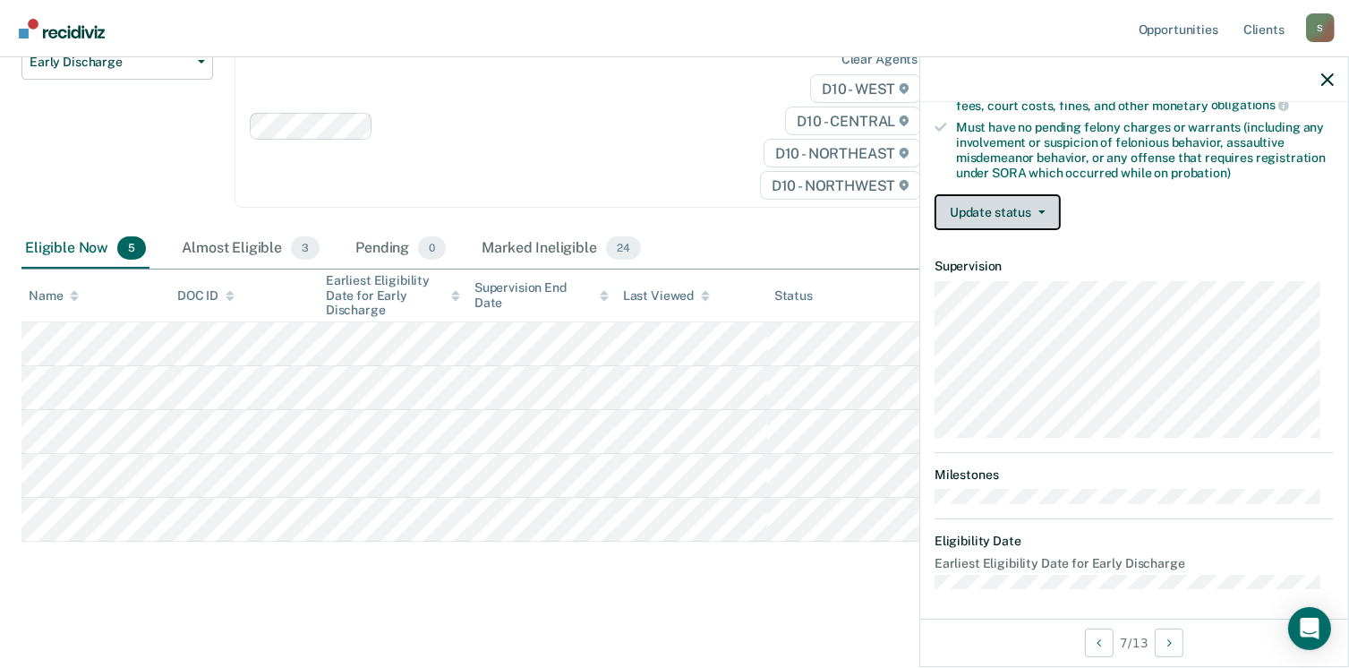
click at [999, 207] on button "Update status" at bounding box center [997, 212] width 126 height 36
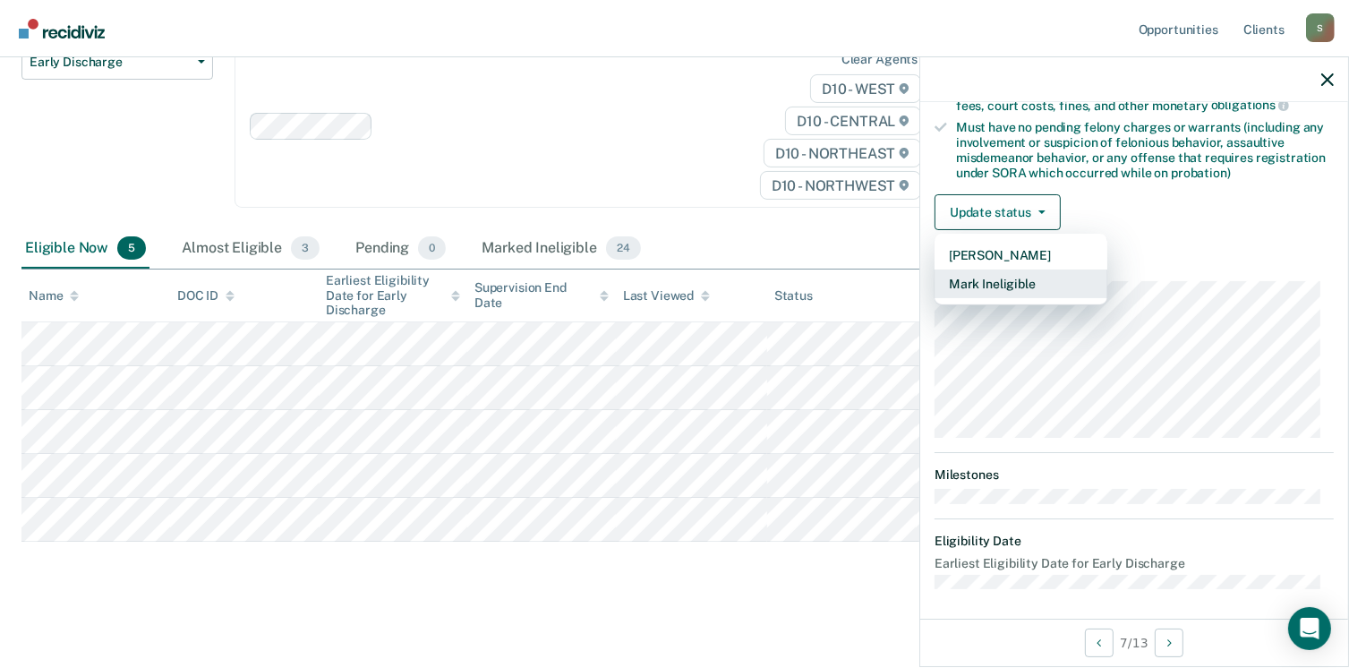
click at [985, 277] on button "Mark Ineligible" at bounding box center [1020, 283] width 173 height 29
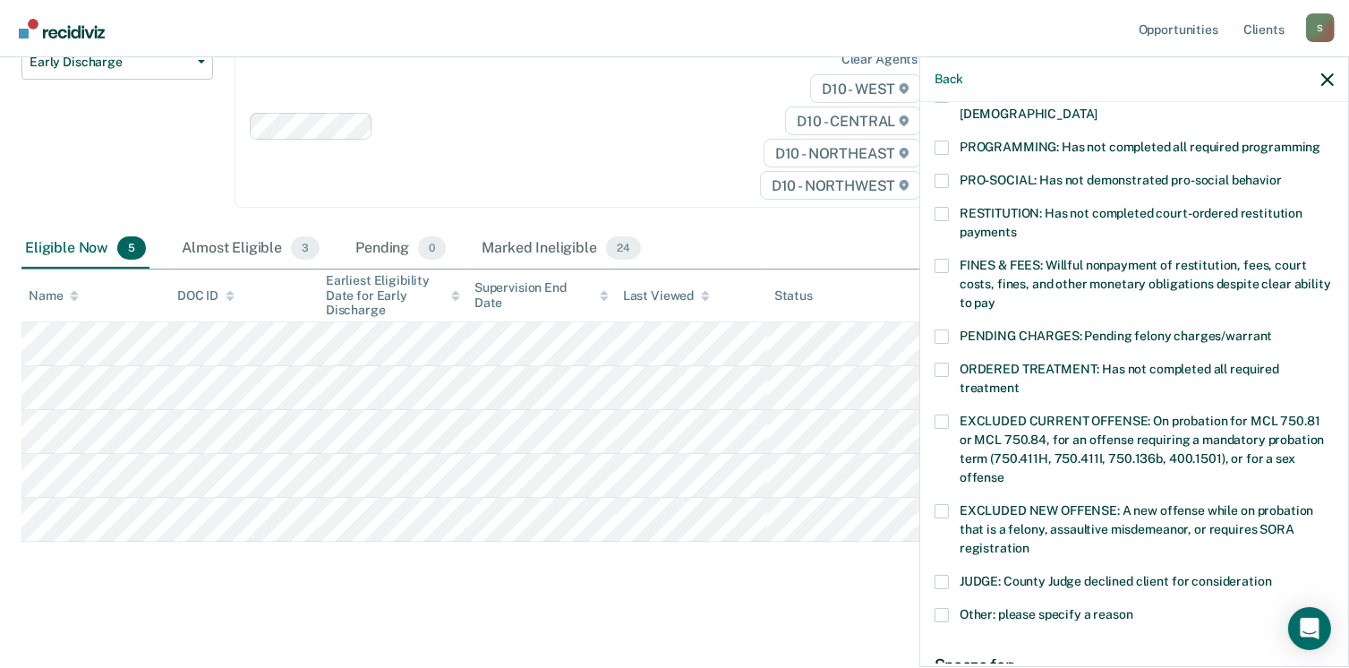
click at [958, 141] on label "PROGRAMMING: Has not completed all required programming" at bounding box center [1133, 150] width 399 height 19
click at [1320, 141] on input "PROGRAMMING: Has not completed all required programming" at bounding box center [1320, 141] width 0 height 0
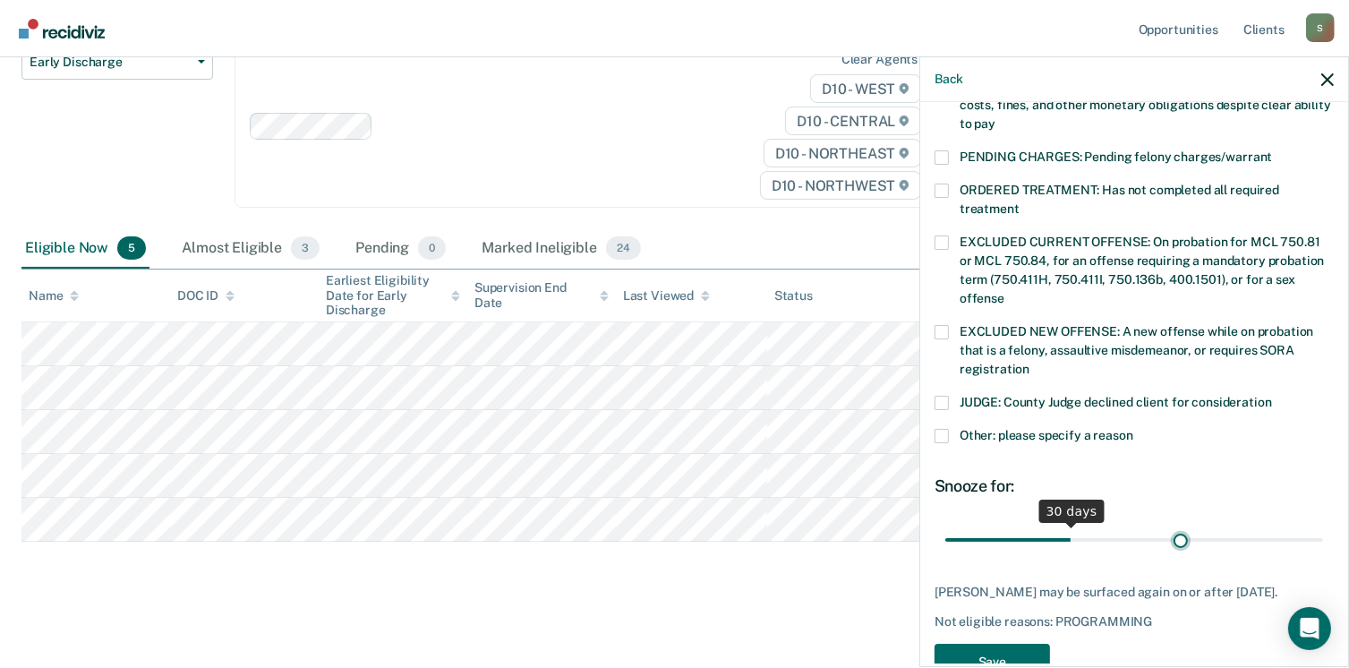
type input "57"
click at [1172, 524] on input "range" at bounding box center [1134, 539] width 378 height 31
click at [963, 644] on button "Save" at bounding box center [991, 662] width 115 height 37
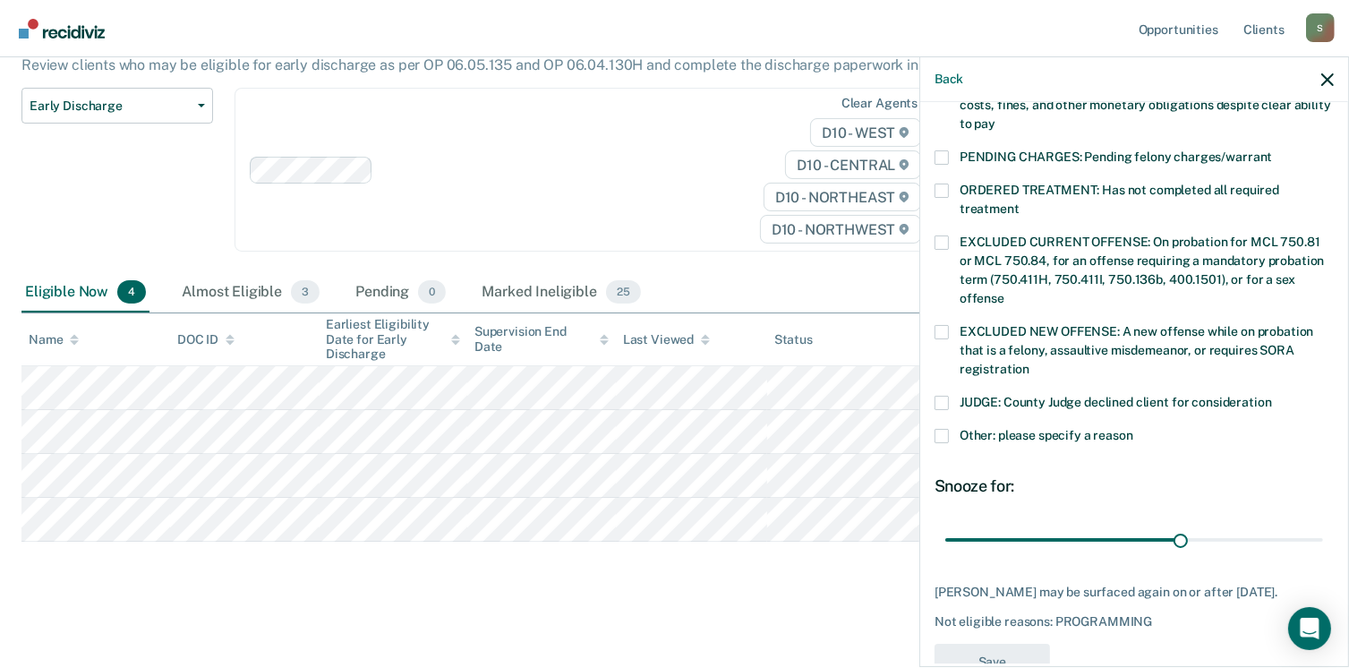
scroll to position [508, 0]
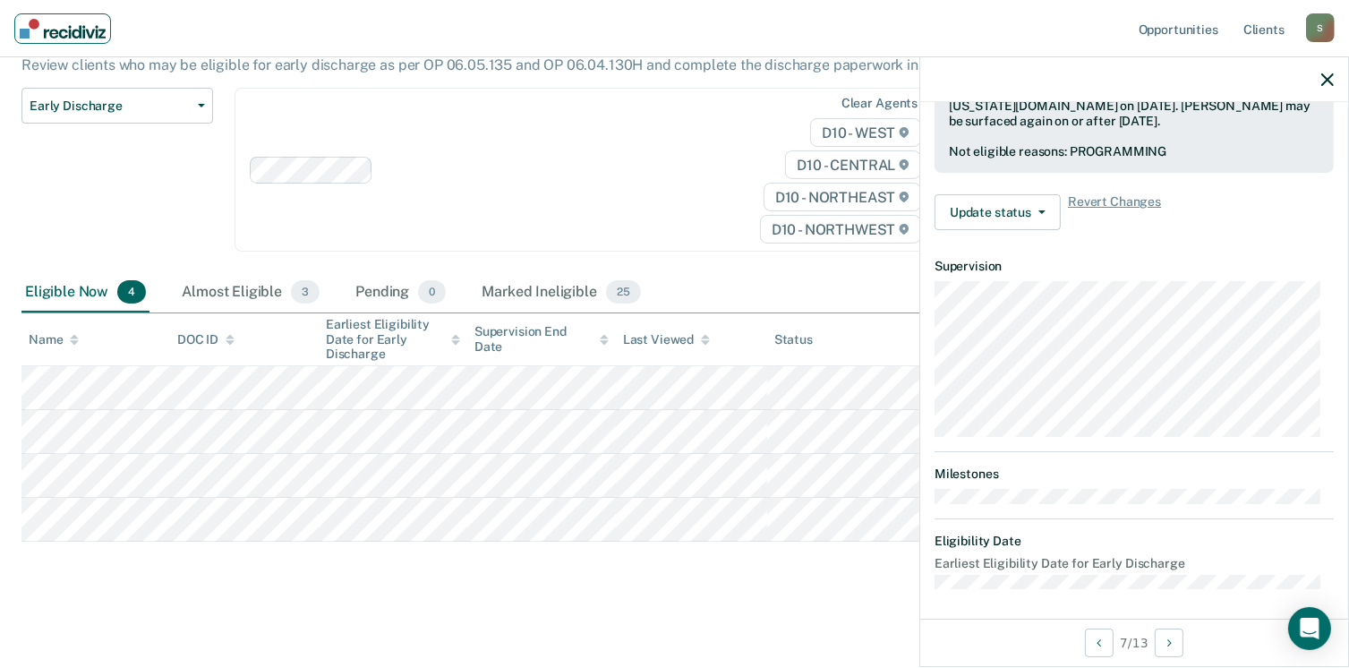
click at [80, 30] on img "Main navigation" at bounding box center [63, 29] width 86 height 20
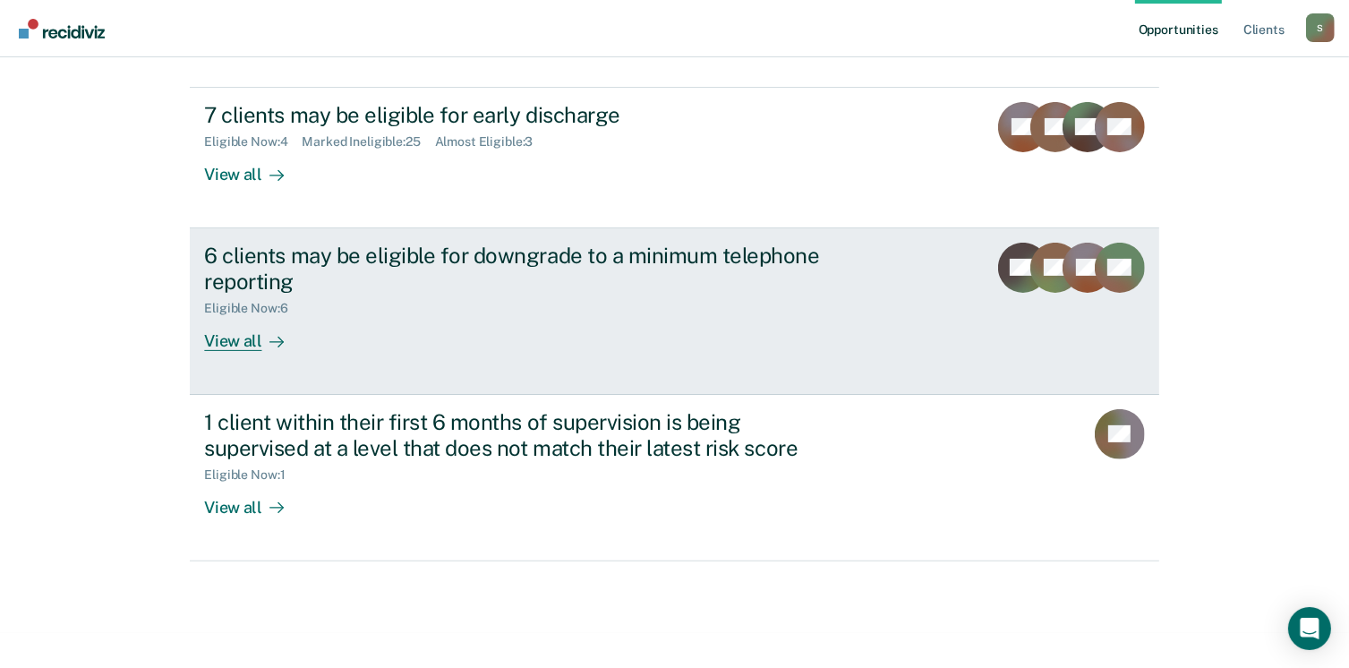
scroll to position [410, 0]
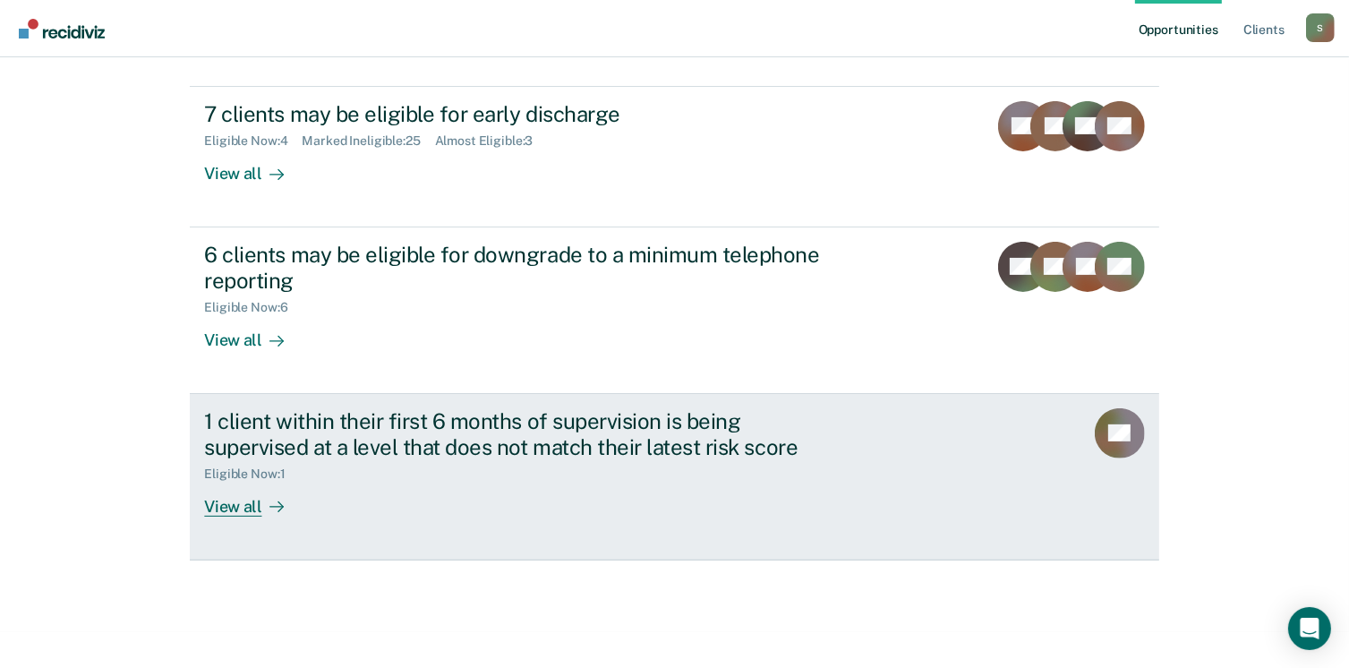
click at [240, 488] on div "View all" at bounding box center [254, 499] width 100 height 35
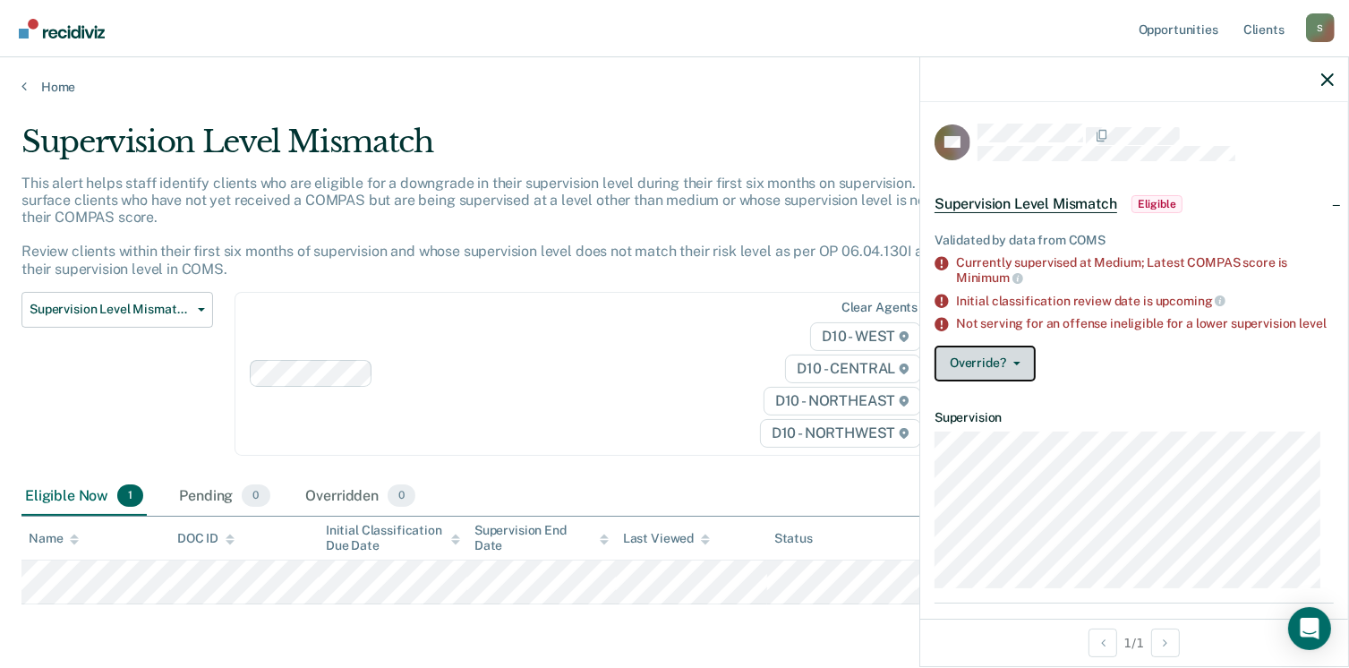
click at [1019, 381] on button "Override?" at bounding box center [984, 363] width 101 height 36
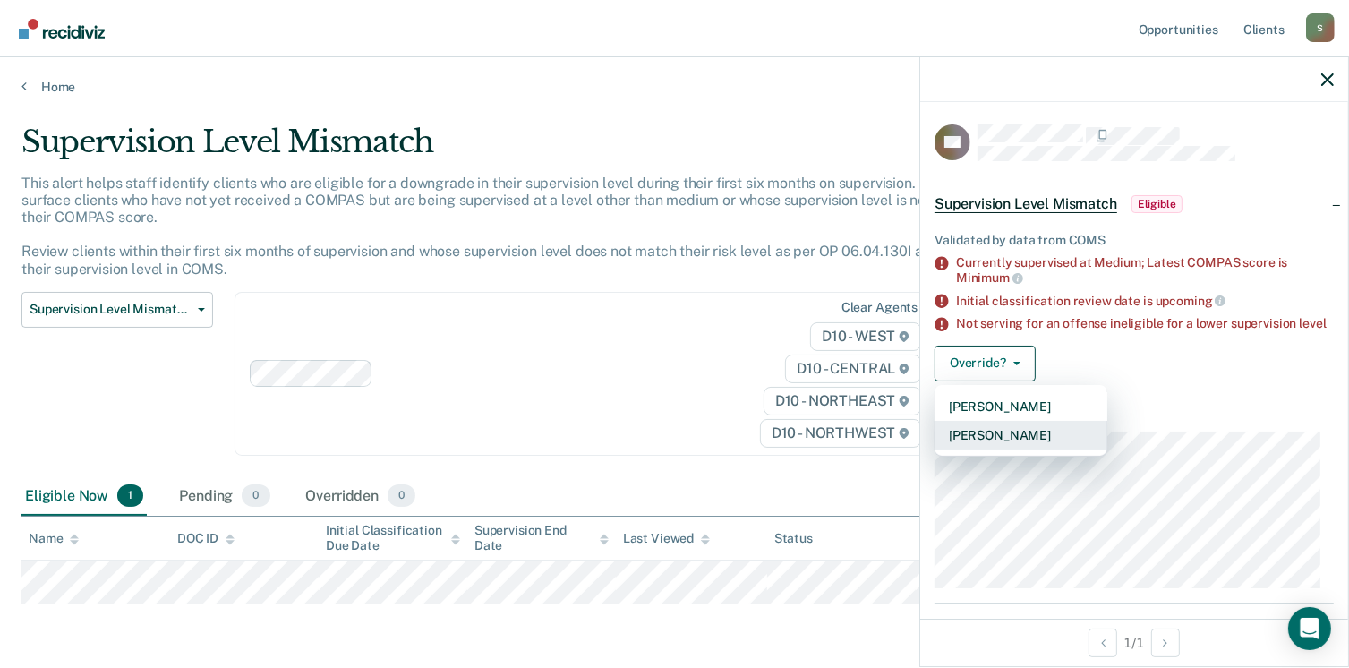
click at [1013, 448] on button "[PERSON_NAME]" at bounding box center [1020, 435] width 173 height 29
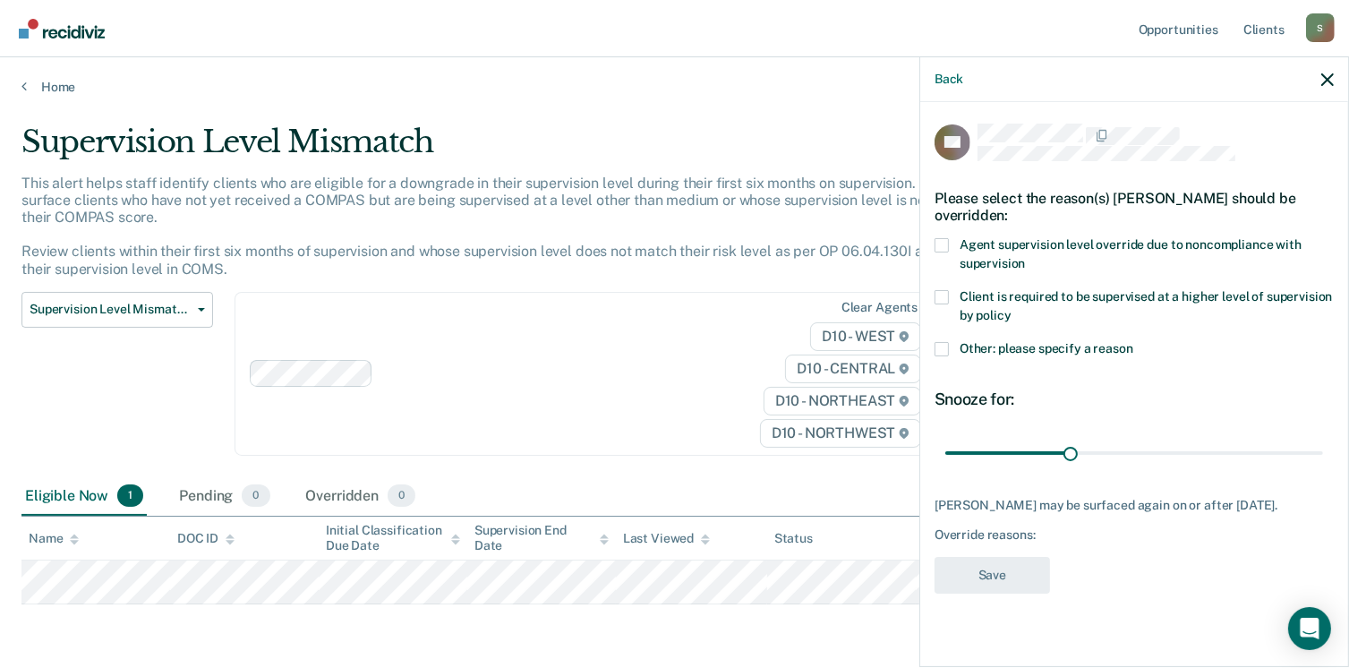
click at [956, 348] on label "Other: please specify a reason" at bounding box center [1133, 351] width 399 height 19
click at [1133, 342] on input "Other: please specify a reason" at bounding box center [1133, 342] width 0 height 0
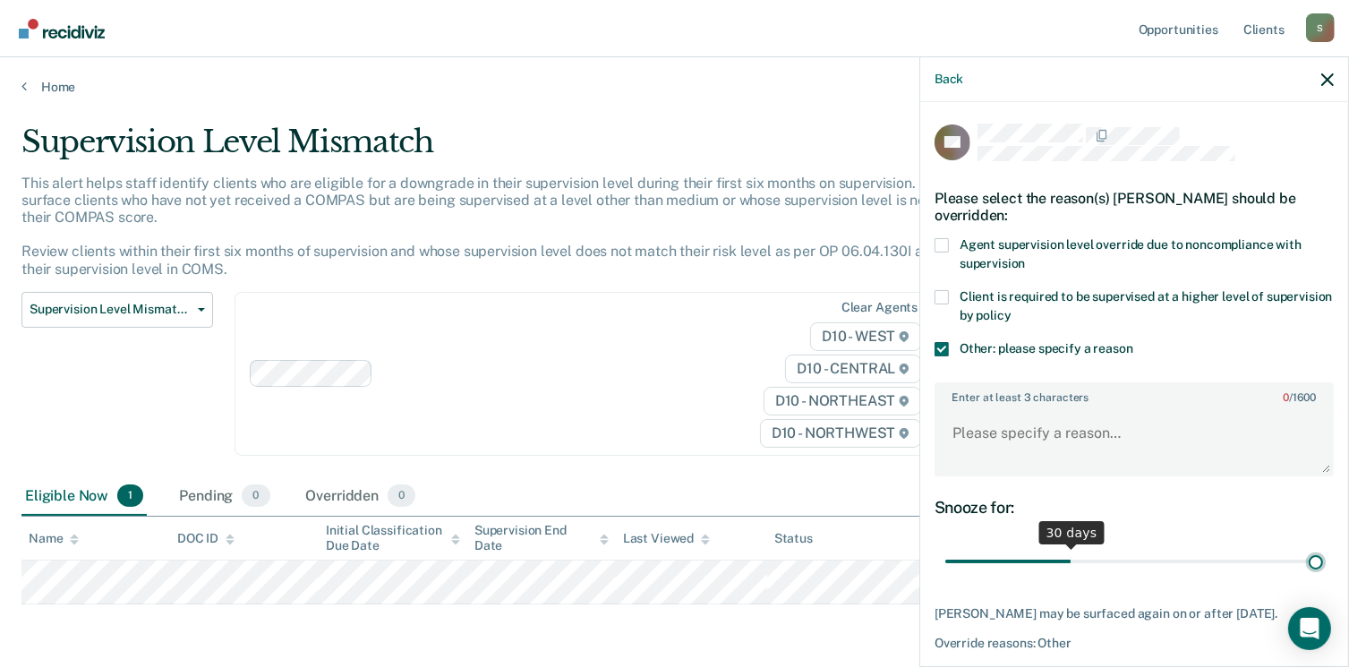
type input "90"
click at [1302, 558] on input "range" at bounding box center [1134, 561] width 378 height 31
click at [1116, 432] on textarea "Enter at least 3 characters 0 / 1600" at bounding box center [1134, 441] width 396 height 66
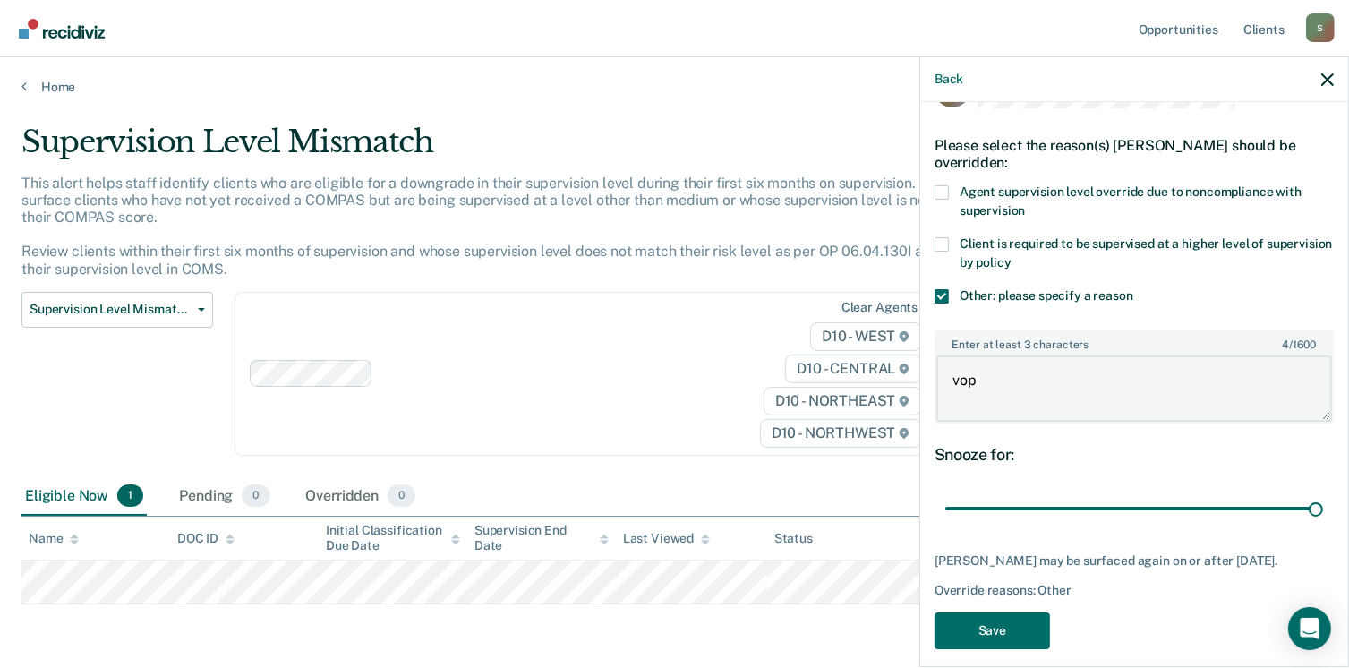
scroll to position [81, 0]
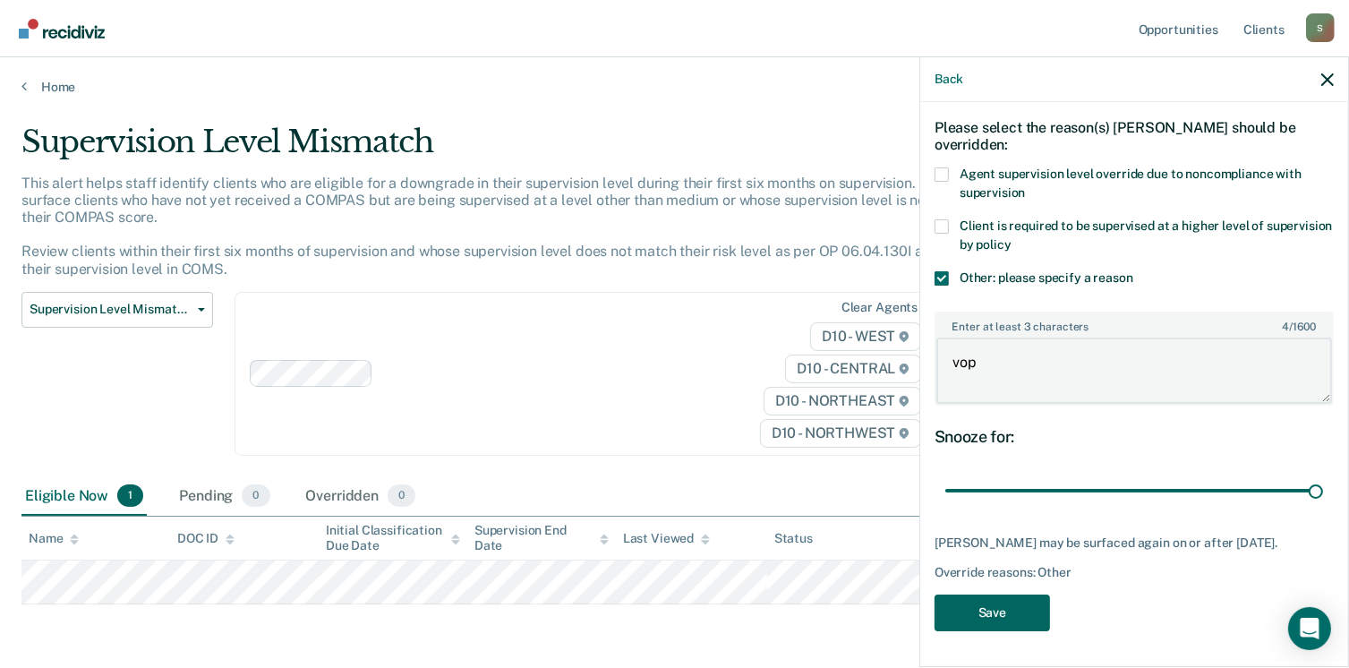
type textarea "vop"
click at [975, 601] on button "Save" at bounding box center [991, 612] width 115 height 37
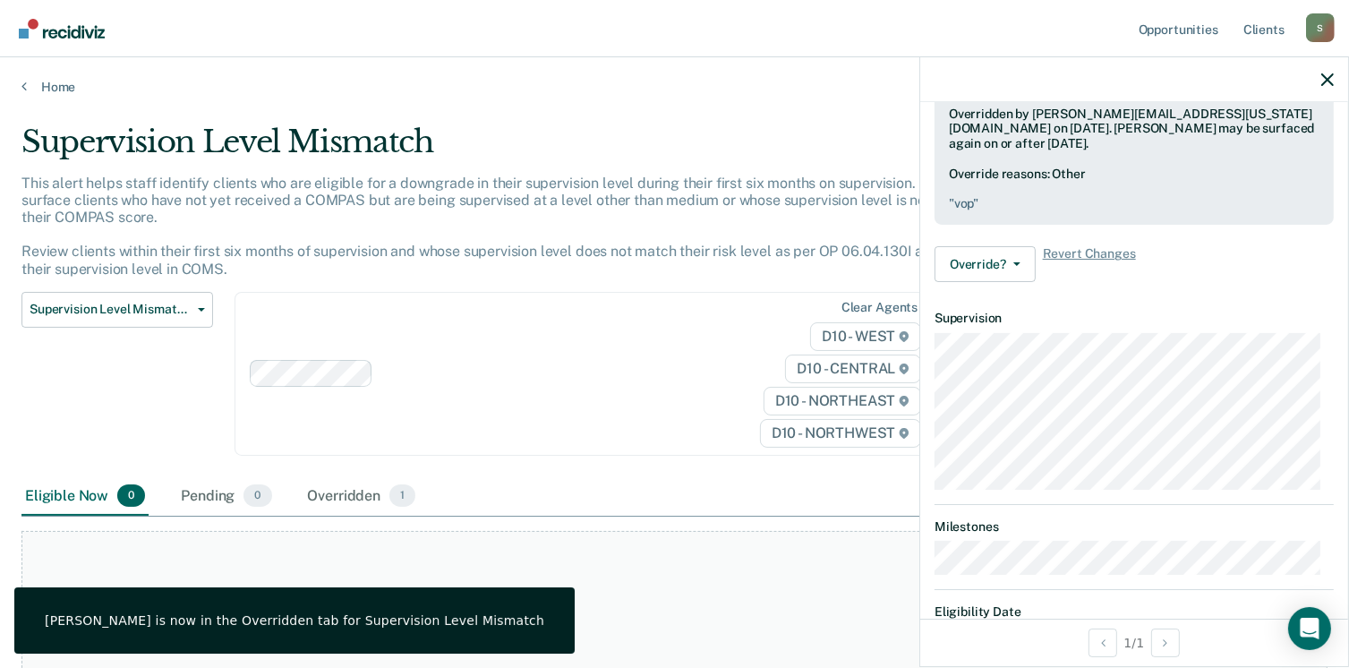
scroll to position [448, 0]
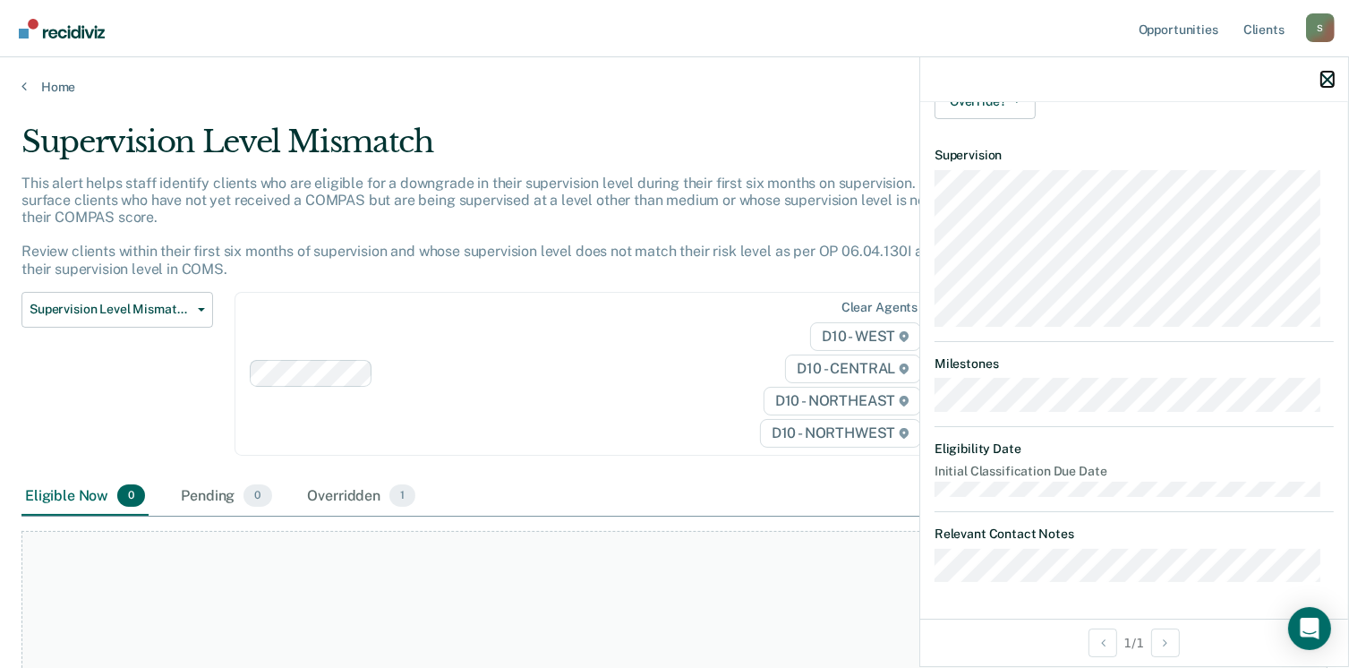
click at [1328, 80] on icon "button" at bounding box center [1327, 79] width 13 height 13
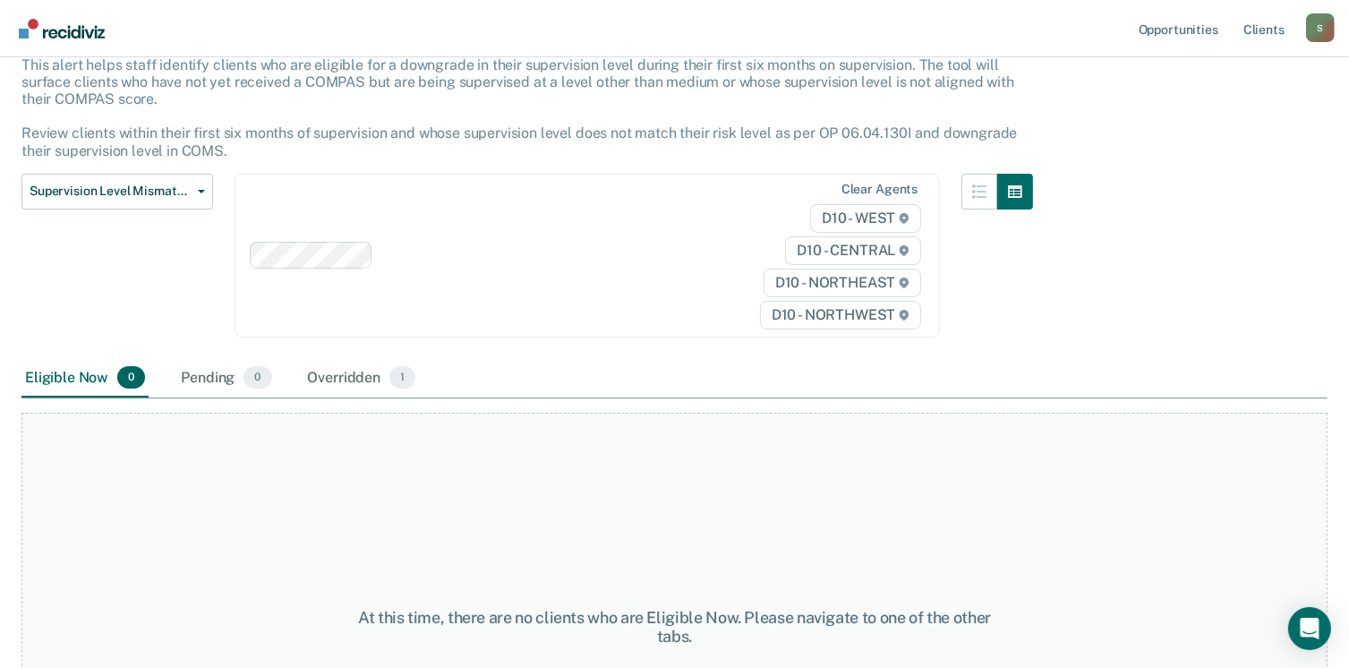
scroll to position [0, 0]
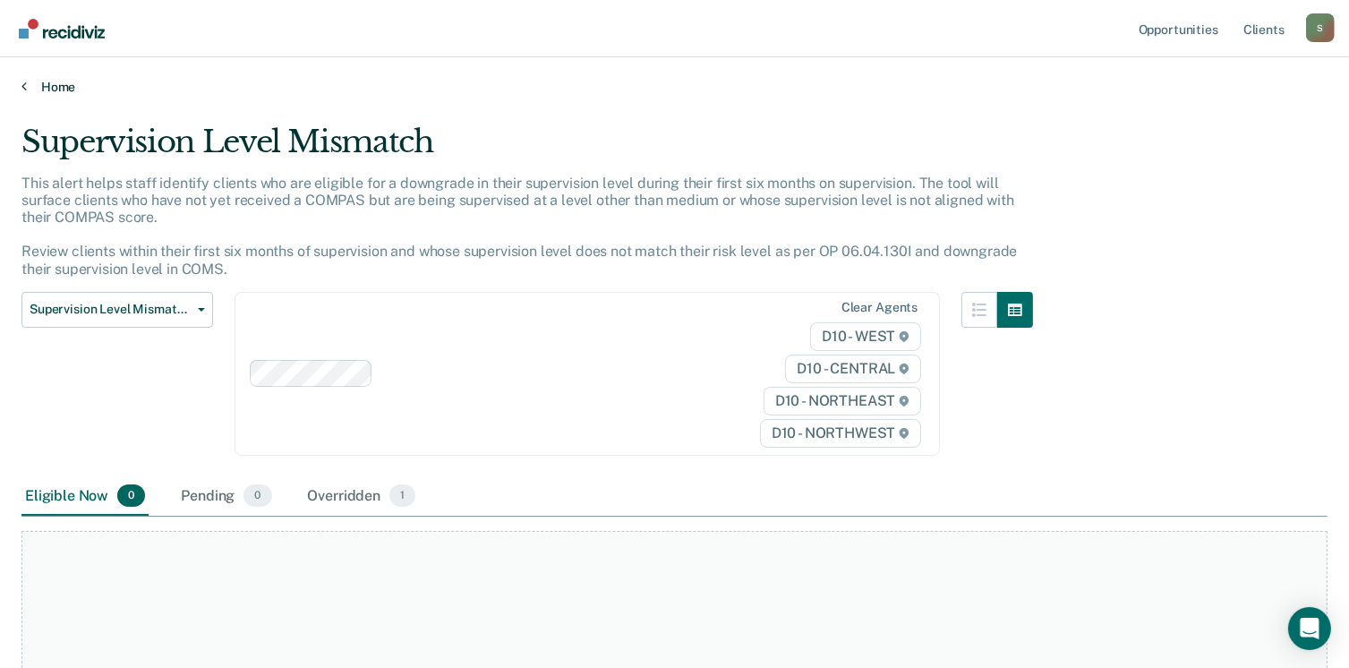
click at [53, 87] on link "Home" at bounding box center [674, 87] width 1306 height 16
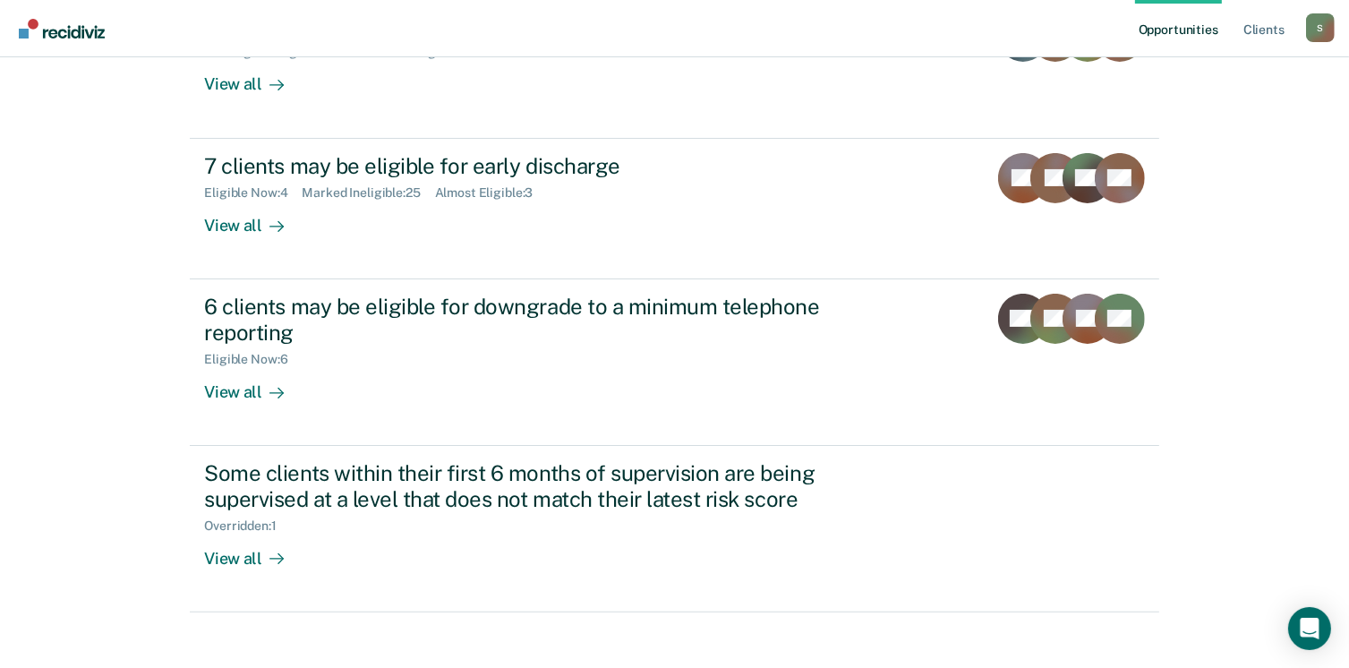
scroll to position [410, 0]
